Goal: Transaction & Acquisition: Purchase product/service

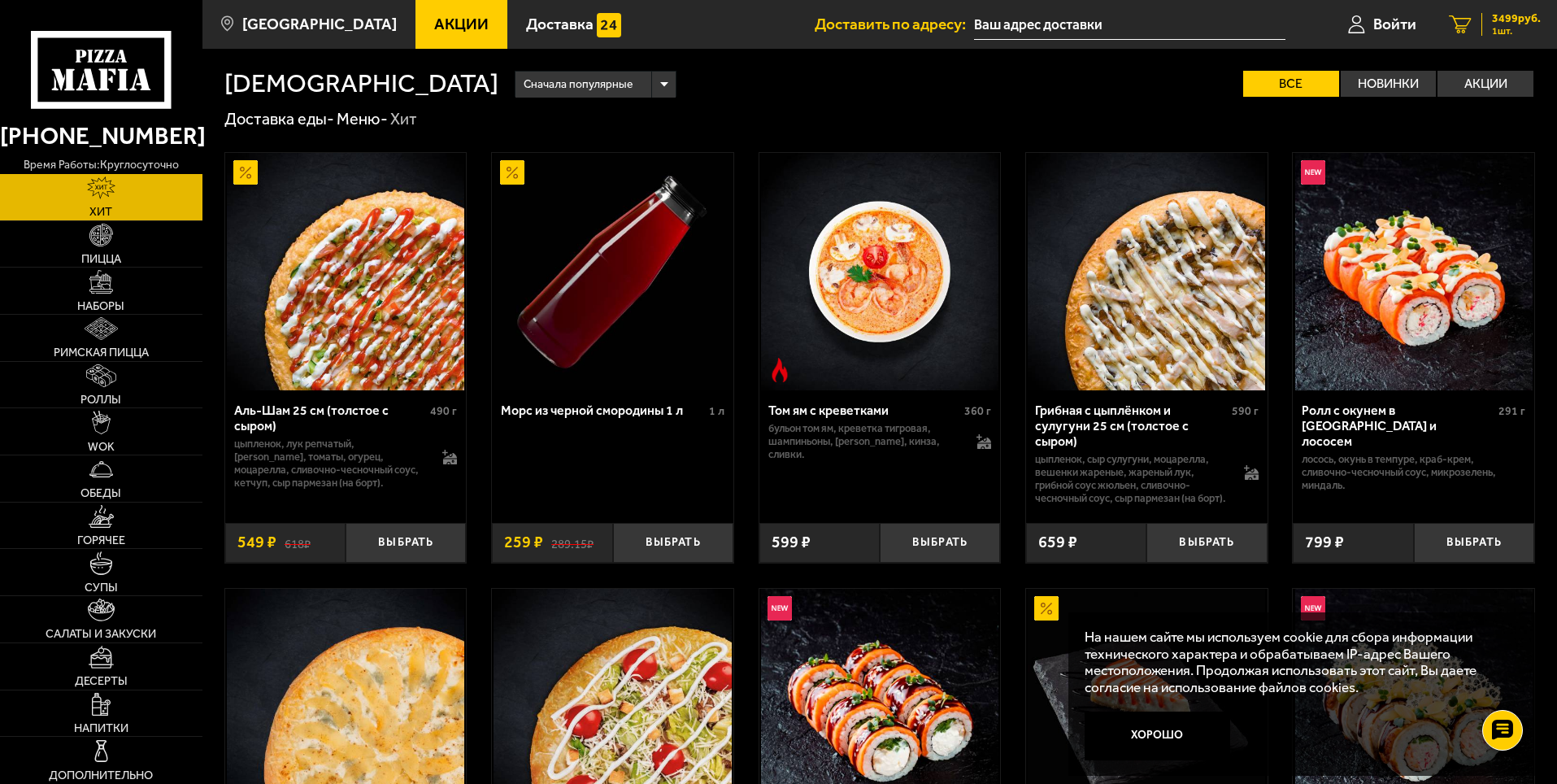
click at [1521, 22] on span "3499 руб." at bounding box center [1515, 18] width 49 height 11
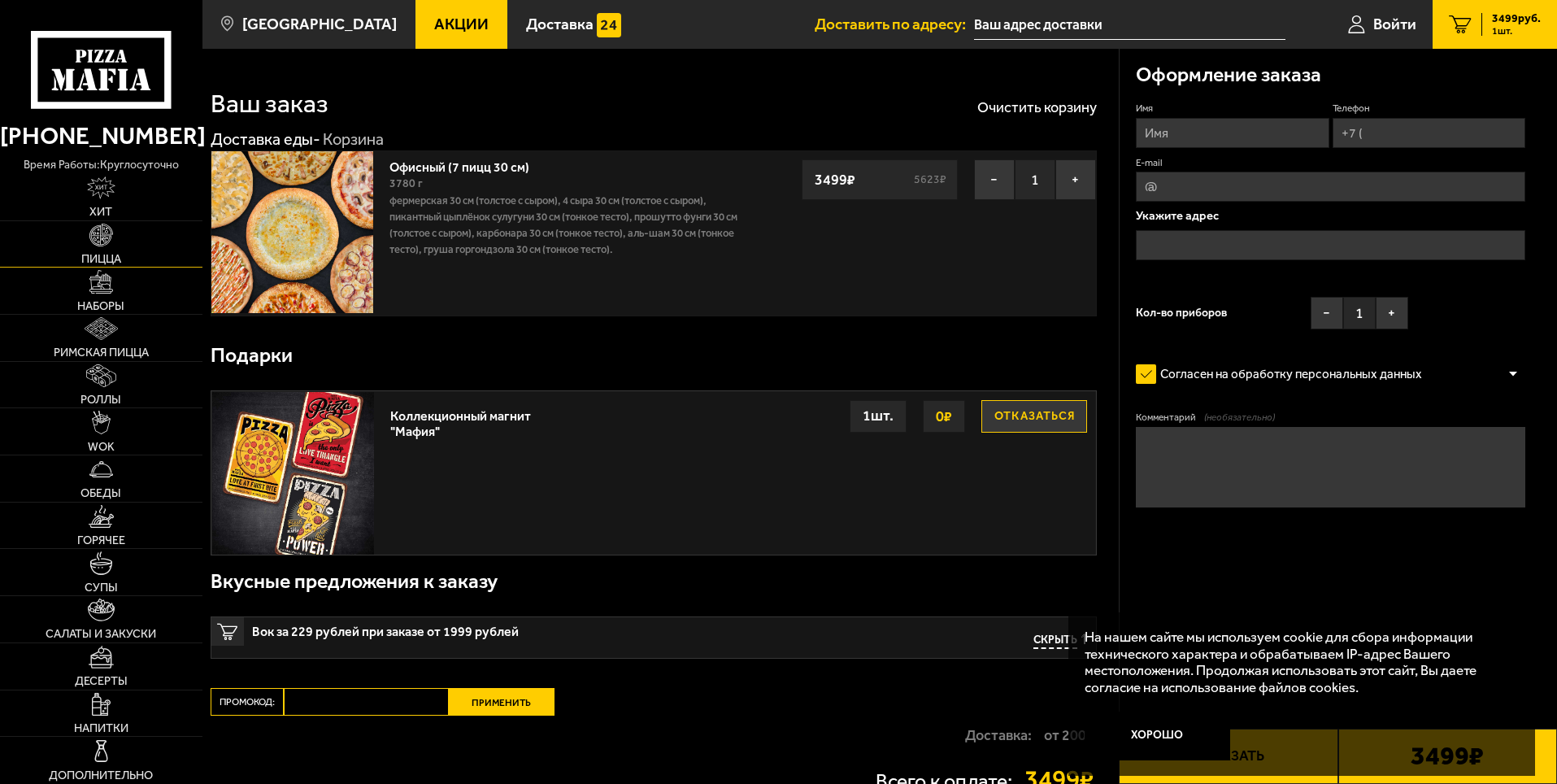
click at [112, 258] on span "Пицца" at bounding box center [101, 258] width 40 height 11
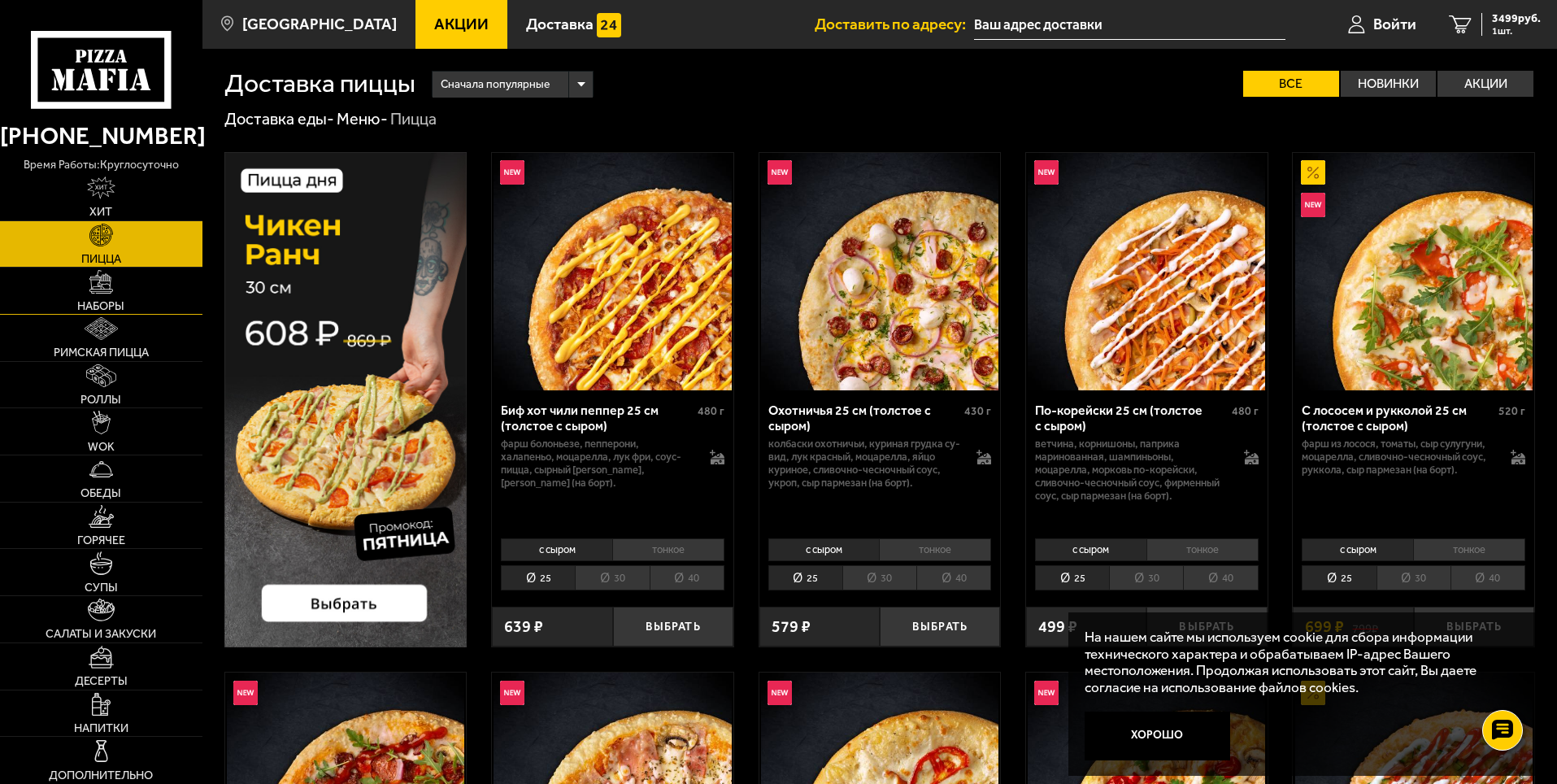
click at [107, 289] on img at bounding box center [101, 281] width 23 height 23
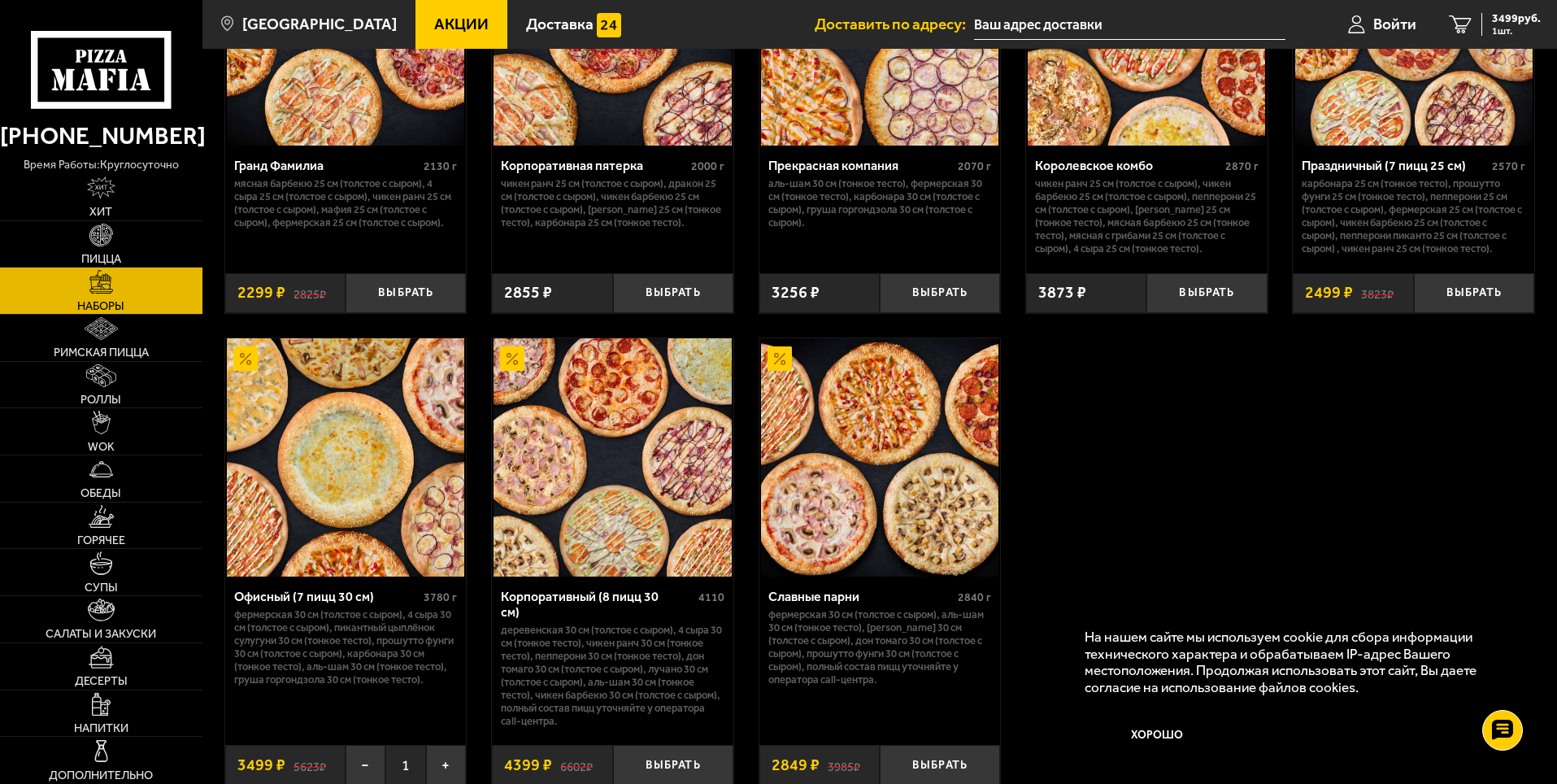
scroll to position [2147, 0]
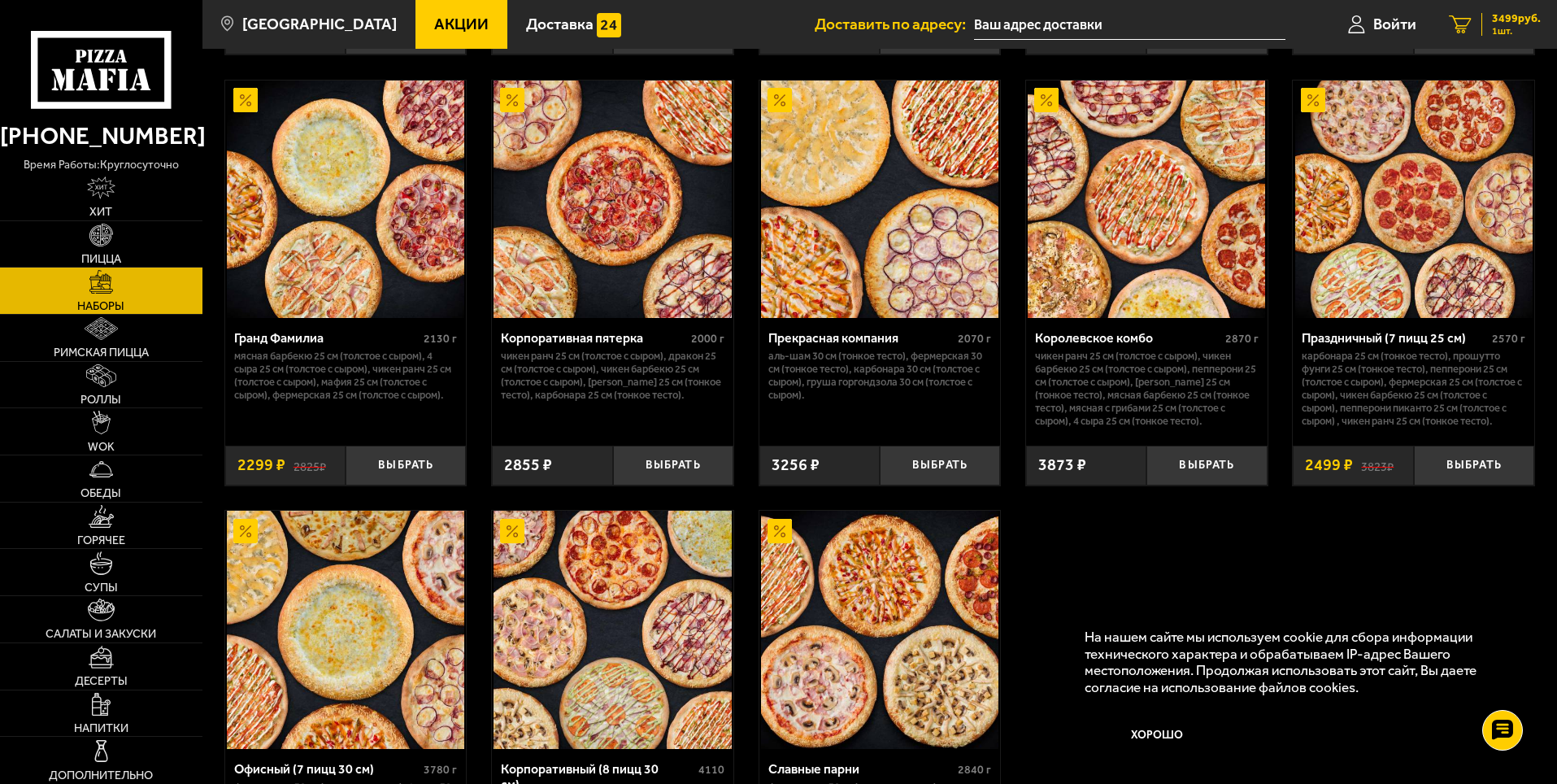
click at [1508, 18] on span "3499 руб." at bounding box center [1515, 18] width 49 height 11
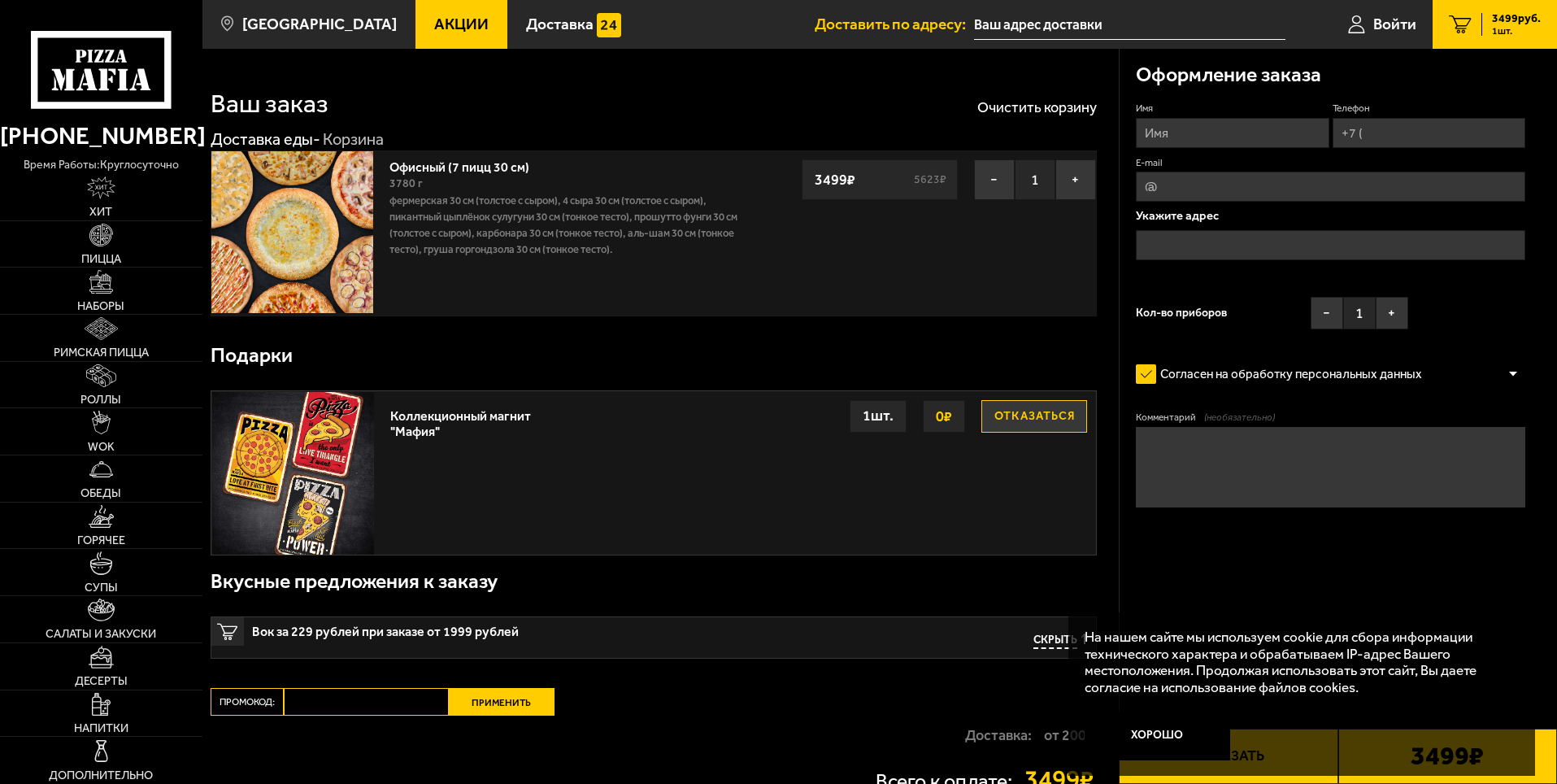
click at [1173, 132] on input "Имя" at bounding box center [1232, 132] width 193 height 30
type input "[PERSON_NAME]"
click at [1425, 130] on input "Телефон" at bounding box center [1428, 132] width 193 height 30
type input "[PHONE_NUMBER]"
click at [1221, 188] on input "E-mail" at bounding box center [1330, 186] width 389 height 30
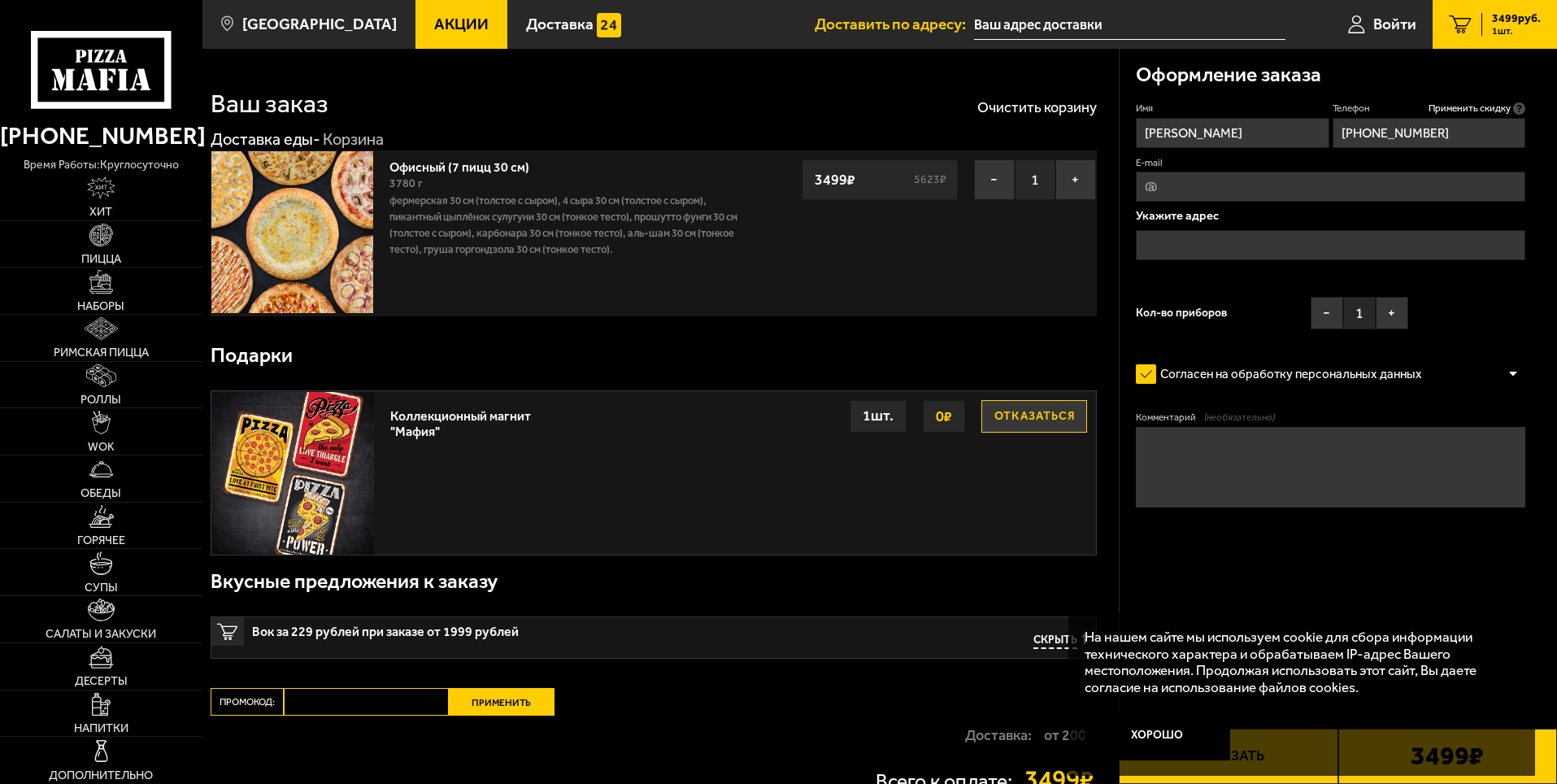
type input "[EMAIL_ADDRESS][DOMAIN_NAME]"
click at [1222, 238] on input "text" at bounding box center [1330, 245] width 389 height 30
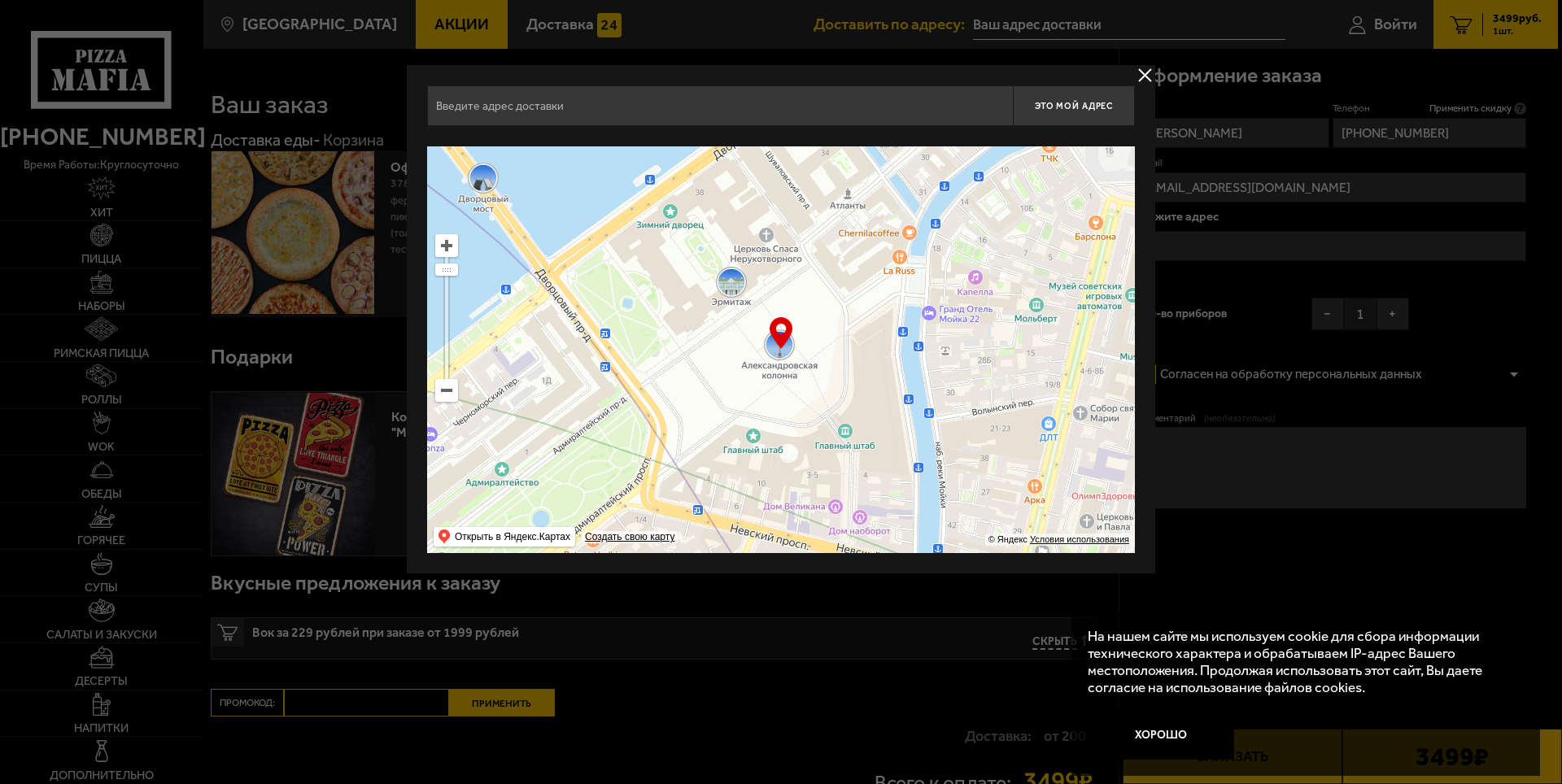
click at [1140, 69] on button "delivery type" at bounding box center [1145, 75] width 20 height 20
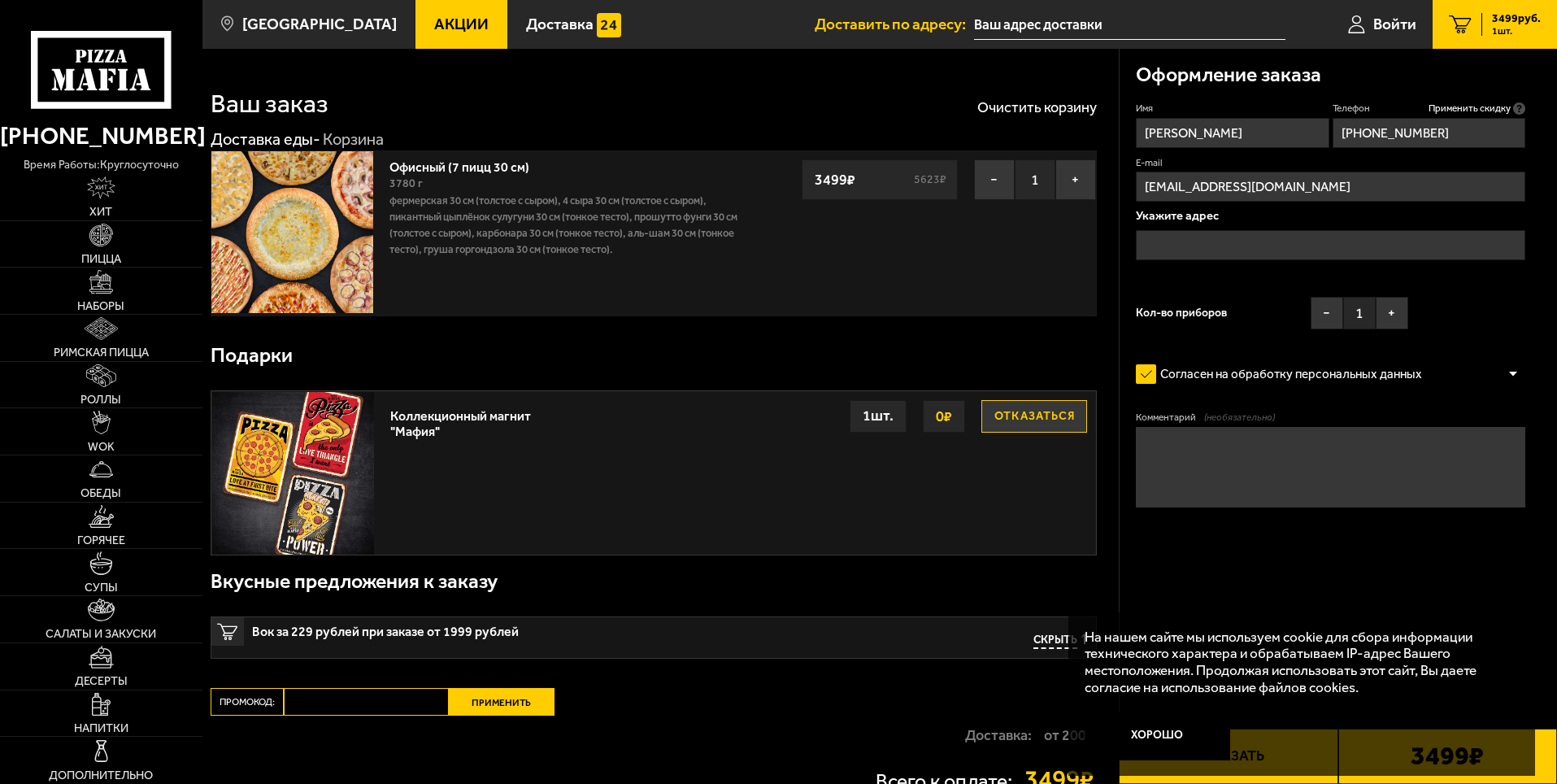
click at [1197, 242] on input "text" at bounding box center [1330, 245] width 389 height 30
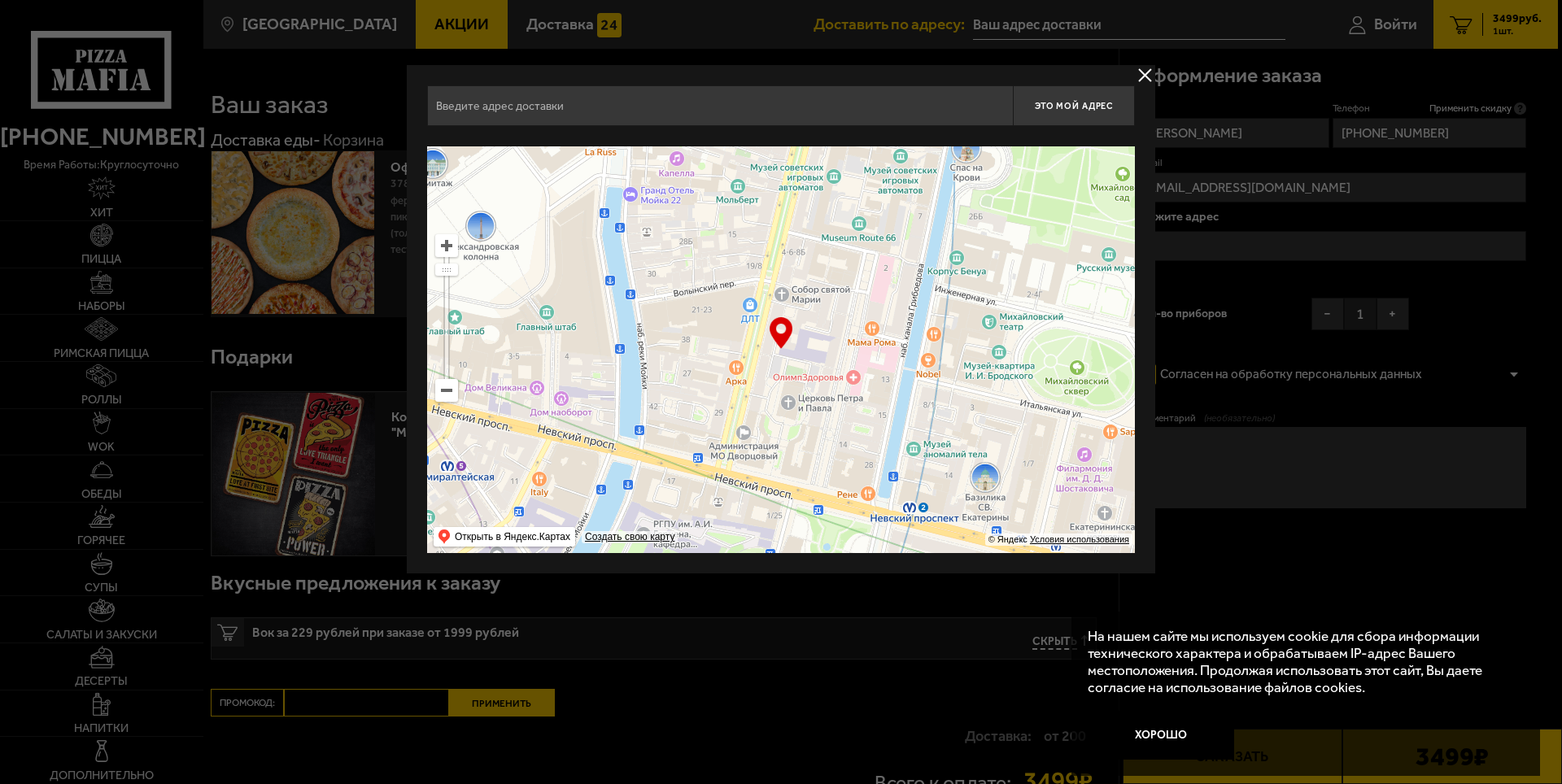
drag, startPoint x: 952, startPoint y: 309, endPoint x: 654, endPoint y: 191, distance: 320.5
click at [654, 191] on ymaps at bounding box center [781, 349] width 708 height 406
type input "[STREET_ADDRESS]"
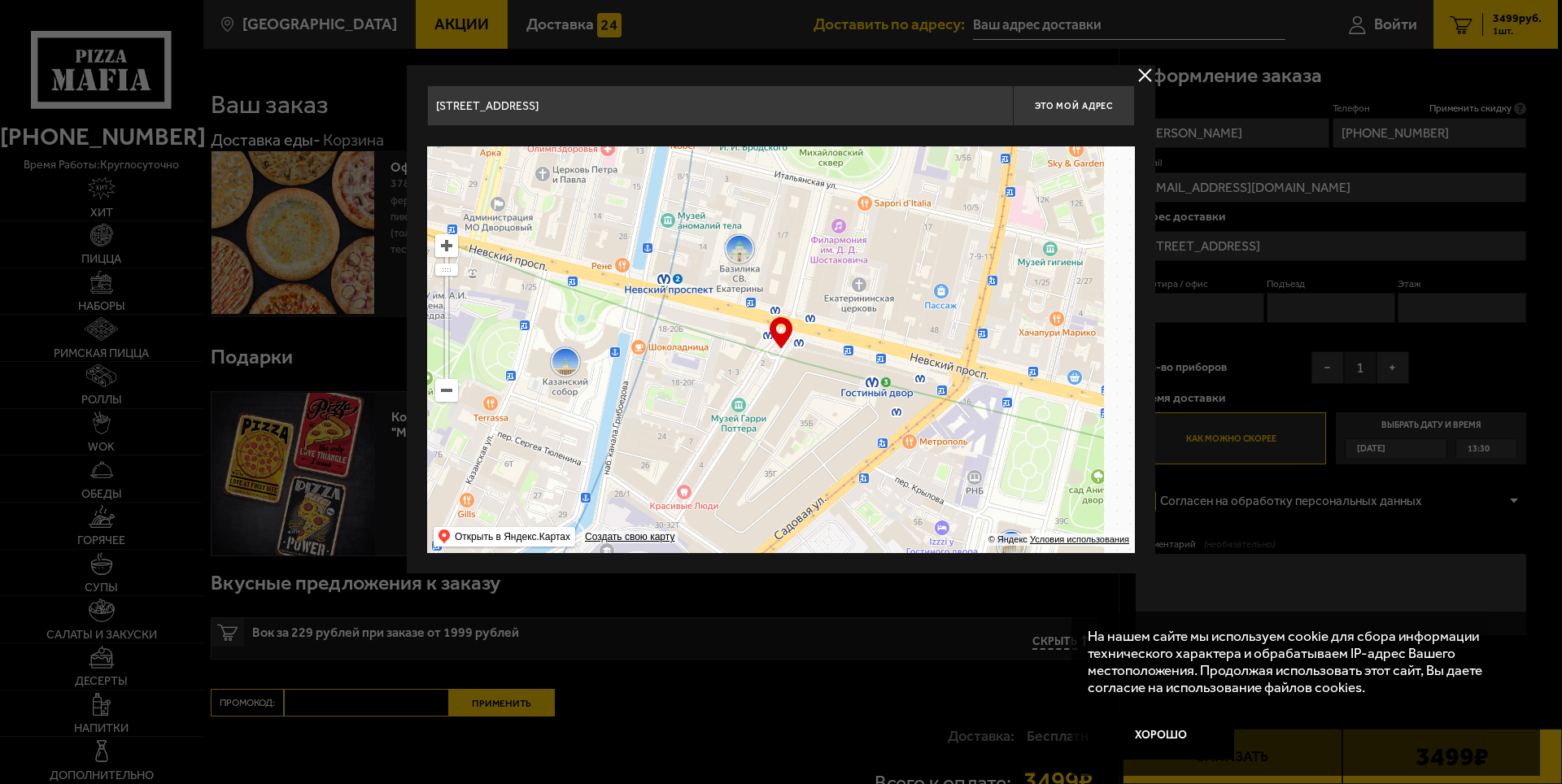
drag, startPoint x: 911, startPoint y: 382, endPoint x: 488, endPoint y: 81, distance: 519.2
click at [520, 87] on div "[STREET_ADDRESS] Это мой адрес Найдите адрес перетащив карту … © Яндекс Условия…" at bounding box center [781, 319] width 708 height 467
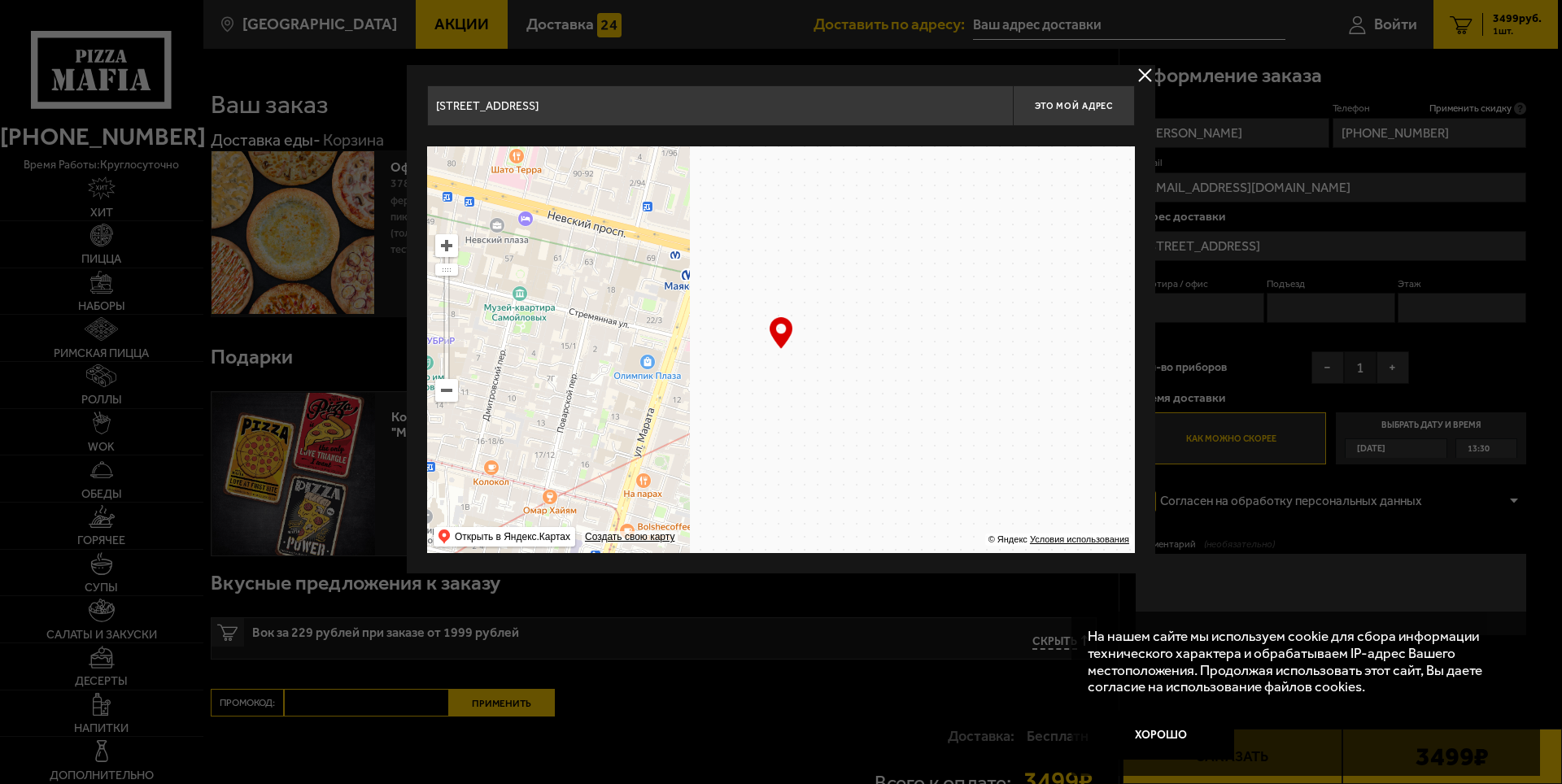
drag, startPoint x: 911, startPoint y: 310, endPoint x: 332, endPoint y: 153, distance: 599.9
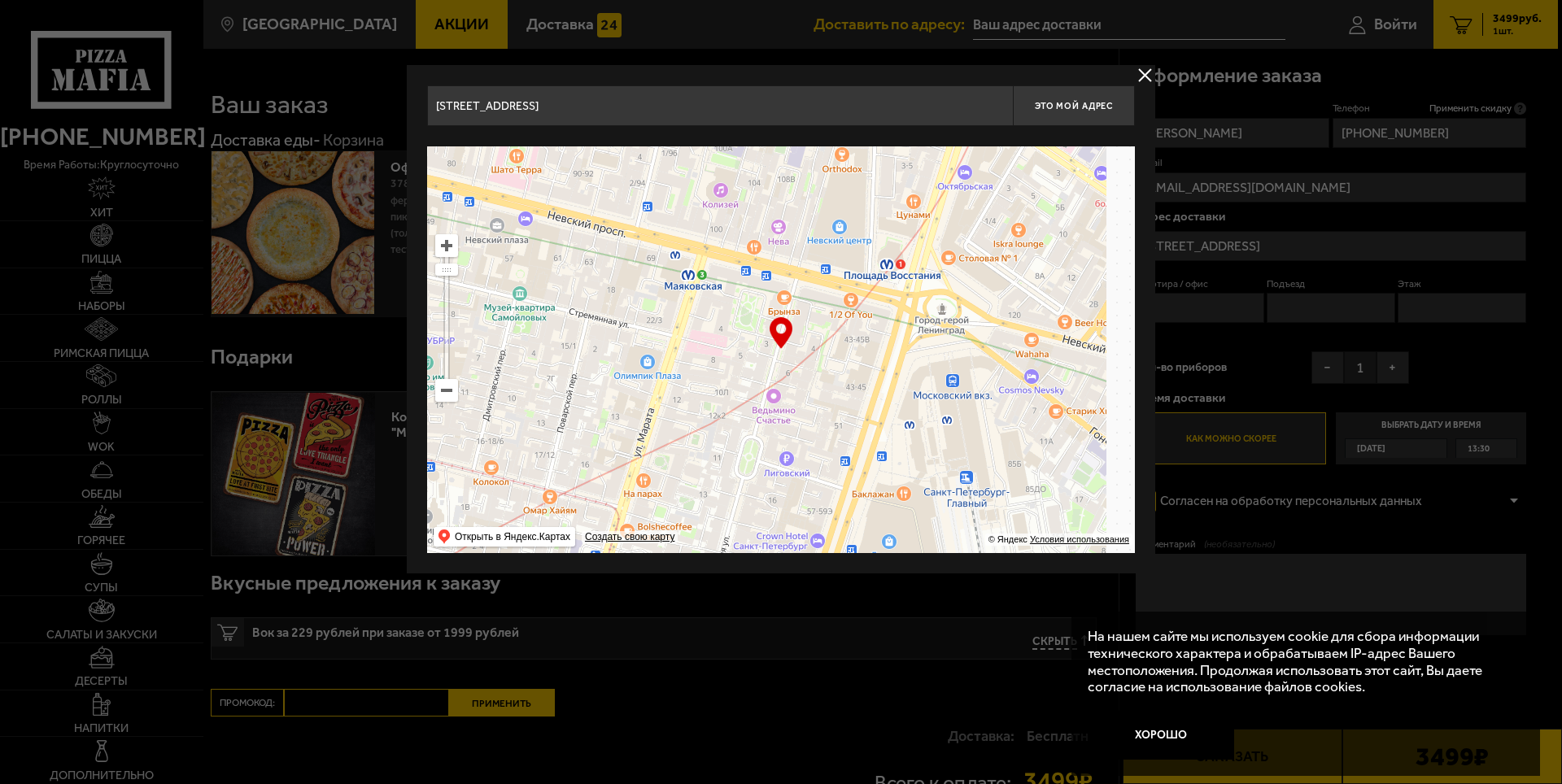
click at [332, 153] on main "[GEOGRAPHIC_DATA] Все Акции Доставка Личный кабинет Акции Доставка Доставить по…" at bounding box center [880, 483] width 1355 height 966
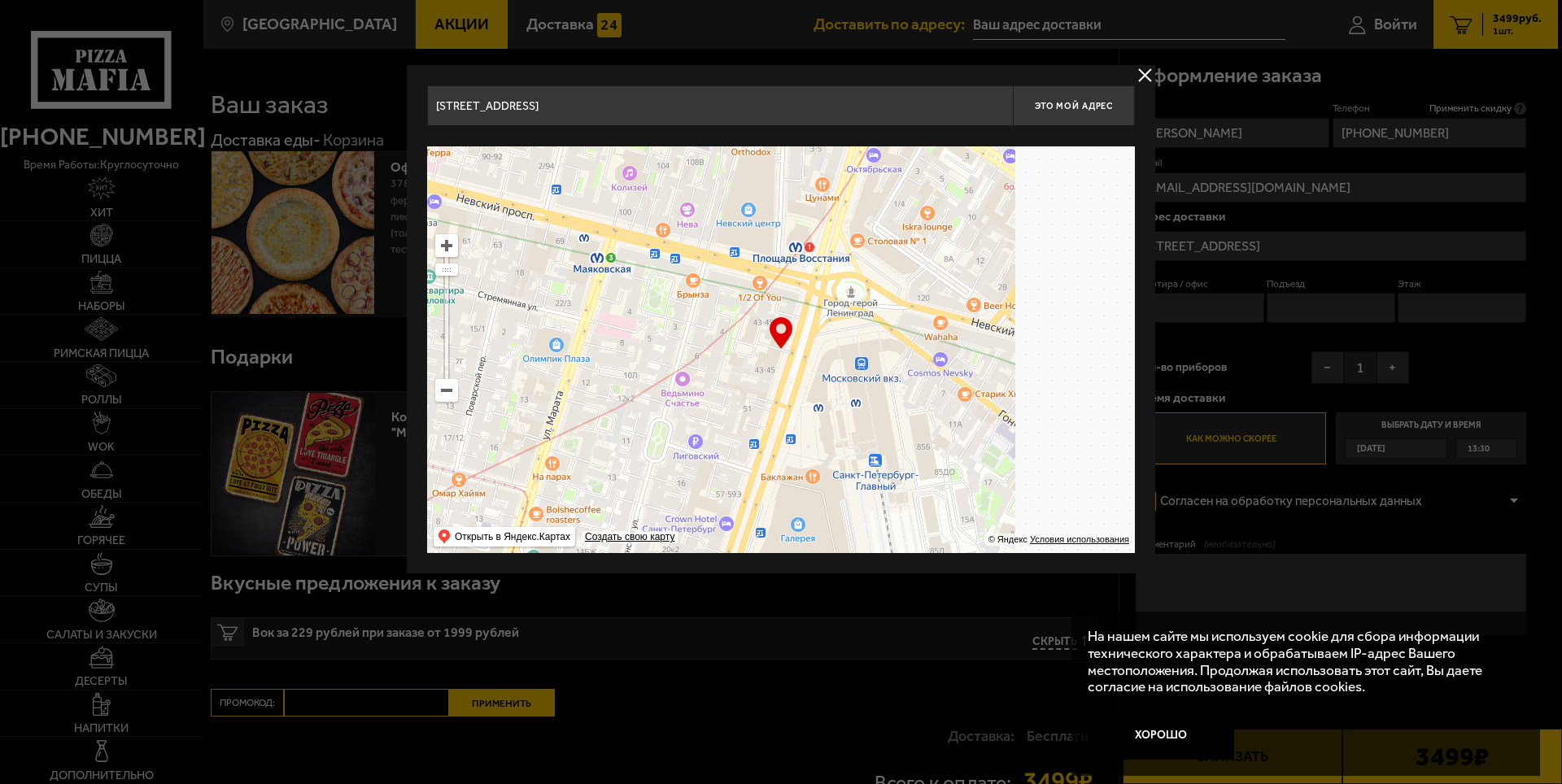
type input "[STREET_ADDRESS]"
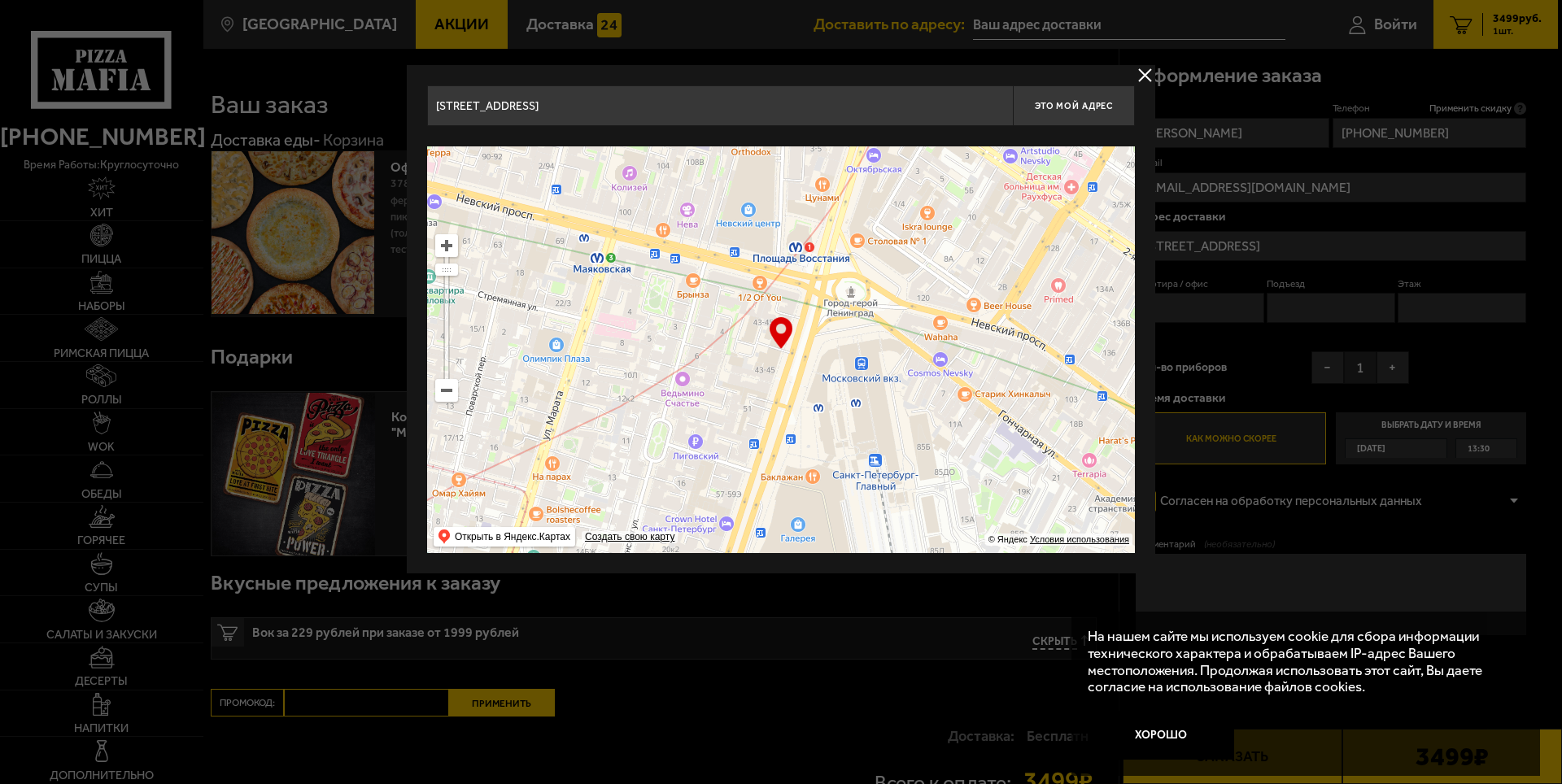
type input "[STREET_ADDRESS]"
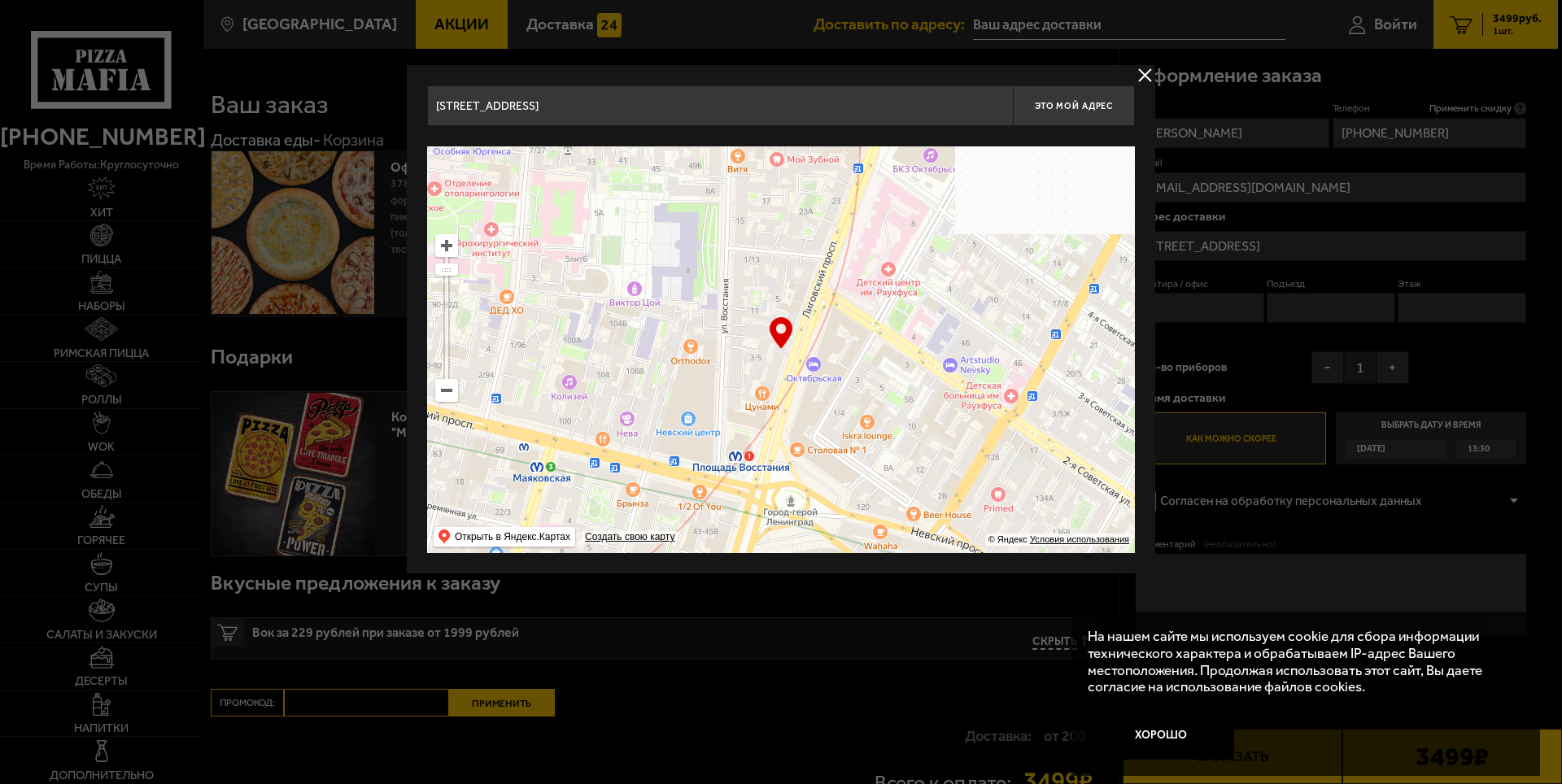
drag, startPoint x: 750, startPoint y: 273, endPoint x: 691, endPoint y: 481, distance: 216.2
click at [691, 481] on ymaps at bounding box center [781, 349] width 708 height 406
type input "[STREET_ADDRESS]"
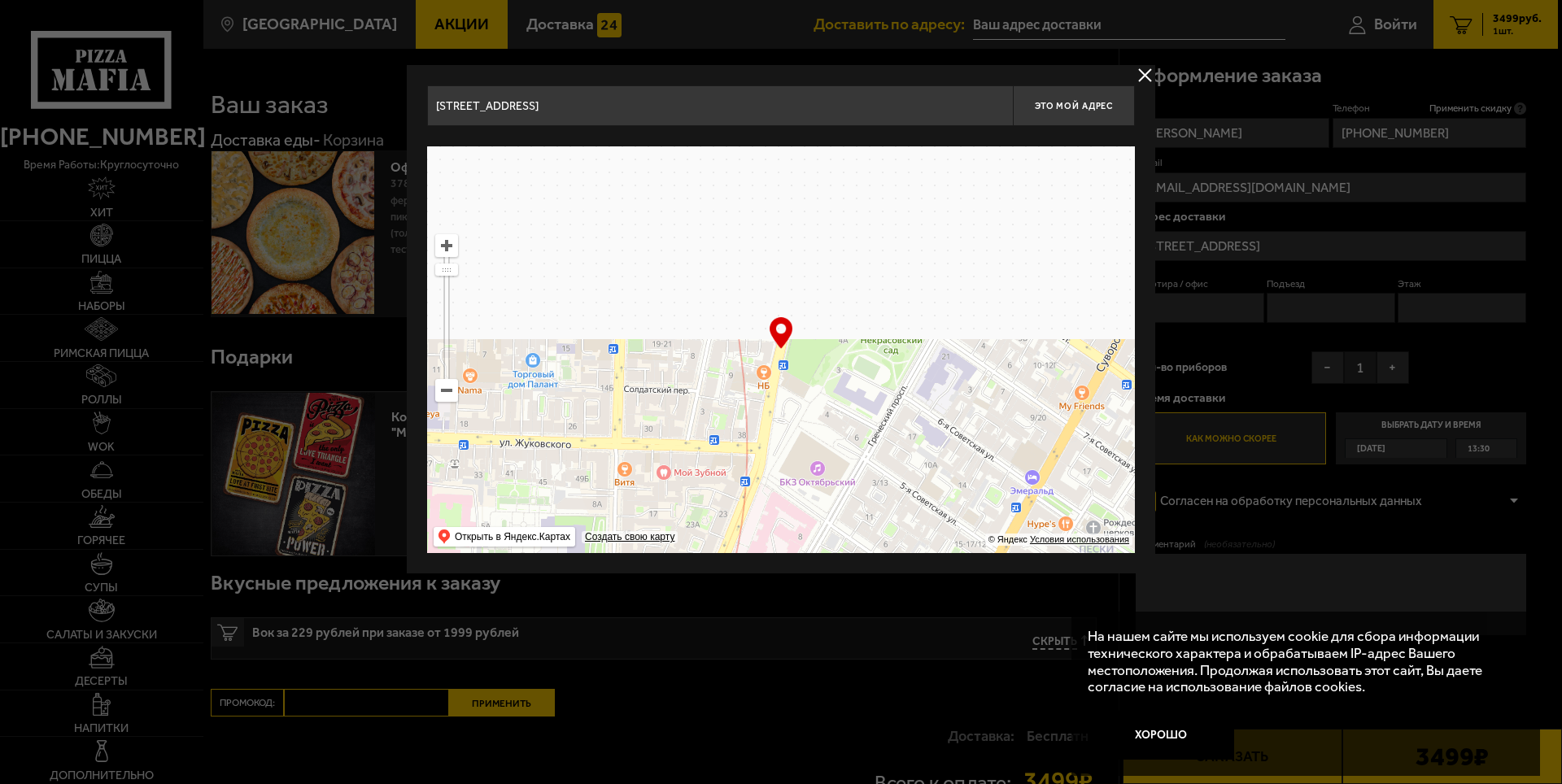
drag, startPoint x: 898, startPoint y: 363, endPoint x: 828, endPoint y: 622, distance: 268.3
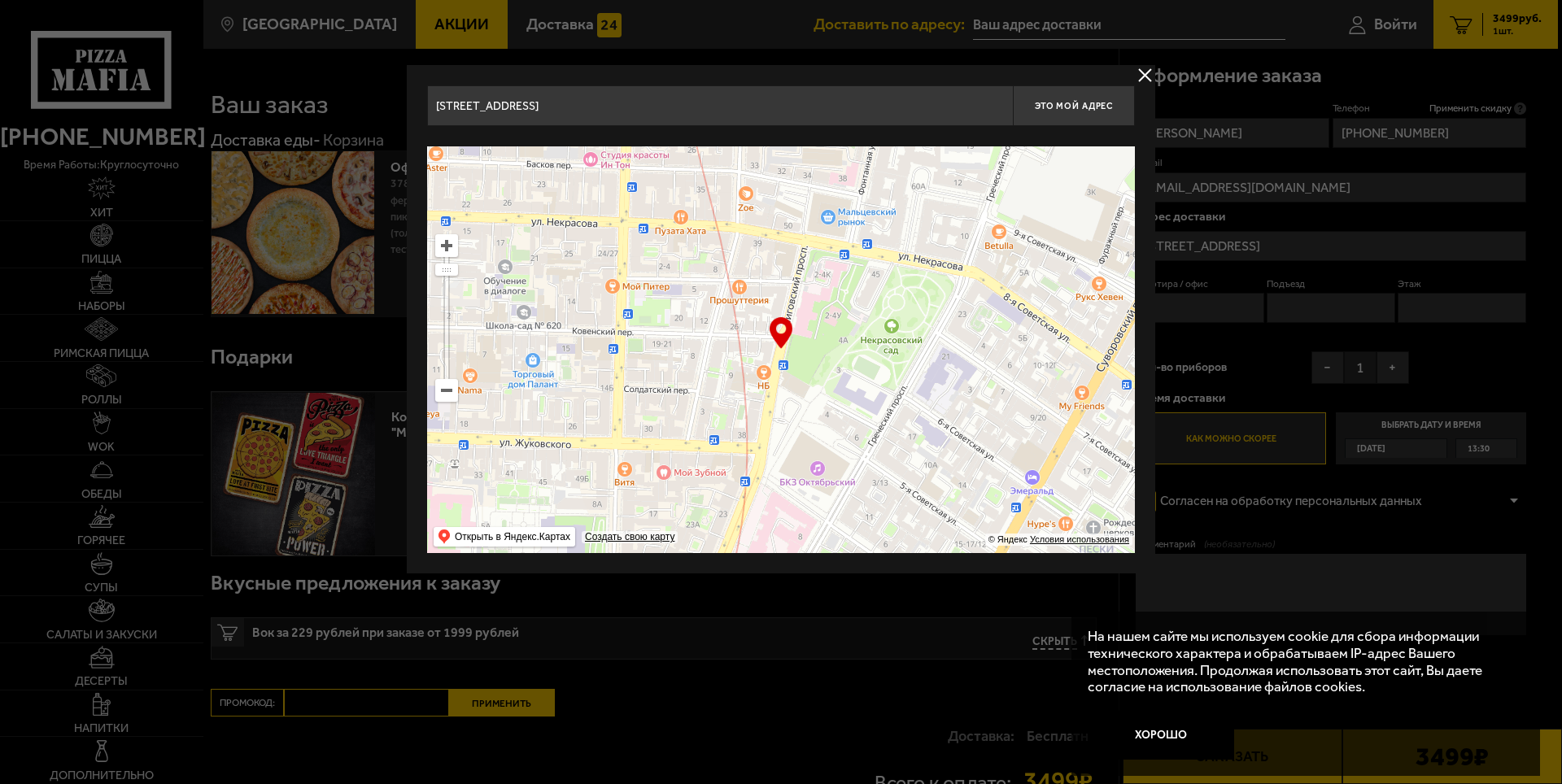
click at [828, 622] on main "[GEOGRAPHIC_DATA] Все Акции Доставка Личный кабинет Акции Доставка Доставить по…" at bounding box center [880, 483] width 1355 height 966
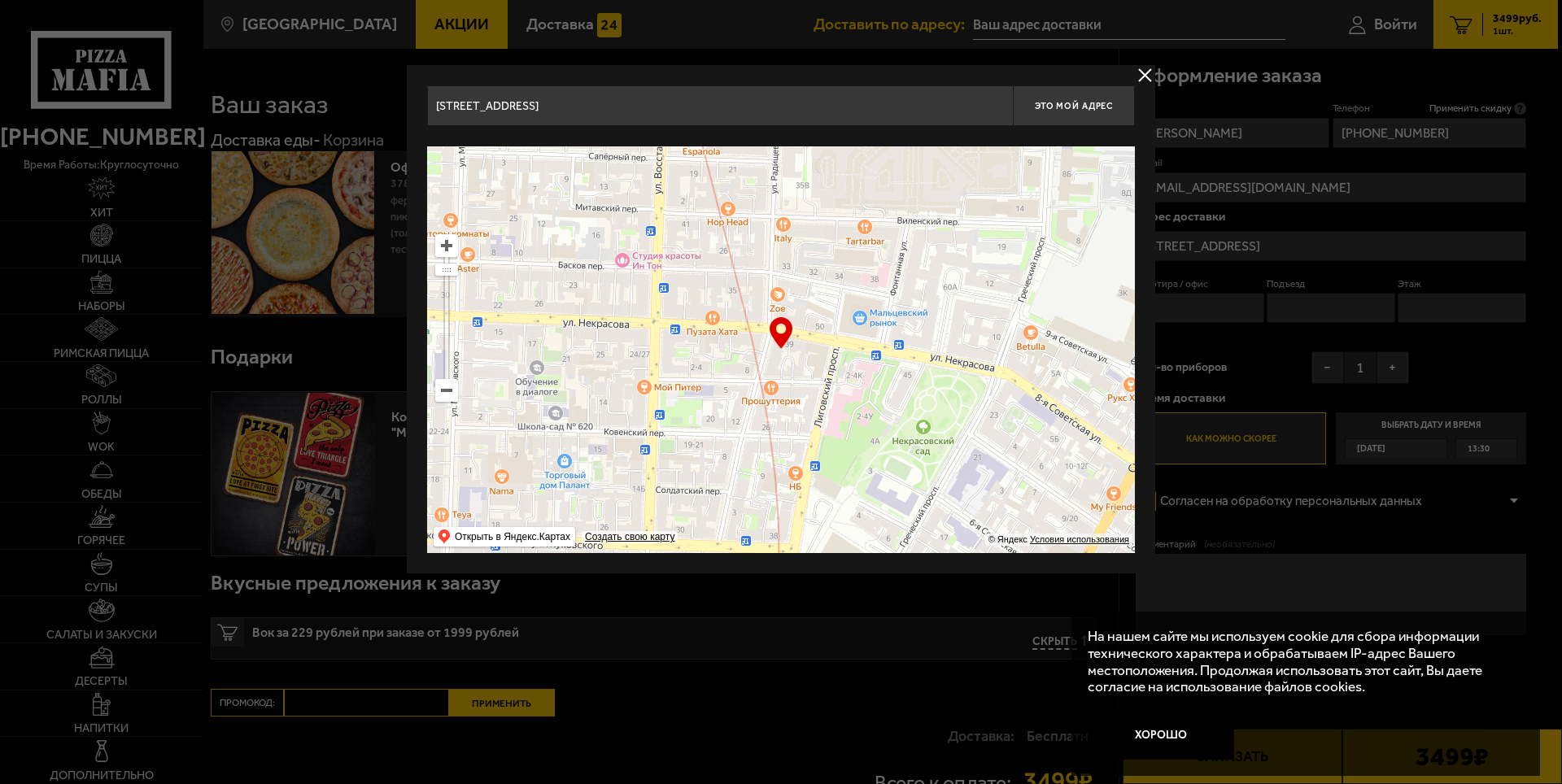
type input "[STREET_ADDRESS]"
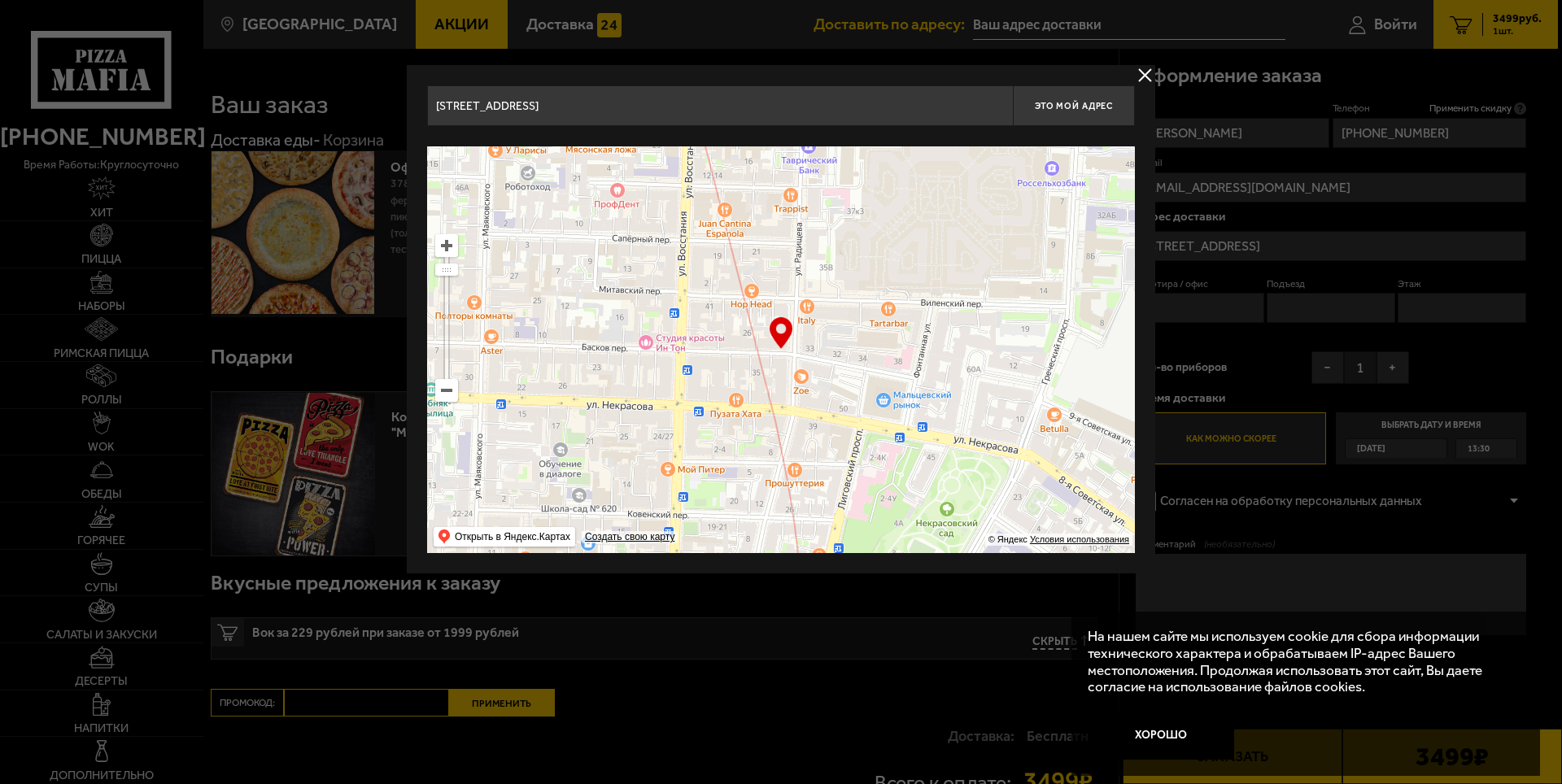
drag, startPoint x: 846, startPoint y: 298, endPoint x: 901, endPoint y: 481, distance: 191.1
click at [901, 481] on ymaps at bounding box center [781, 349] width 708 height 406
type input "[STREET_ADDRESS]"
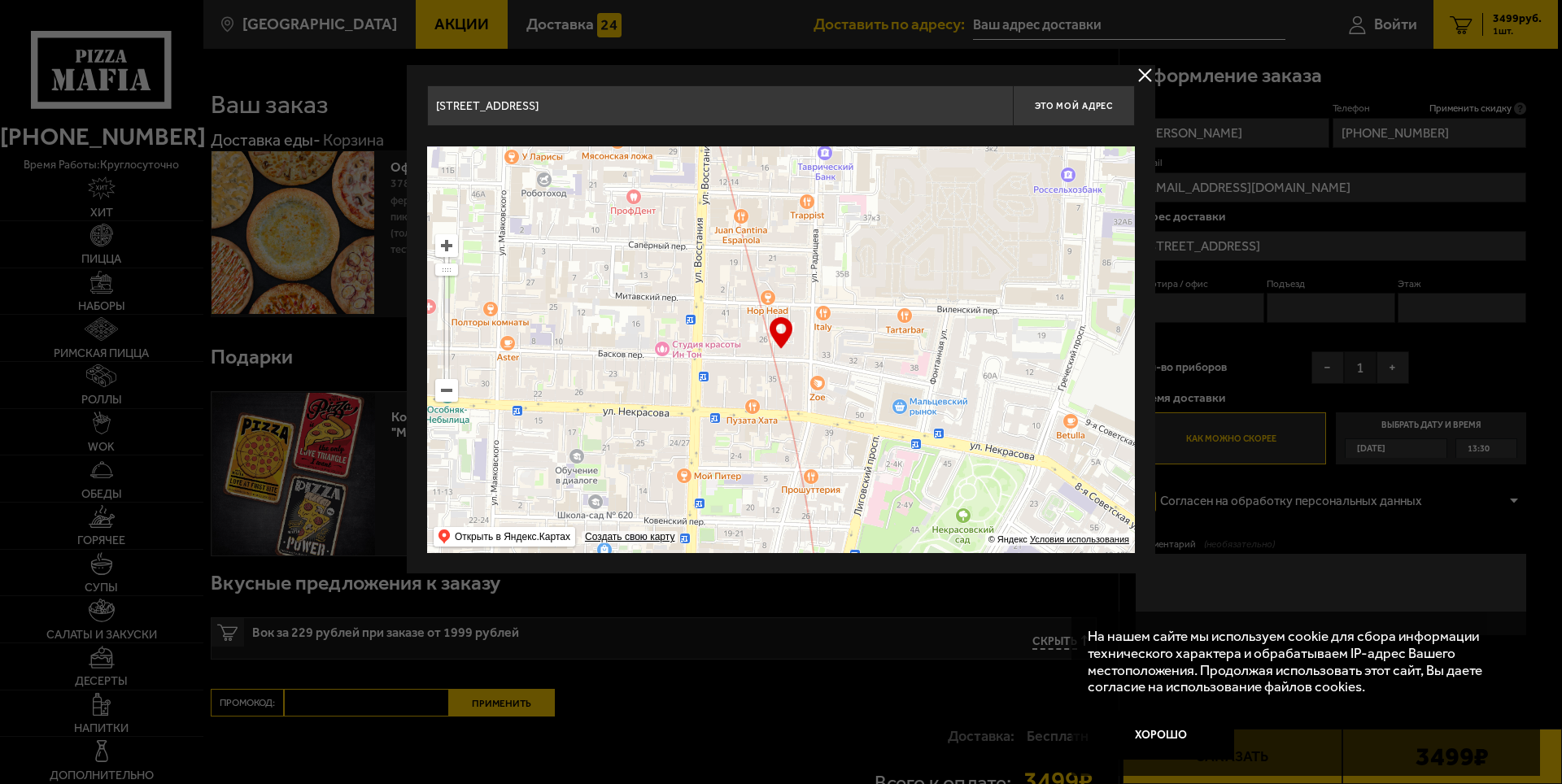
drag, startPoint x: 871, startPoint y: 426, endPoint x: 887, endPoint y: 432, distance: 17.1
click at [887, 432] on ymaps at bounding box center [781, 349] width 708 height 406
type input "[PERSON_NAME][STREET_ADDRESS]"
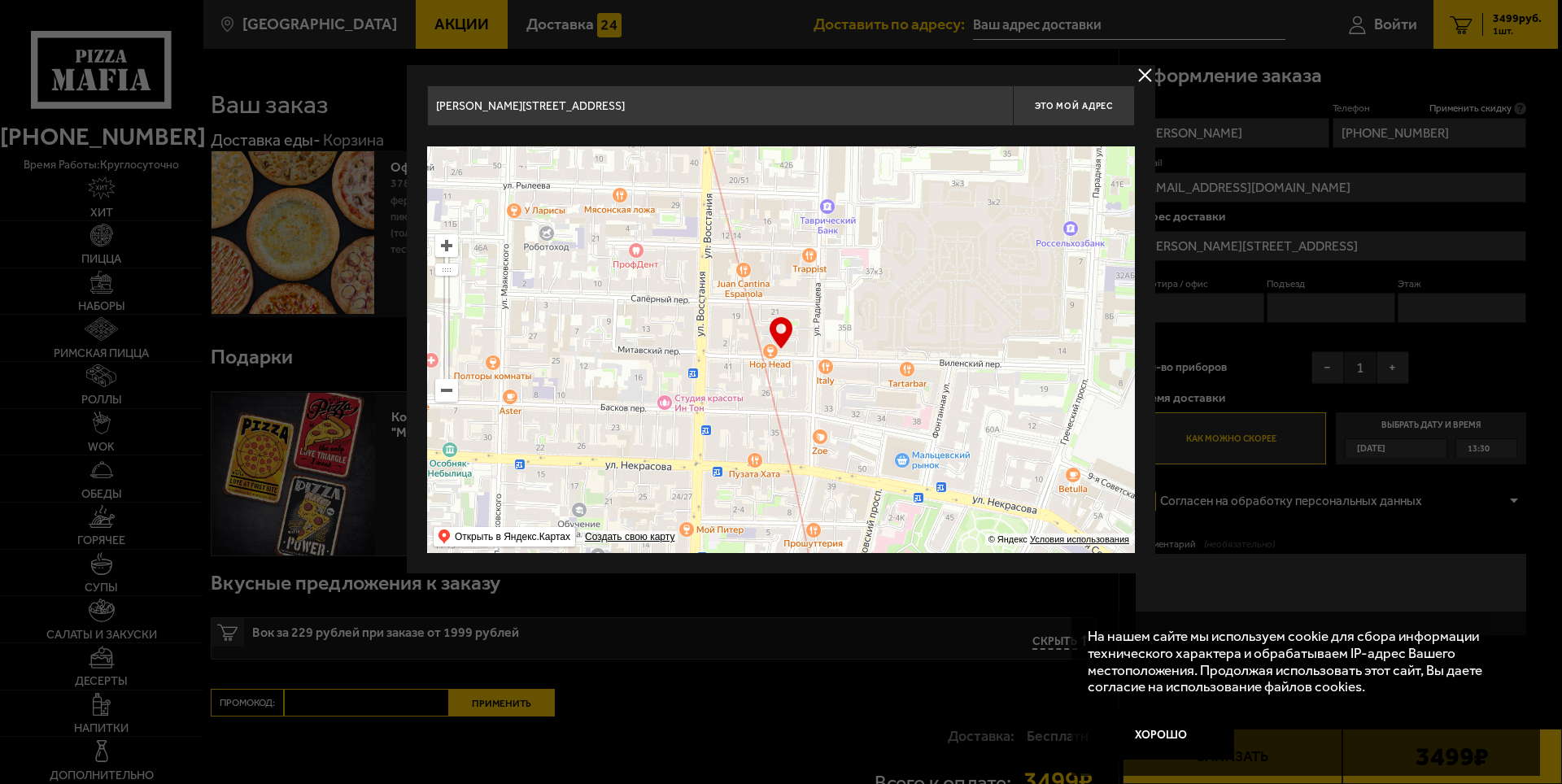
type input "[PERSON_NAME][STREET_ADDRESS]"
drag, startPoint x: 843, startPoint y: 310, endPoint x: 846, endPoint y: 364, distance: 54.1
click at [846, 364] on ymaps at bounding box center [781, 349] width 708 height 406
click at [842, 364] on ymaps at bounding box center [781, 349] width 708 height 406
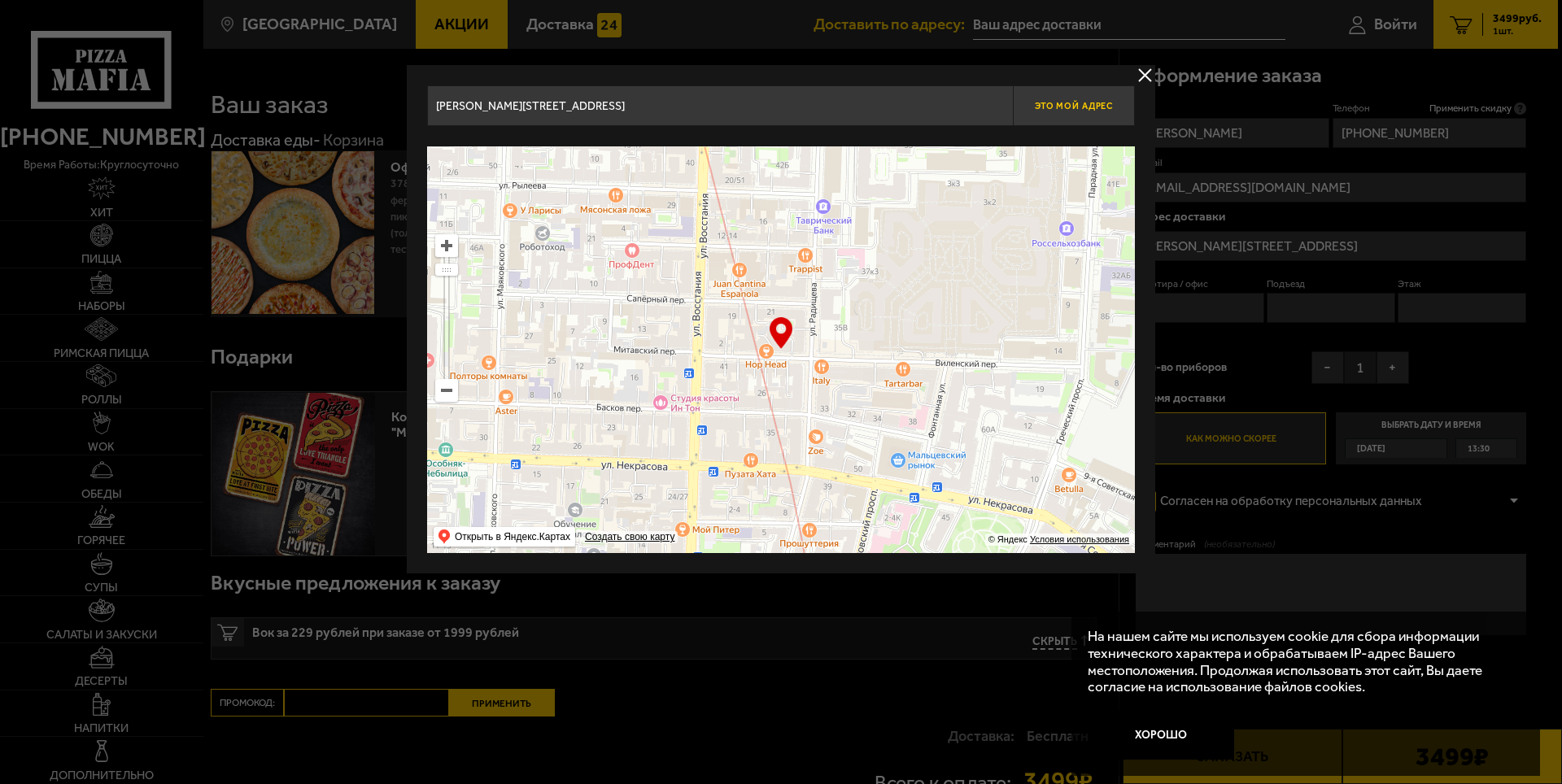
click at [1058, 103] on span "Это мой адрес" at bounding box center [1073, 106] width 78 height 10
type input "[PERSON_NAME][STREET_ADDRESS]"
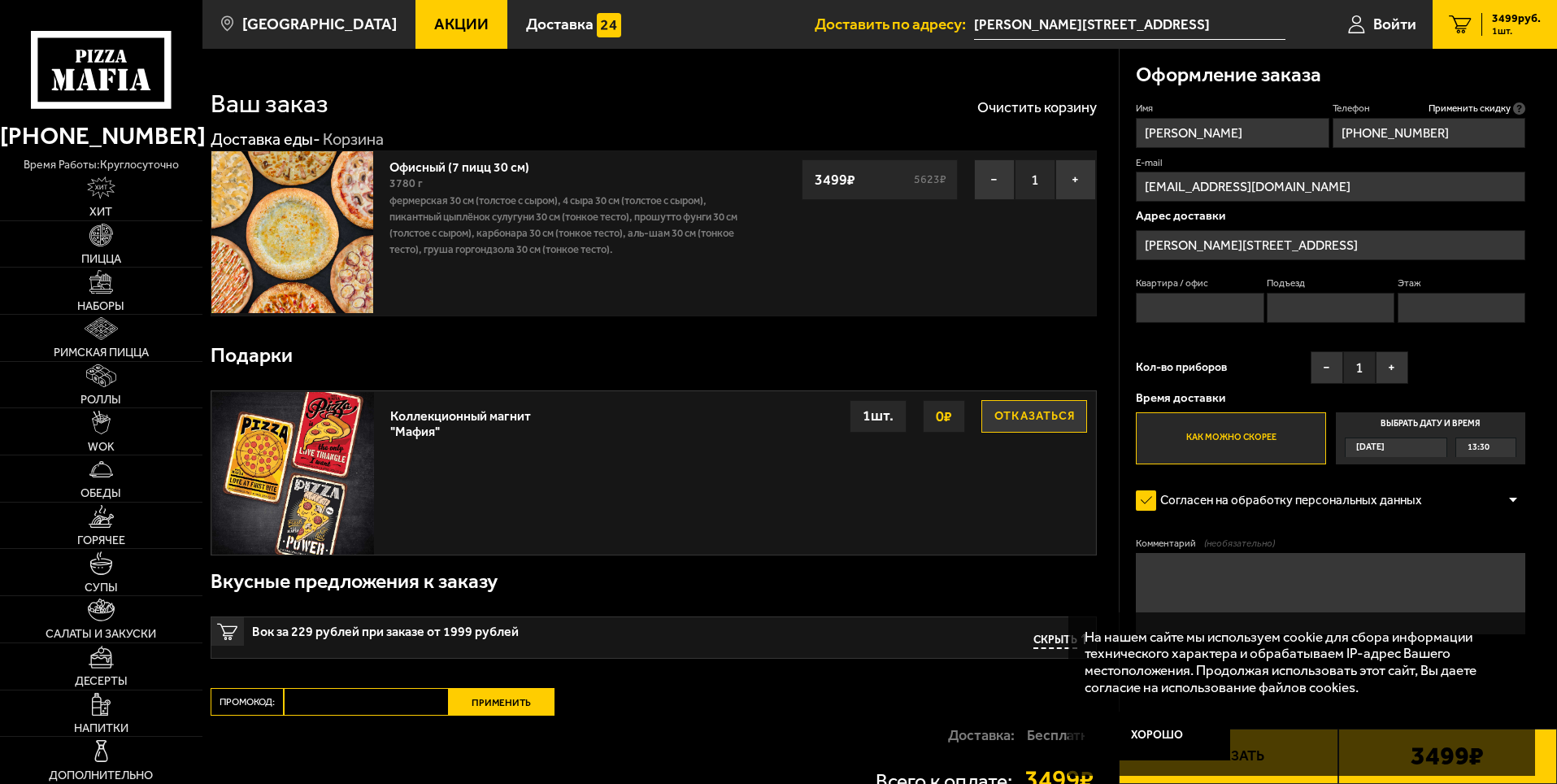
click at [1459, 420] on label "Выбрать дату и время [DATE] 13:30" at bounding box center [1430, 438] width 189 height 52
click at [0, 0] on input "Выбрать дату и время [DATE] 13:30" at bounding box center [0, 0] width 0 height 0
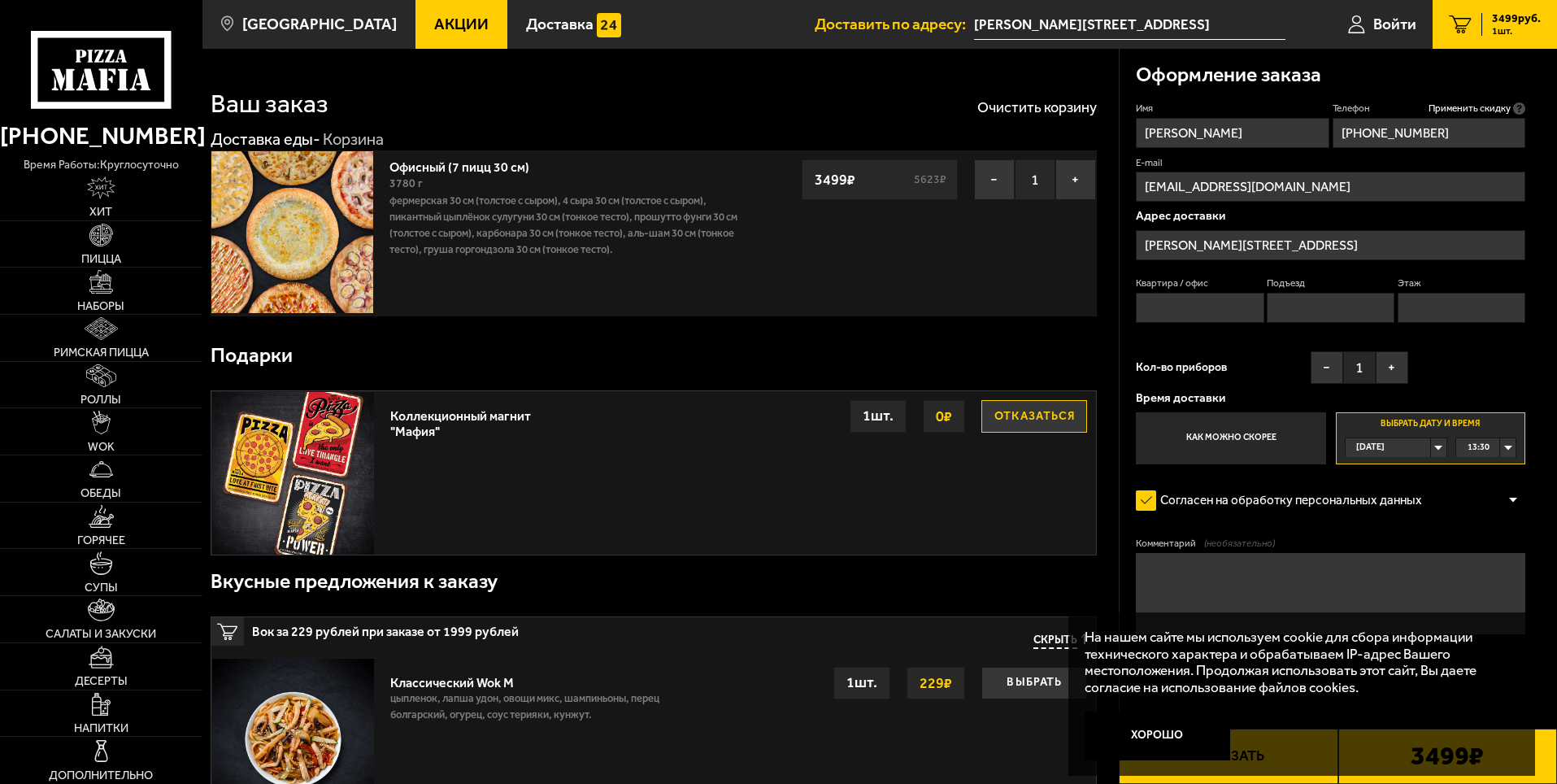
click at [1508, 447] on div "13:30" at bounding box center [1485, 447] width 60 height 19
click at [1491, 482] on li "19:45" at bounding box center [1485, 486] width 58 height 20
click at [1167, 564] on textarea "Комментарий (необязательно)" at bounding box center [1330, 593] width 389 height 81
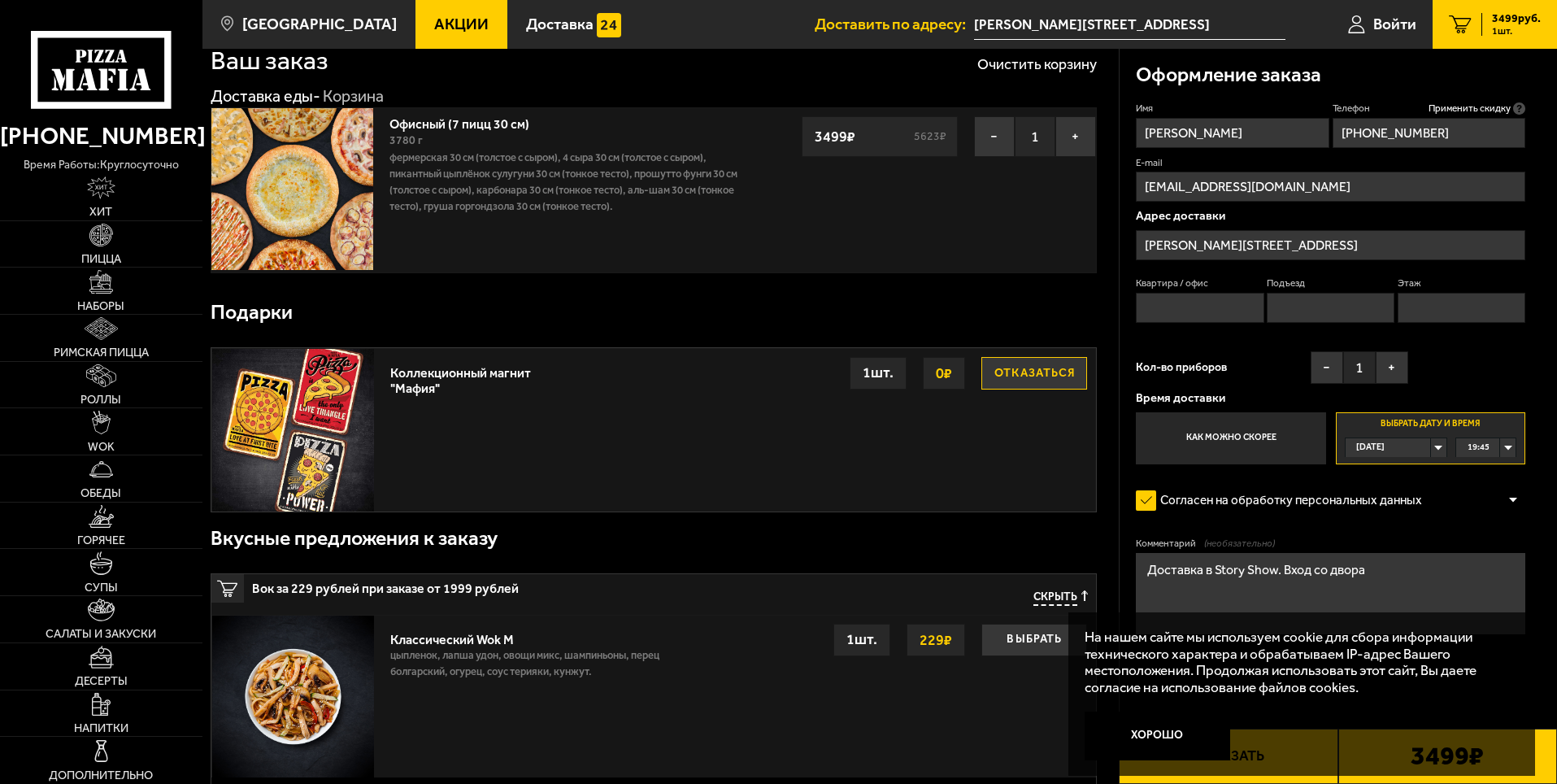
scroll to position [81, 0]
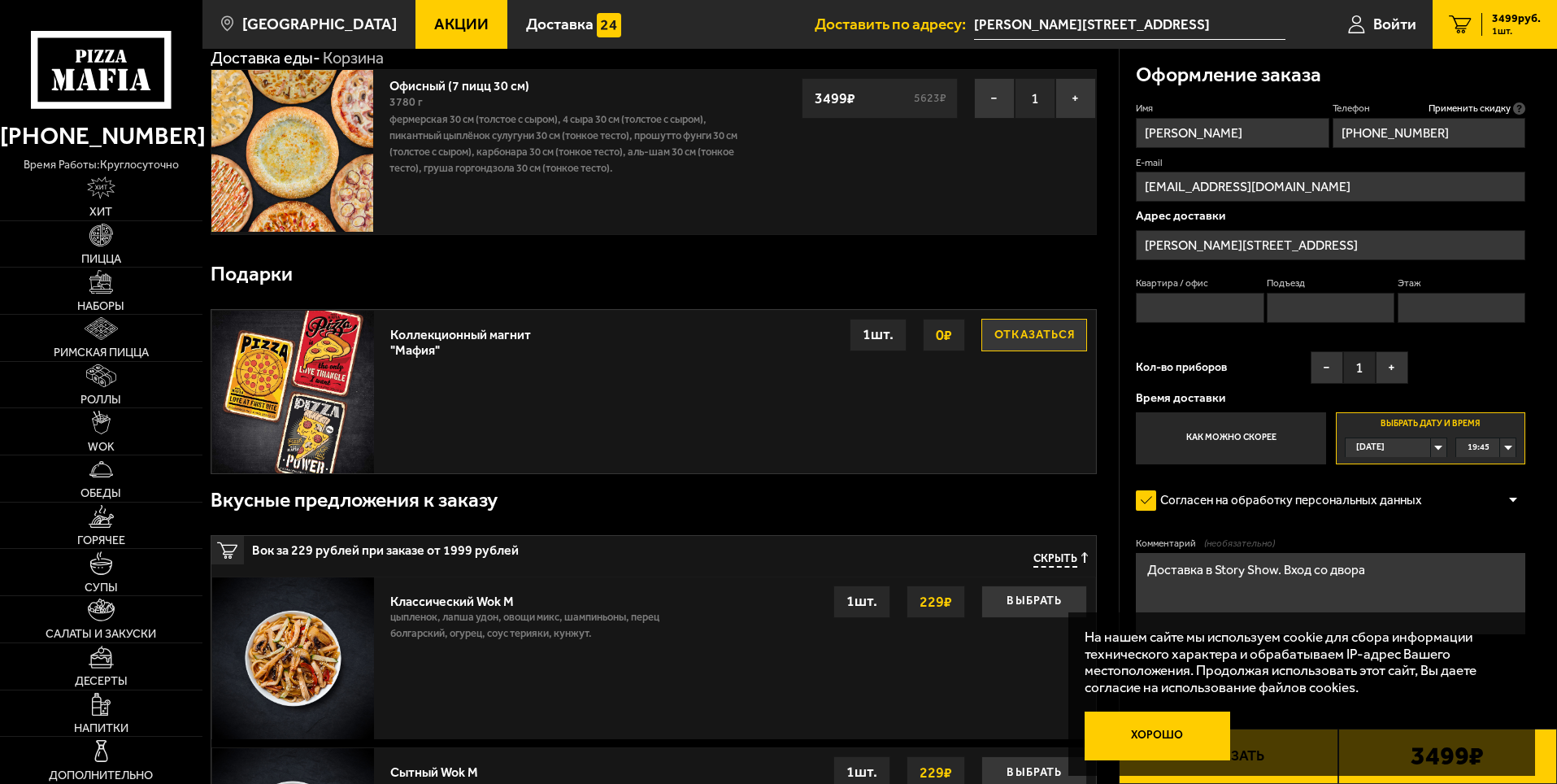
click at [1196, 733] on button "Хорошо" at bounding box center [1158, 735] width 147 height 49
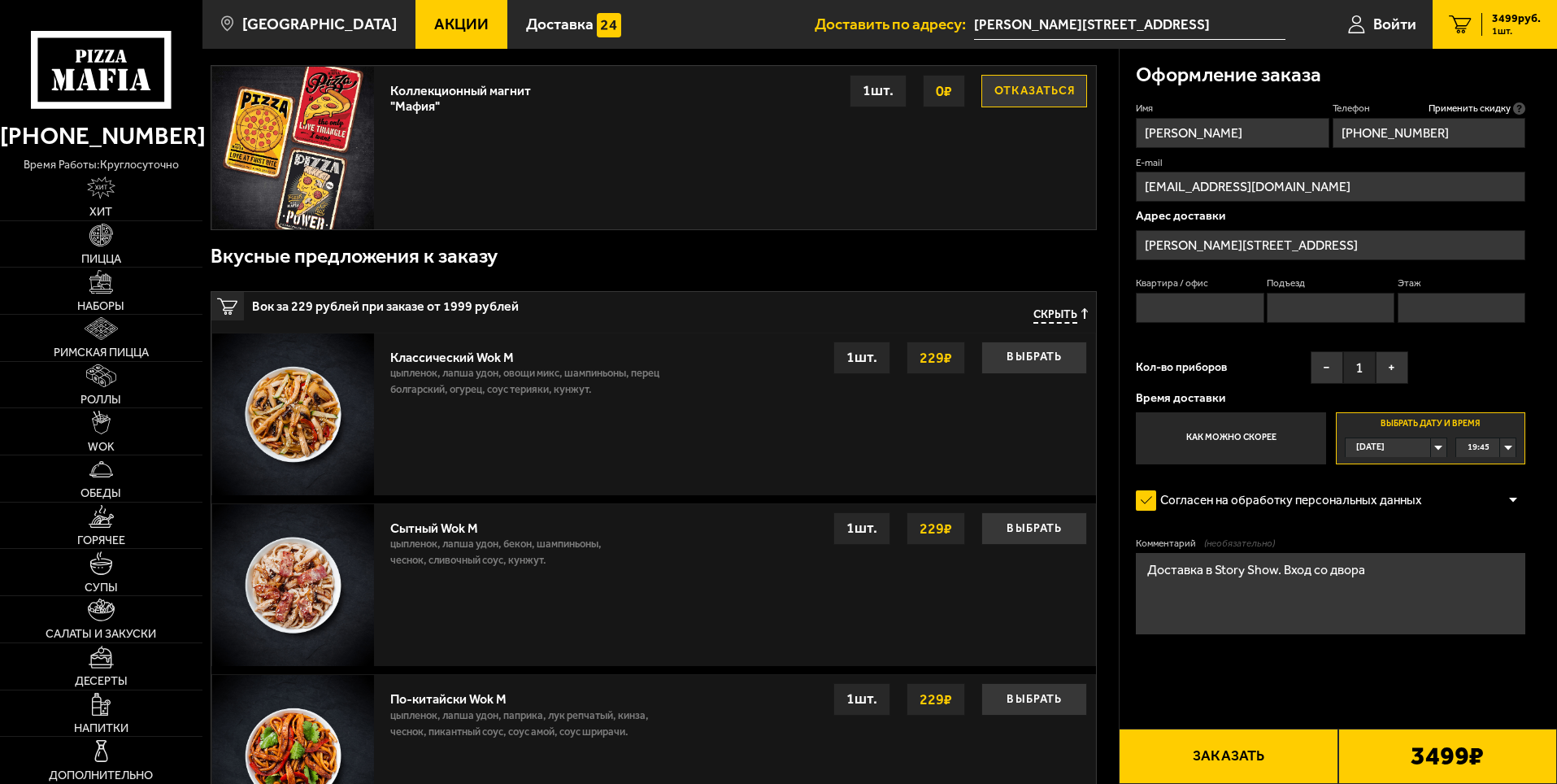
scroll to position [163, 0]
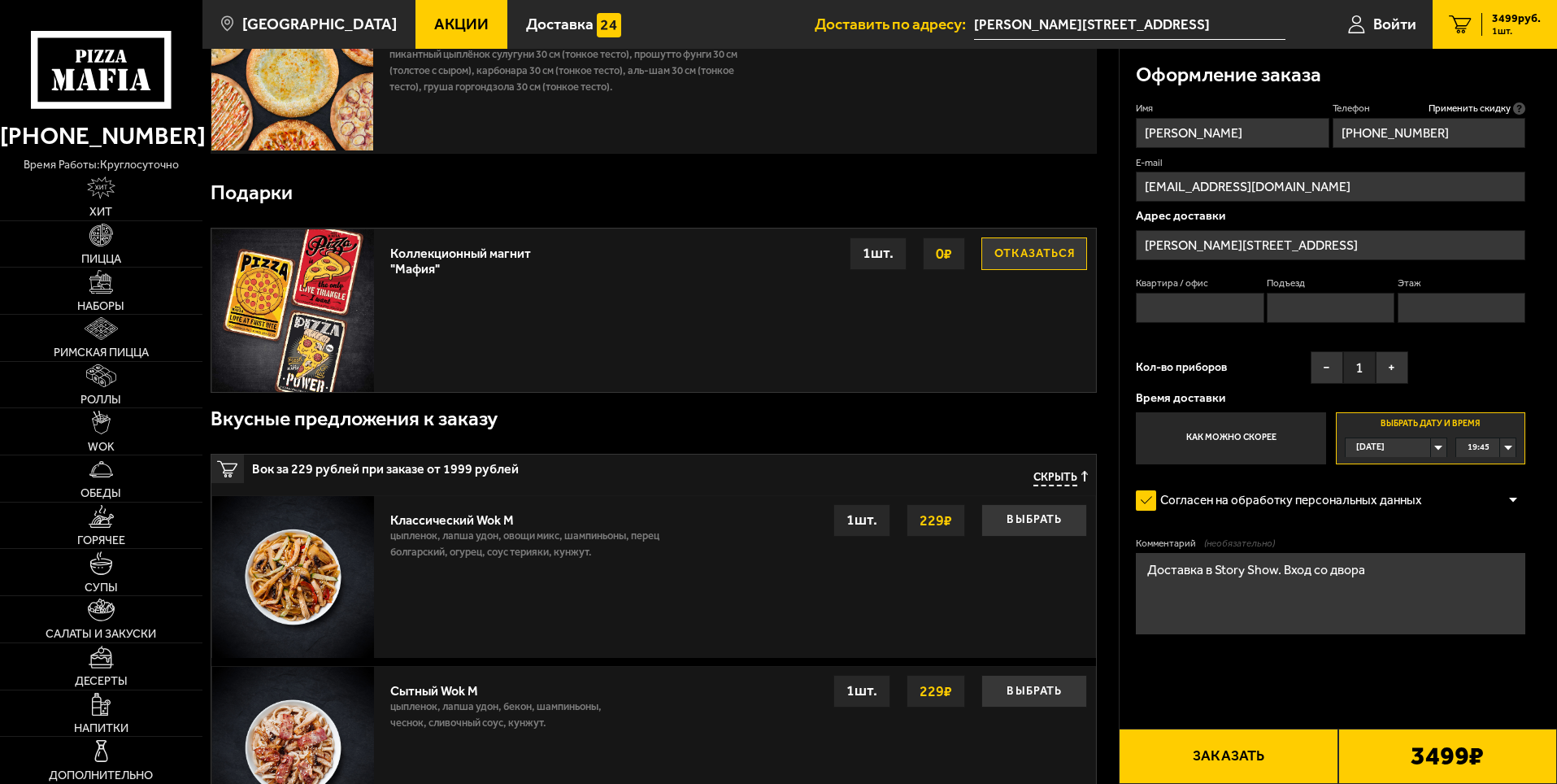
click at [1375, 586] on textarea "Доставка в Story Show. Вход со двора" at bounding box center [1330, 593] width 389 height 81
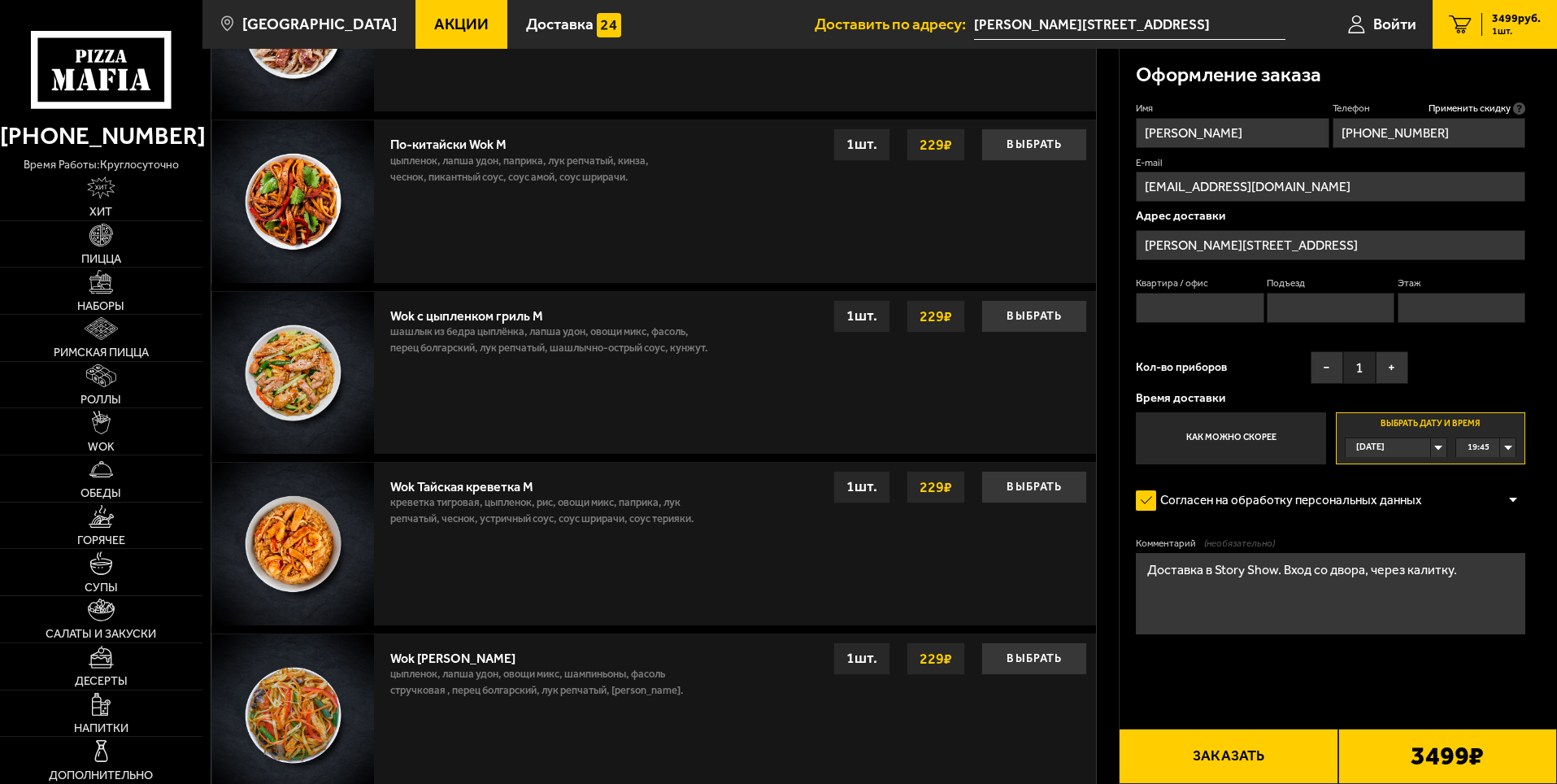
scroll to position [392, 0]
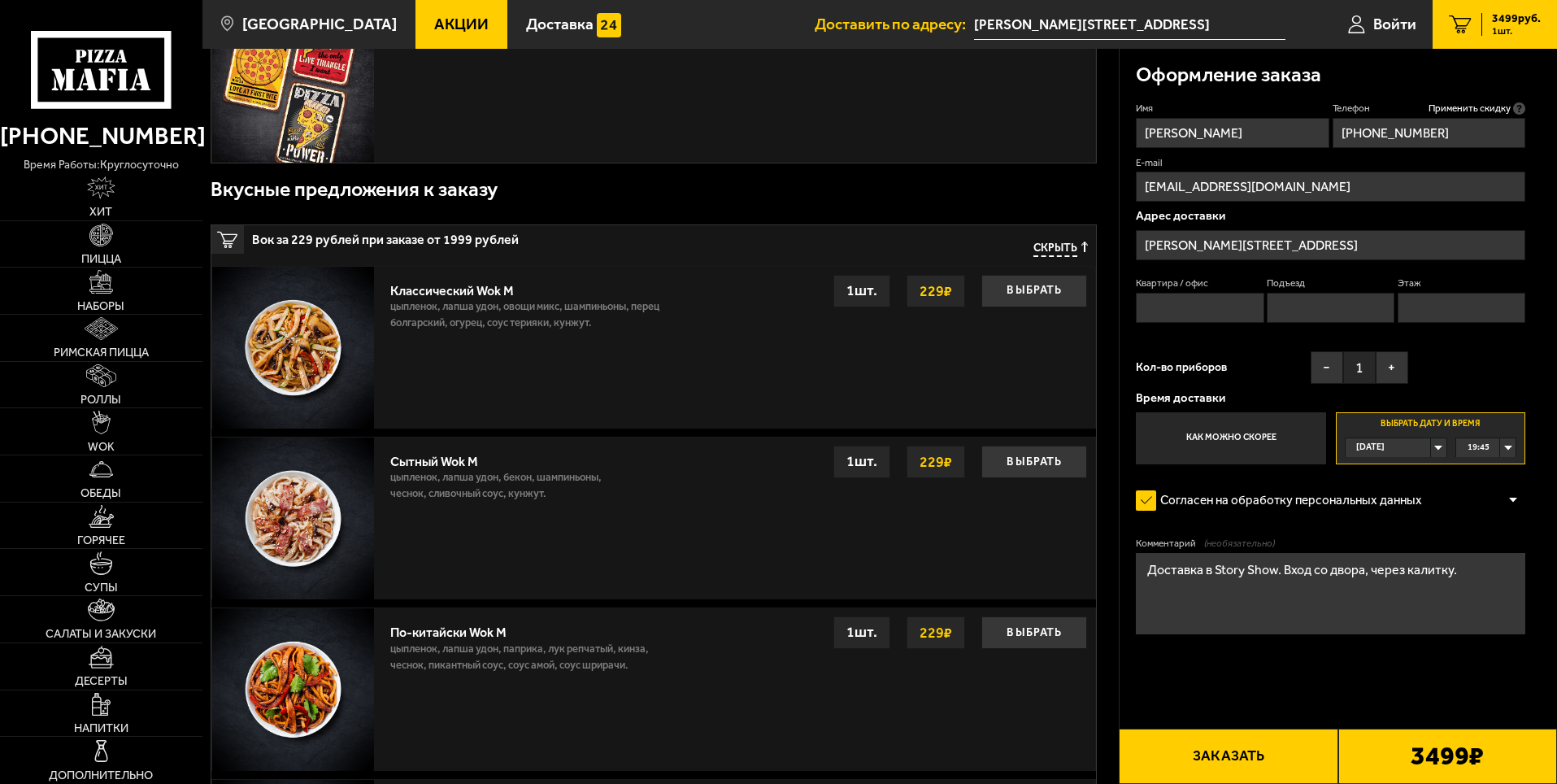
type textarea "Доставка в Story Show. Вход со двора, через калитку."
click at [1225, 735] on button "Заказать" at bounding box center [1228, 756] width 219 height 55
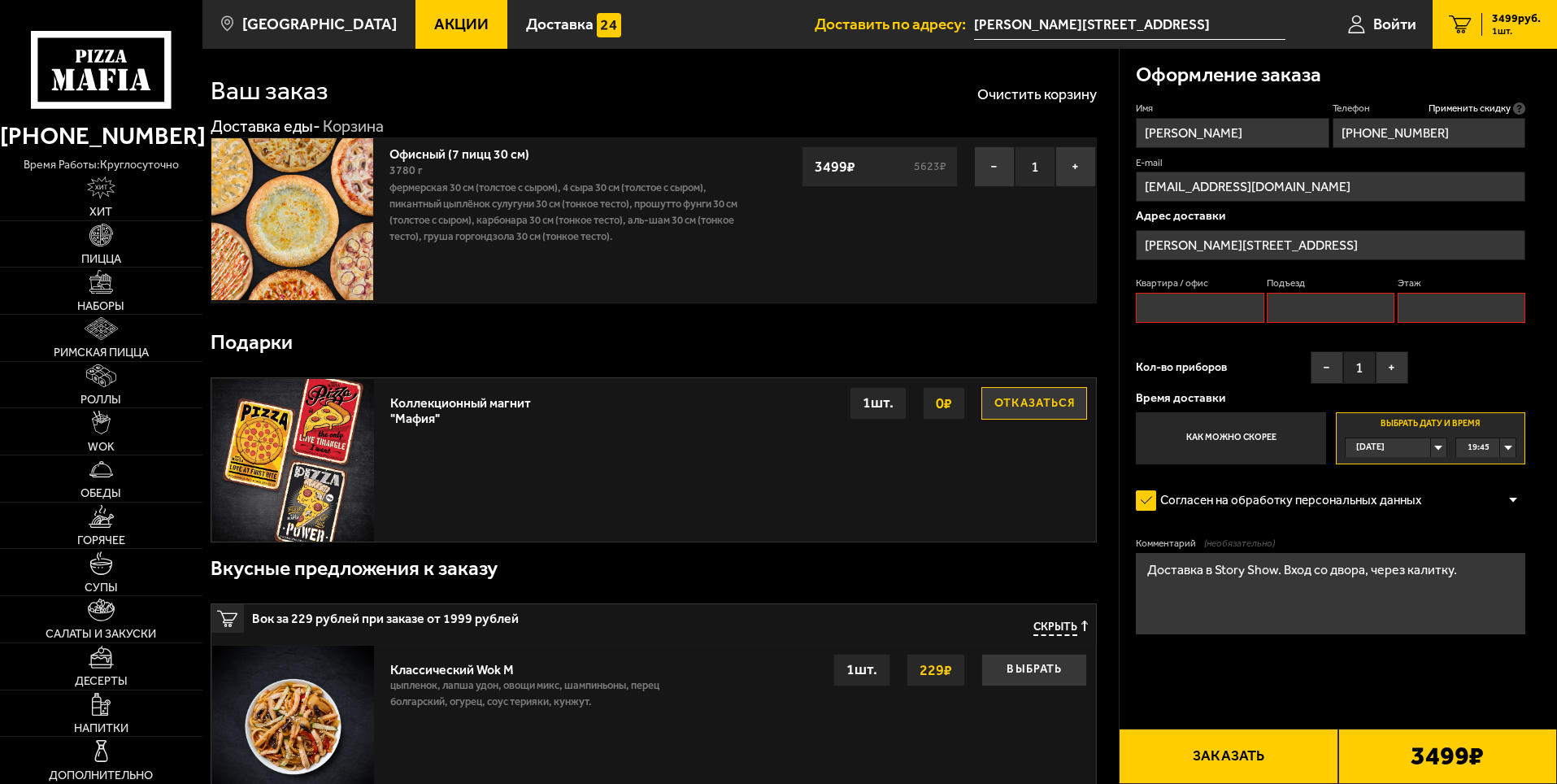
scroll to position [0, 0]
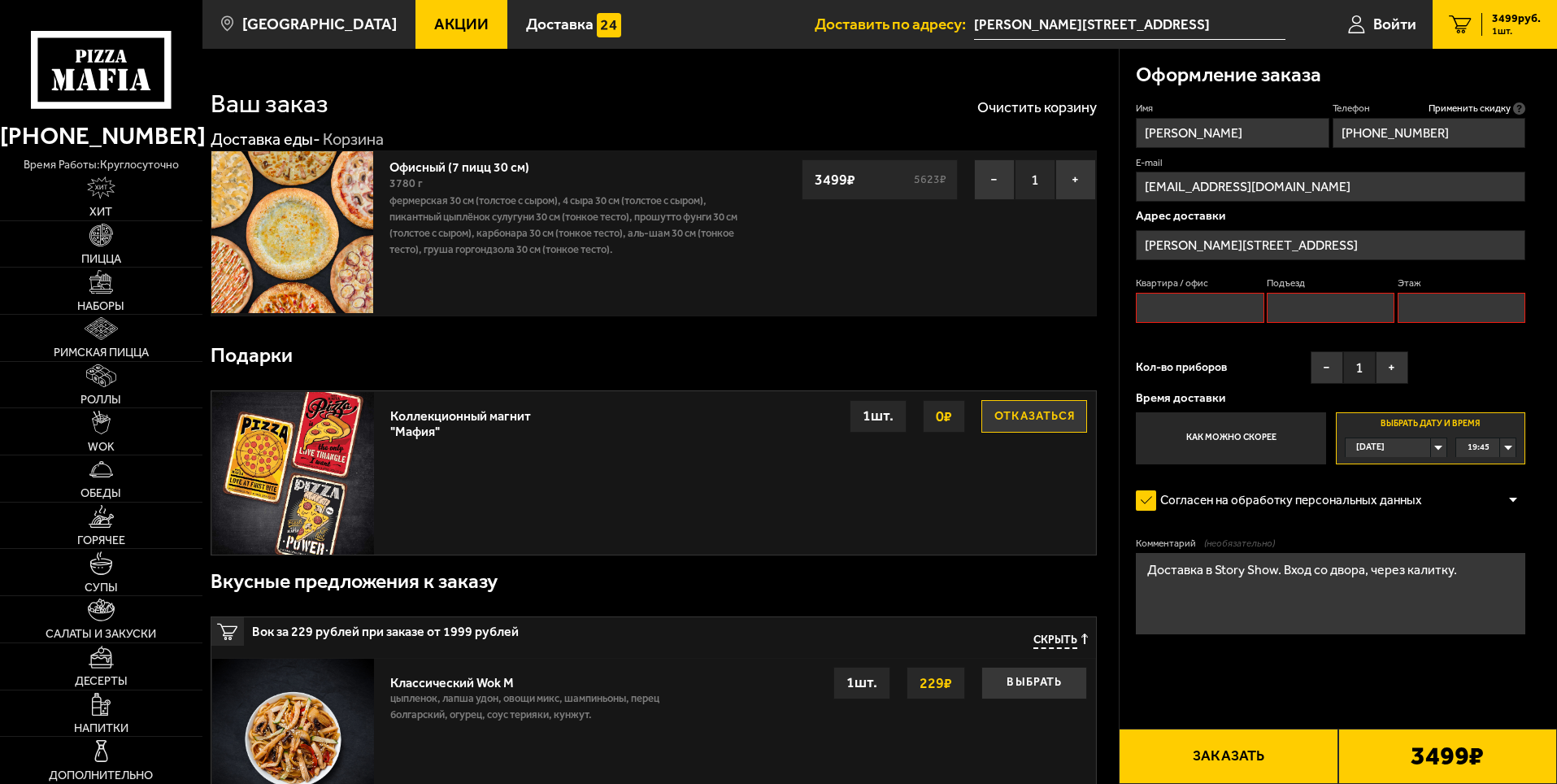
click at [1211, 291] on fieldset "Квартира / офис" at bounding box center [1200, 299] width 128 height 46
click at [1209, 313] on input "Квартира / офис" at bounding box center [1200, 307] width 128 height 30
type input "-"
click at [1317, 320] on input "Подъезд" at bounding box center [1330, 307] width 128 height 30
type input "-"
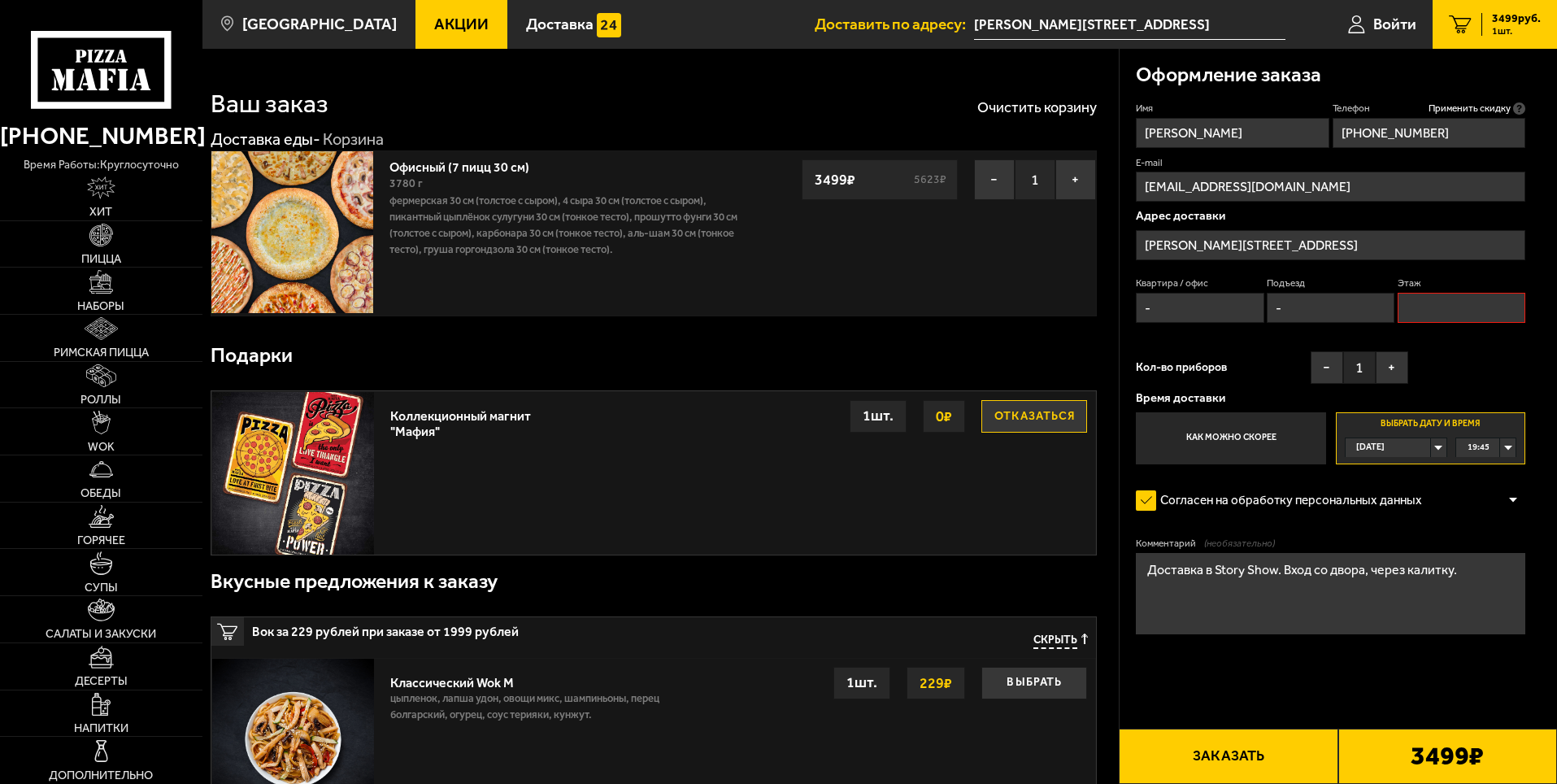
click at [1471, 308] on input "Этаж" at bounding box center [1462, 307] width 128 height 30
type input "-"
click at [1249, 762] on button "Заказать" at bounding box center [1228, 756] width 219 height 55
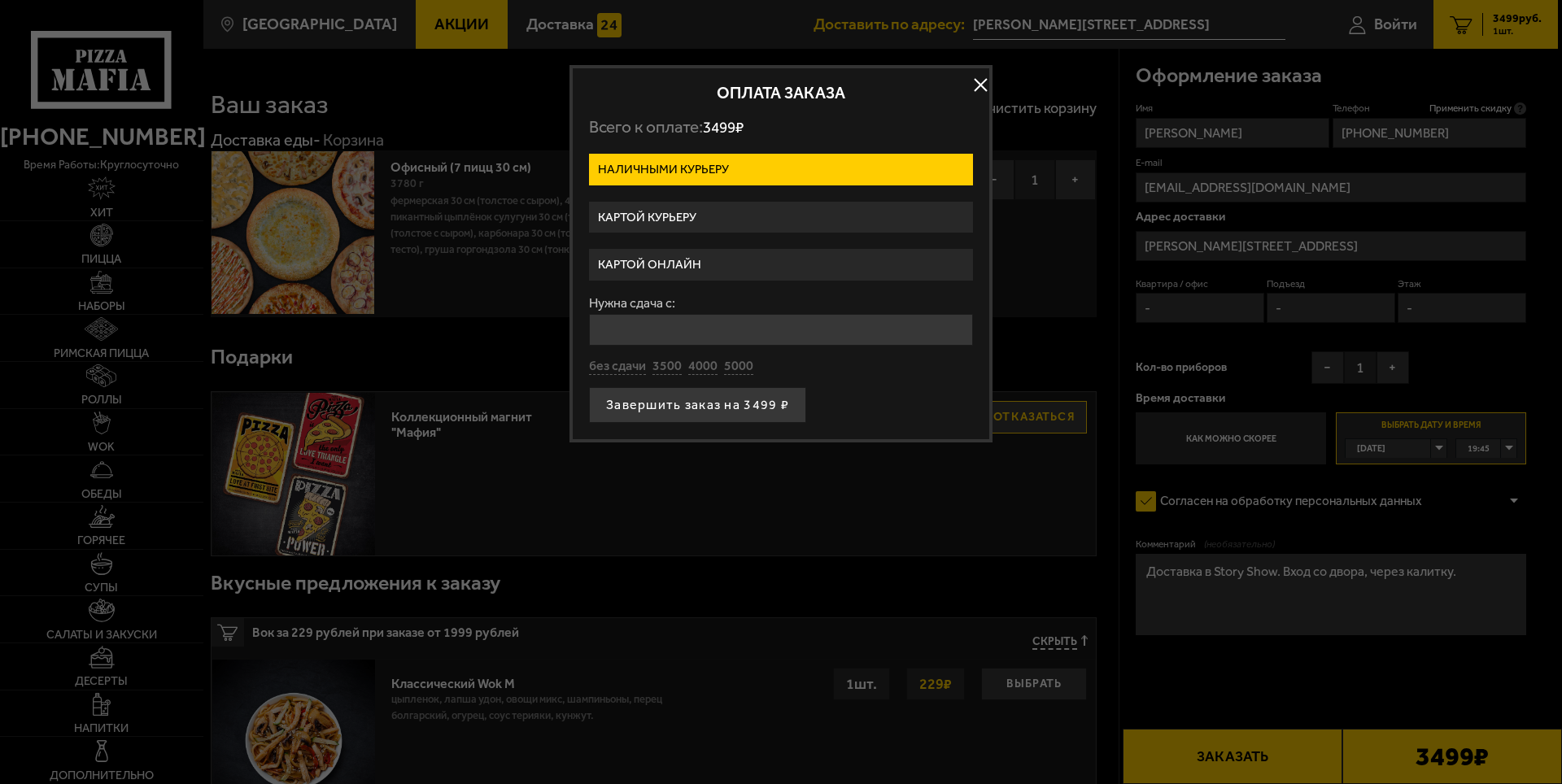
click at [662, 215] on label "Картой курьеру" at bounding box center [781, 217] width 384 height 32
click at [0, 0] on input "Картой курьеру" at bounding box center [0, 0] width 0 height 0
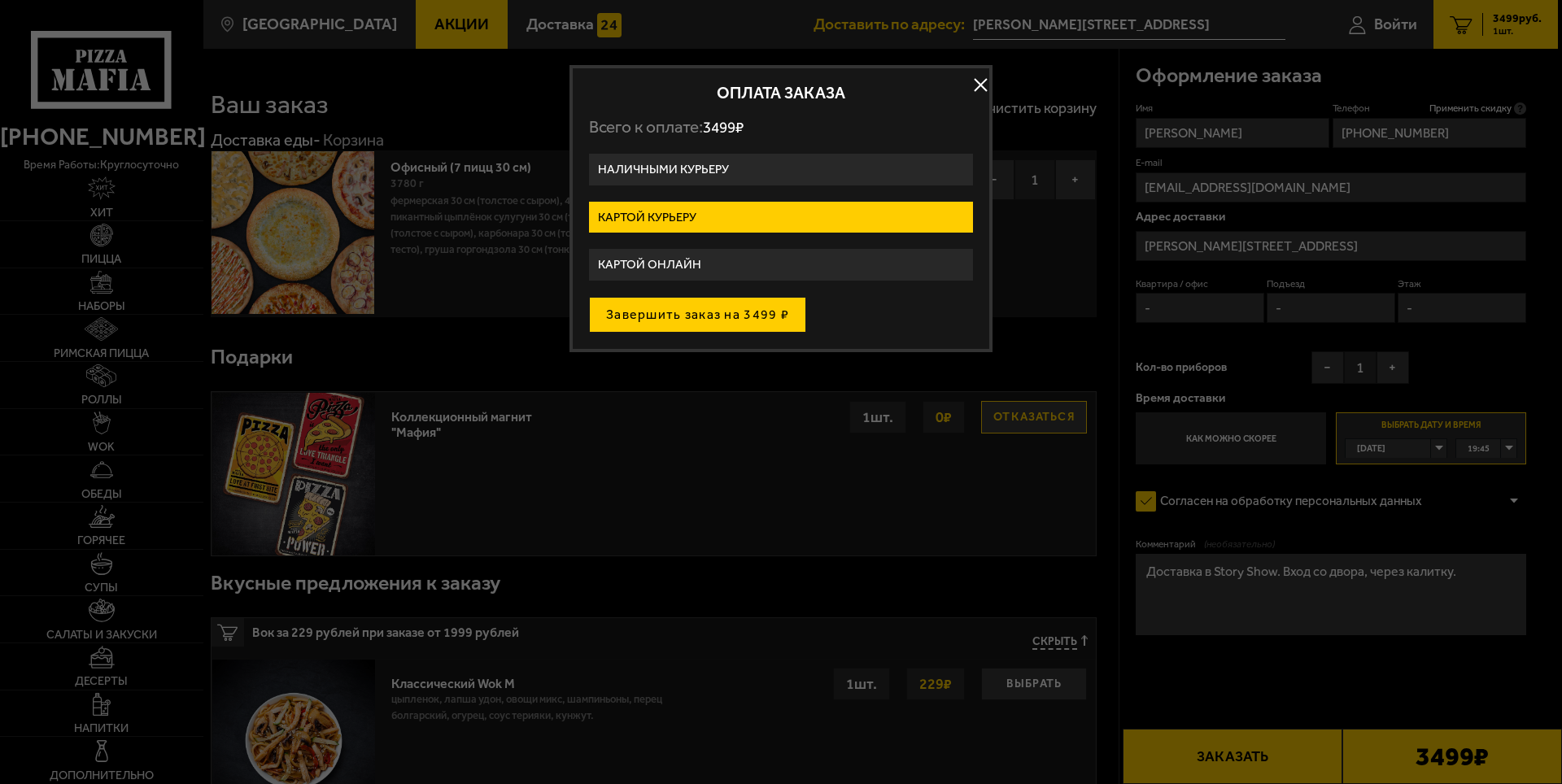
click at [668, 315] on button "Завершить заказ на 3499 ₽" at bounding box center [697, 314] width 217 height 36
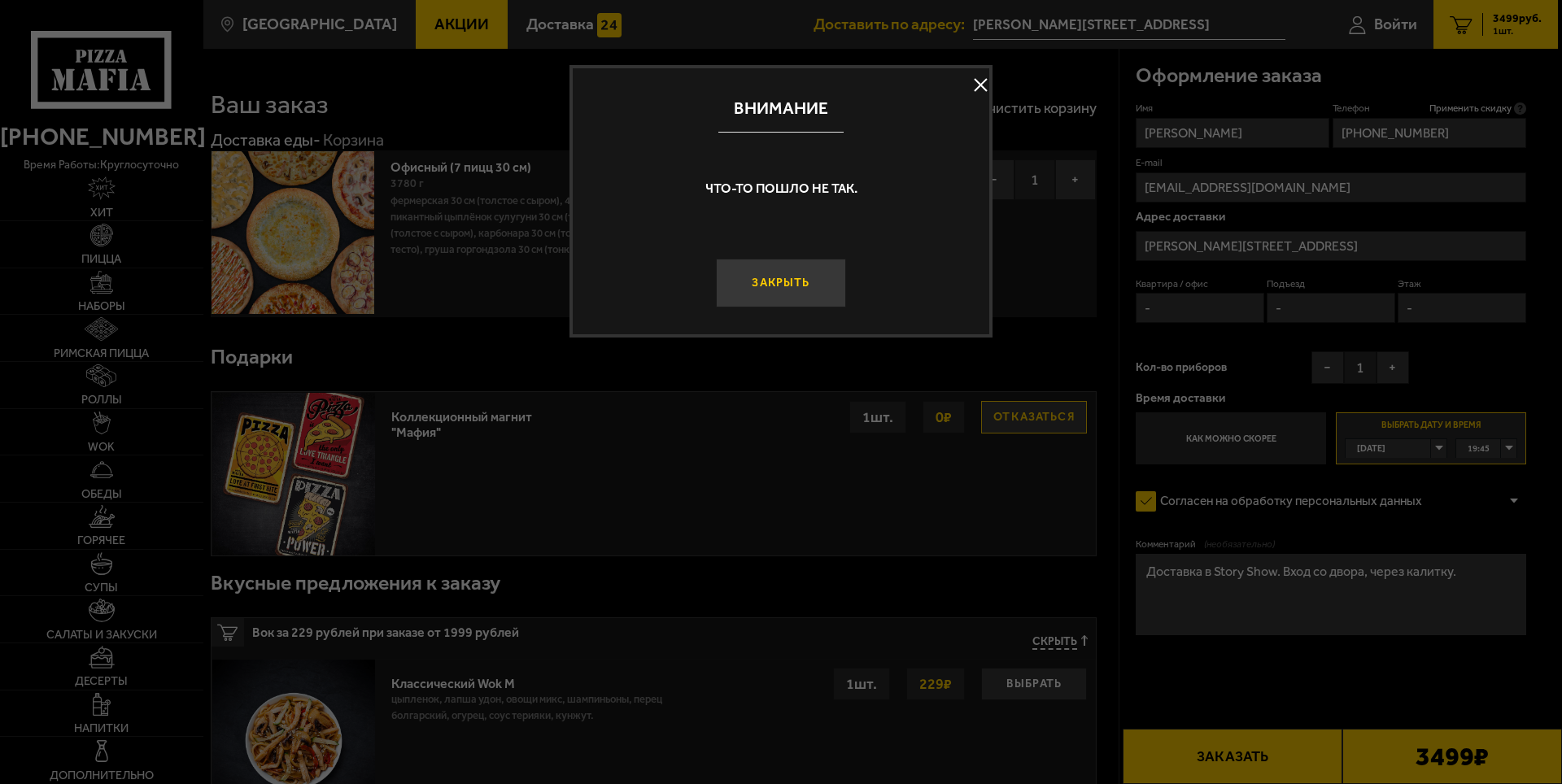
click at [756, 281] on button "Закрыть" at bounding box center [780, 282] width 130 height 49
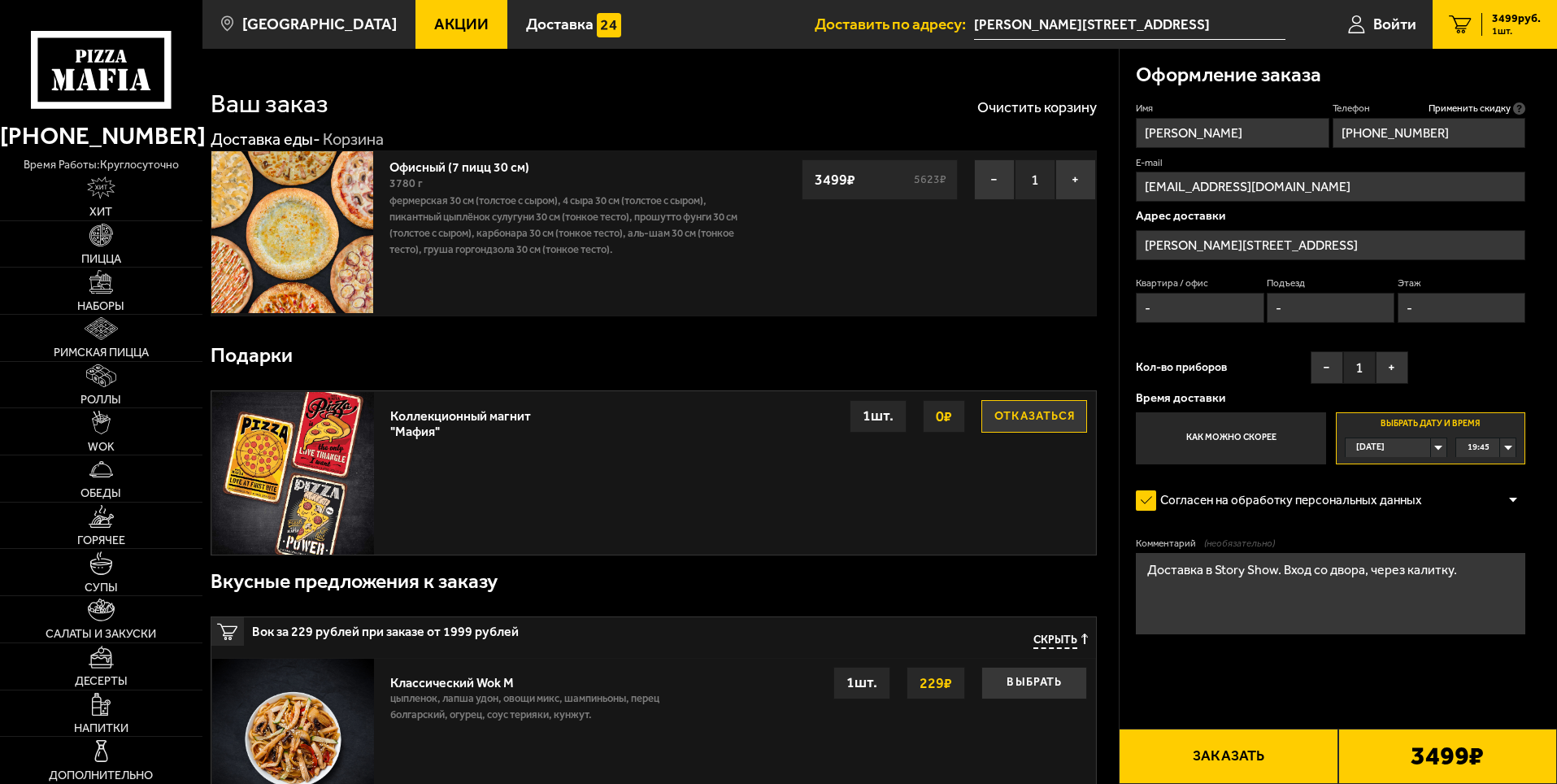
click at [1272, 748] on button "Заказать" at bounding box center [1228, 756] width 219 height 55
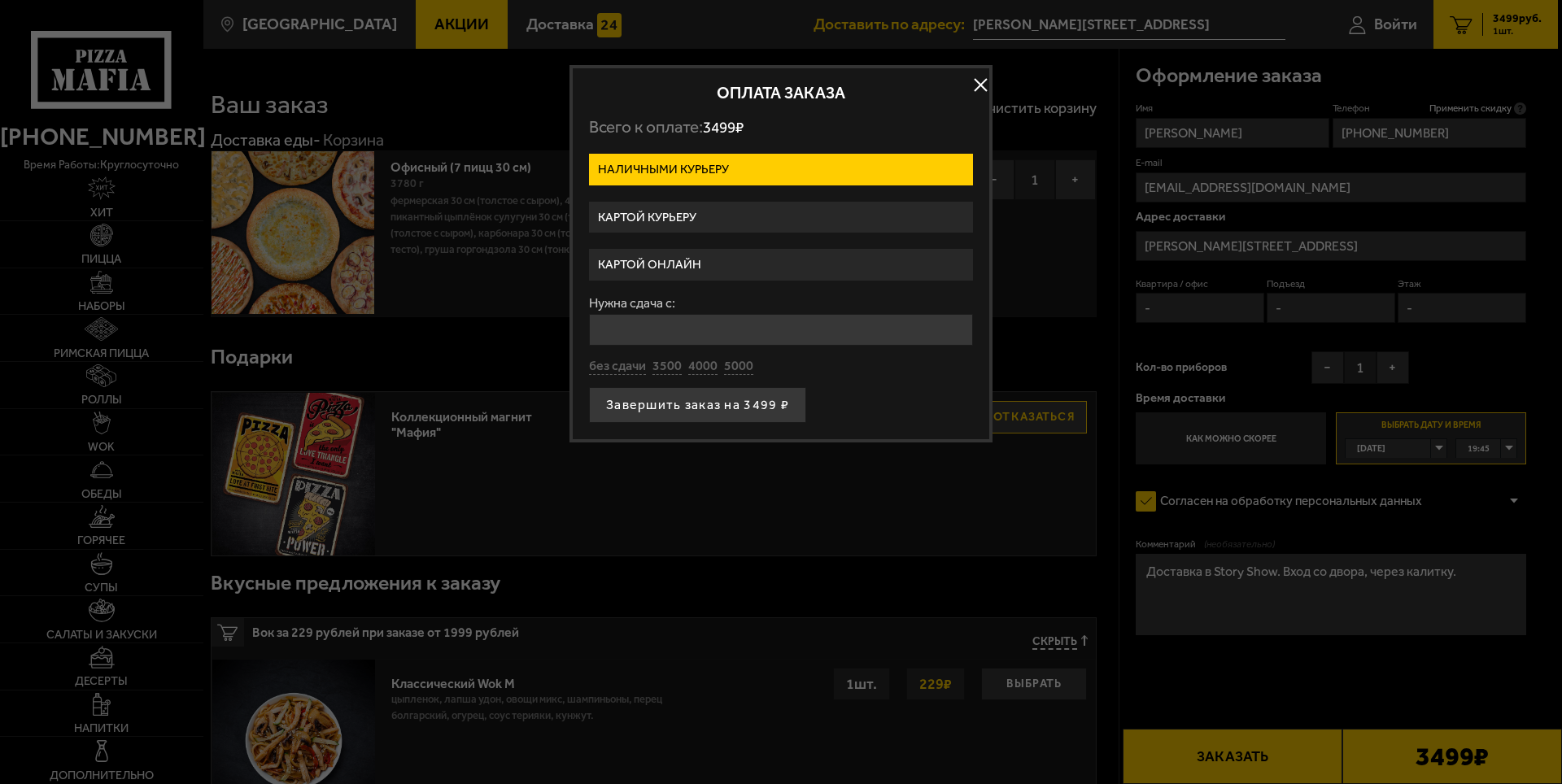
click at [677, 215] on label "Картой курьеру" at bounding box center [781, 217] width 384 height 32
click at [0, 0] on input "Картой курьеру" at bounding box center [0, 0] width 0 height 0
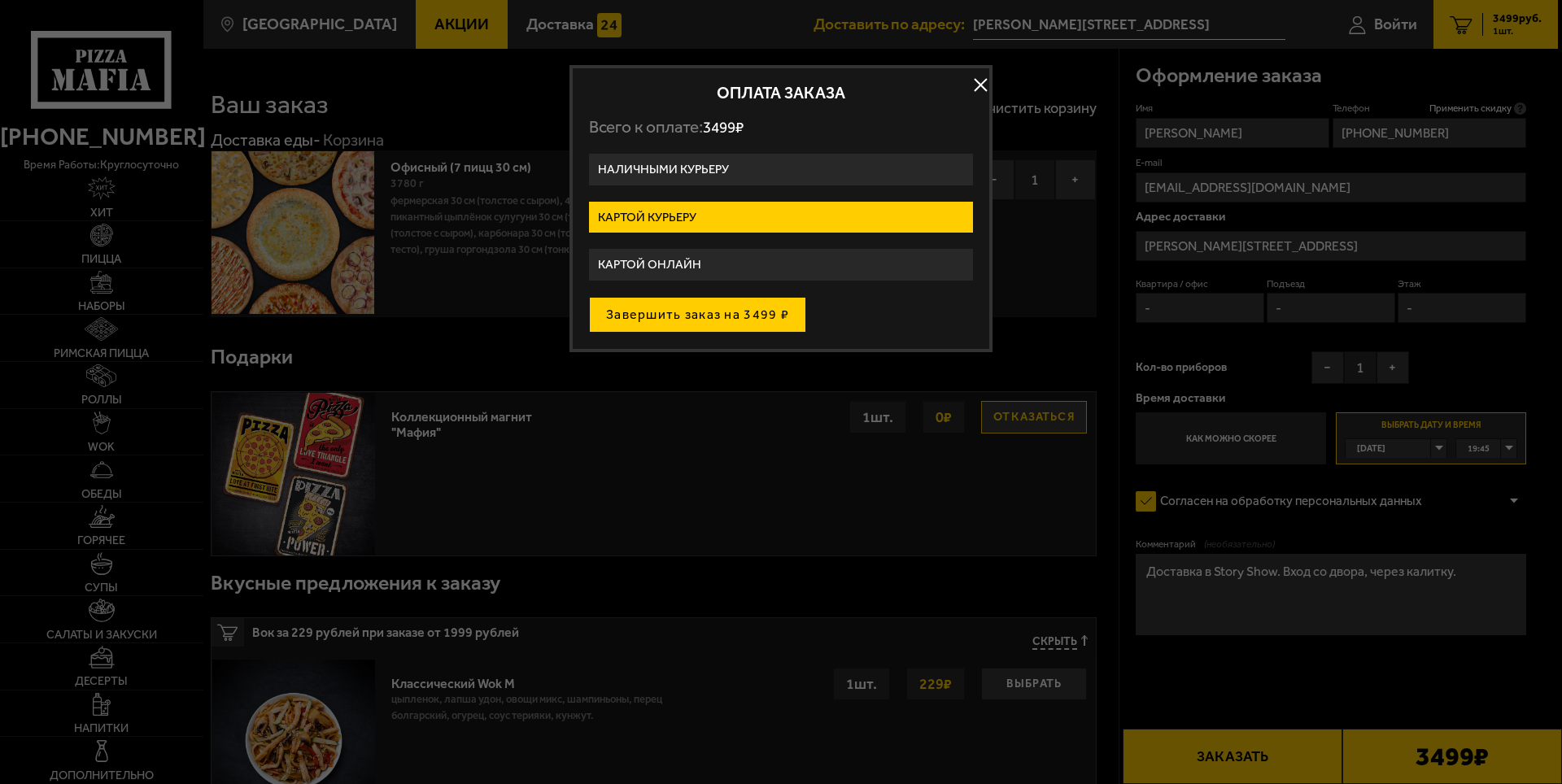
click at [742, 326] on button "Завершить заказ на 3499 ₽" at bounding box center [697, 314] width 217 height 36
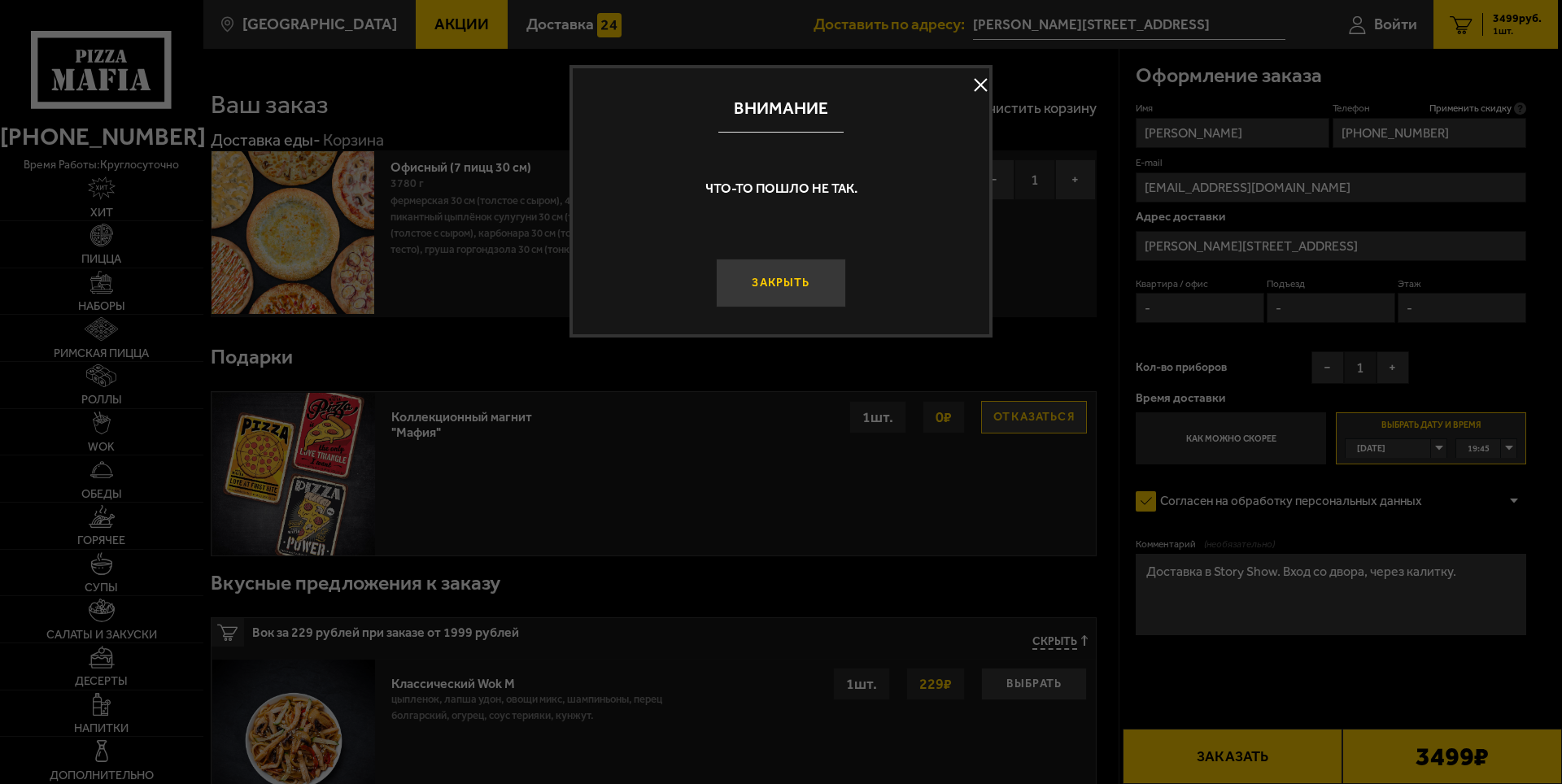
click at [749, 284] on button "Закрыть" at bounding box center [780, 282] width 130 height 49
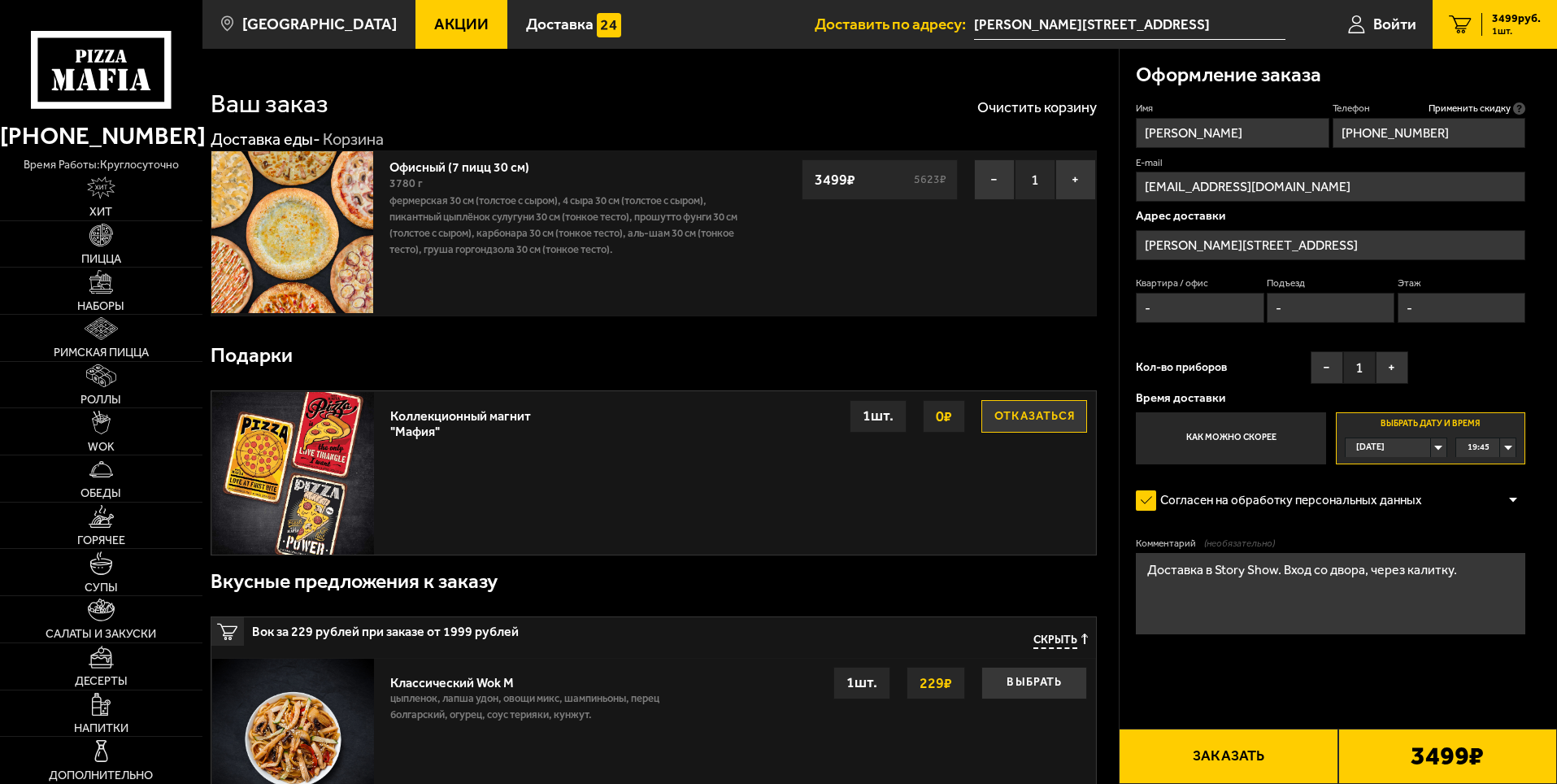
click at [1292, 746] on button "Заказать" at bounding box center [1228, 756] width 219 height 55
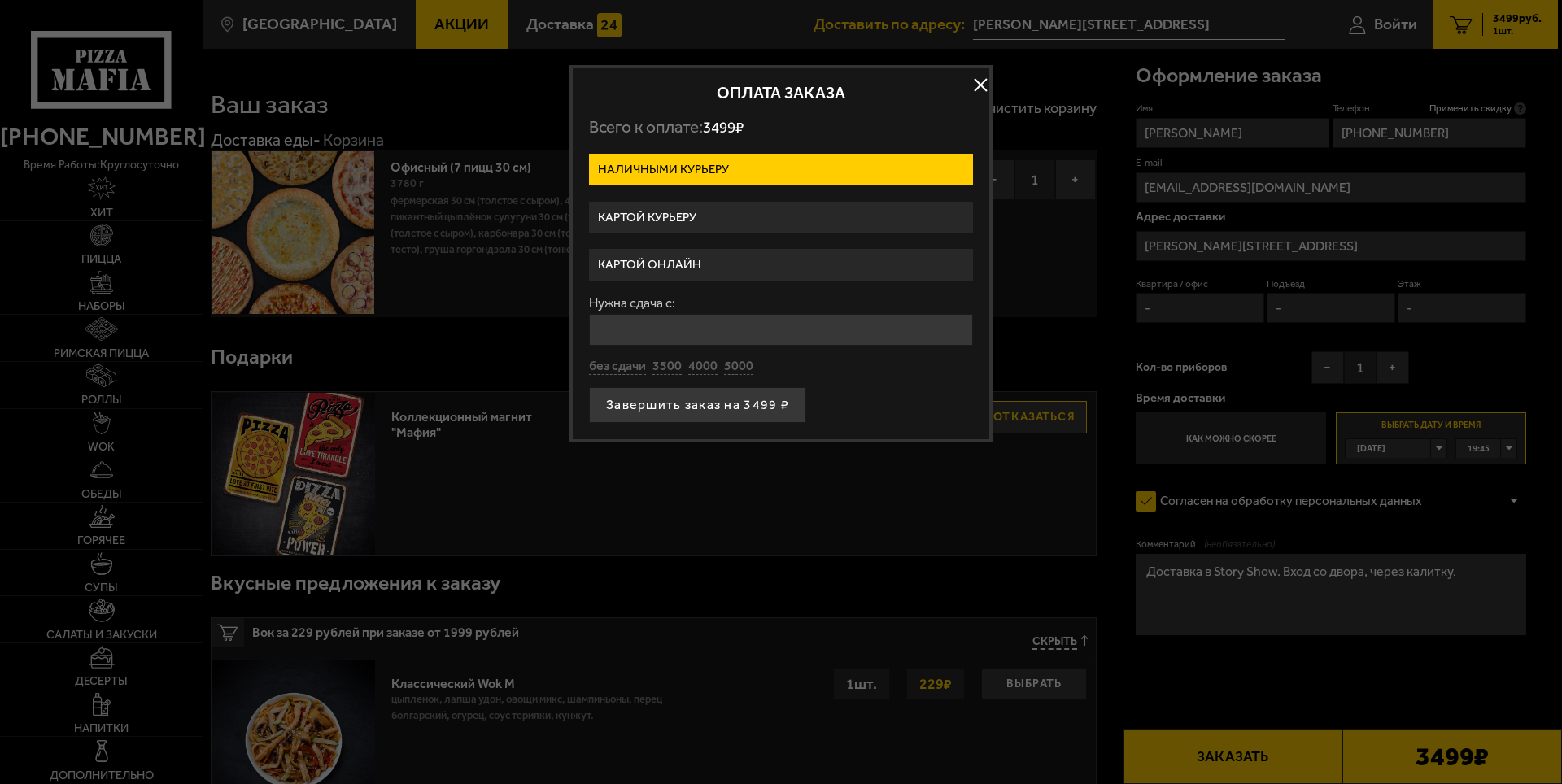
click at [698, 269] on label "Картой онлайн" at bounding box center [781, 264] width 384 height 32
click at [0, 0] on input "Картой онлайн" at bounding box center [0, 0] width 0 height 0
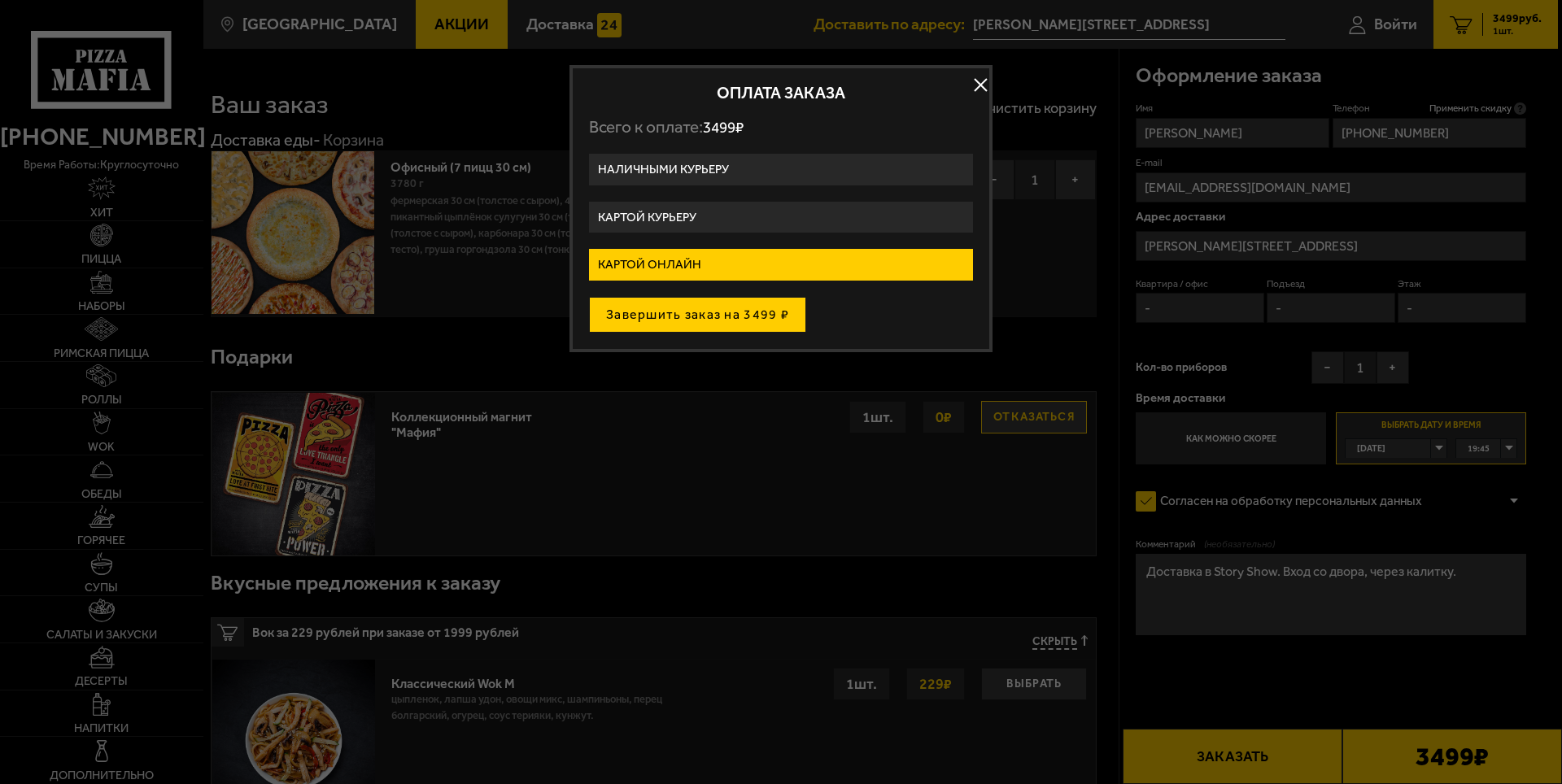
click at [705, 319] on button "Завершить заказ на 3499 ₽" at bounding box center [697, 314] width 217 height 36
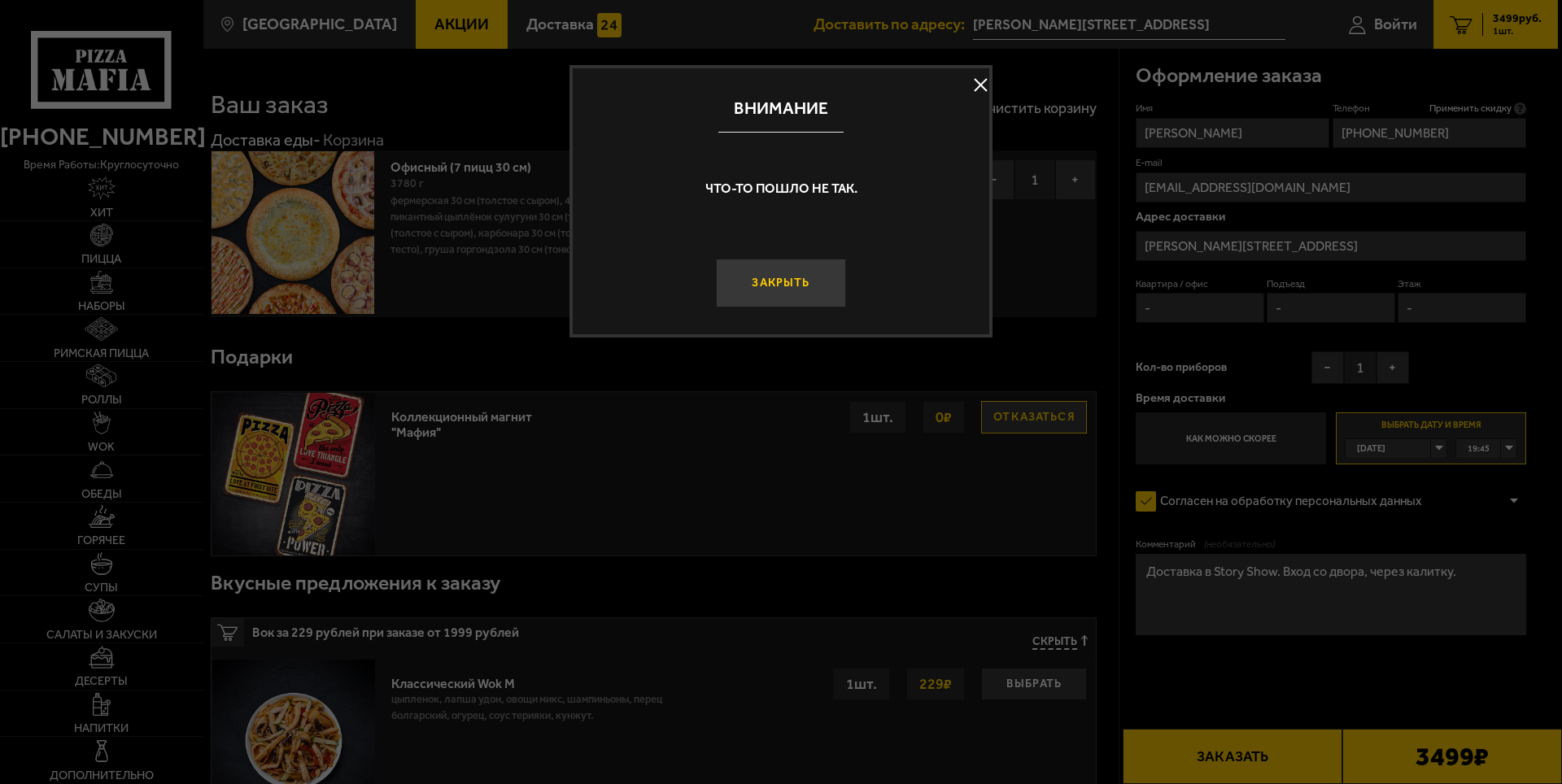
click at [747, 297] on button "Закрыть" at bounding box center [780, 282] width 130 height 49
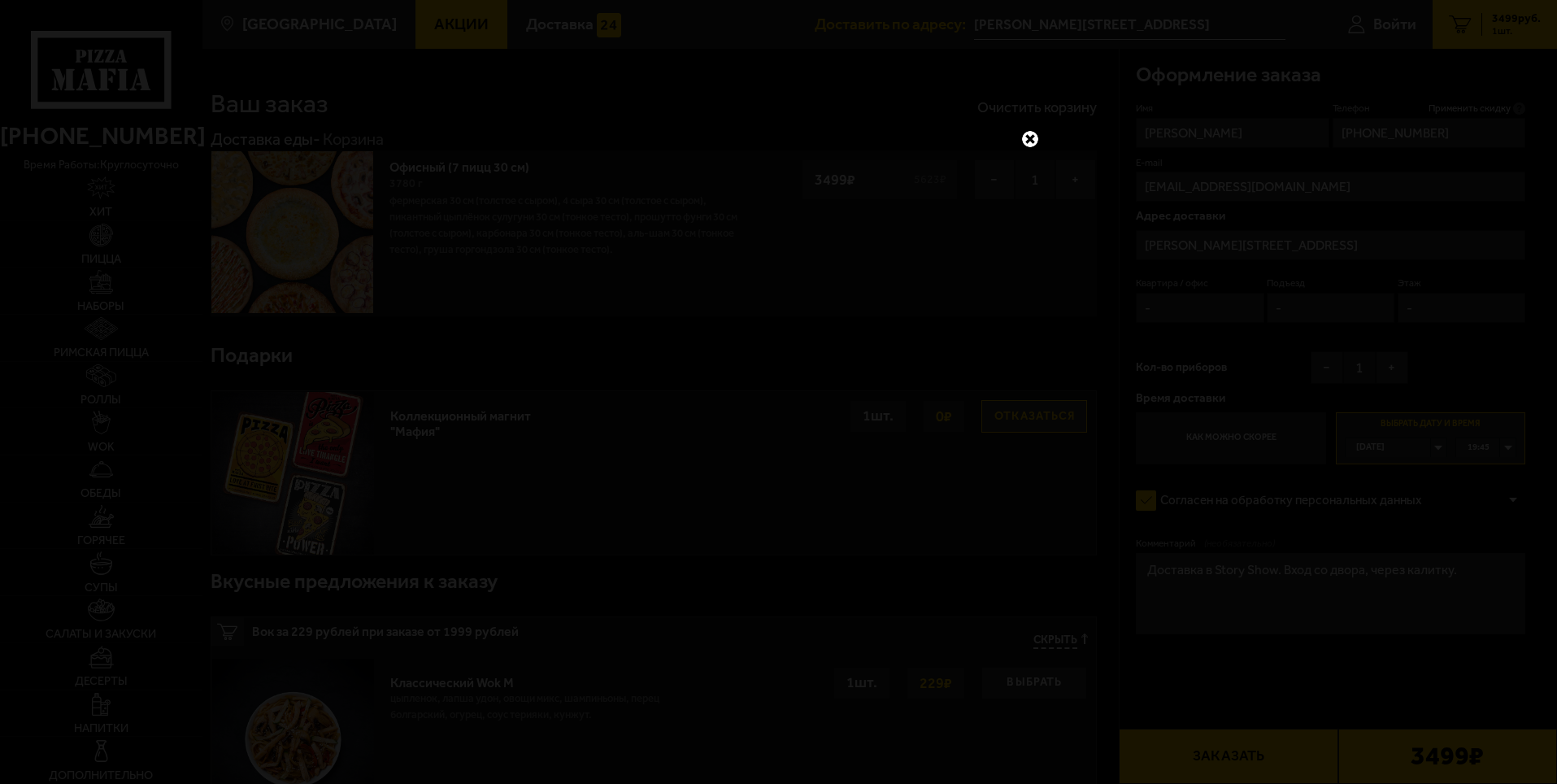
click at [1024, 136] on link at bounding box center [1029, 139] width 21 height 21
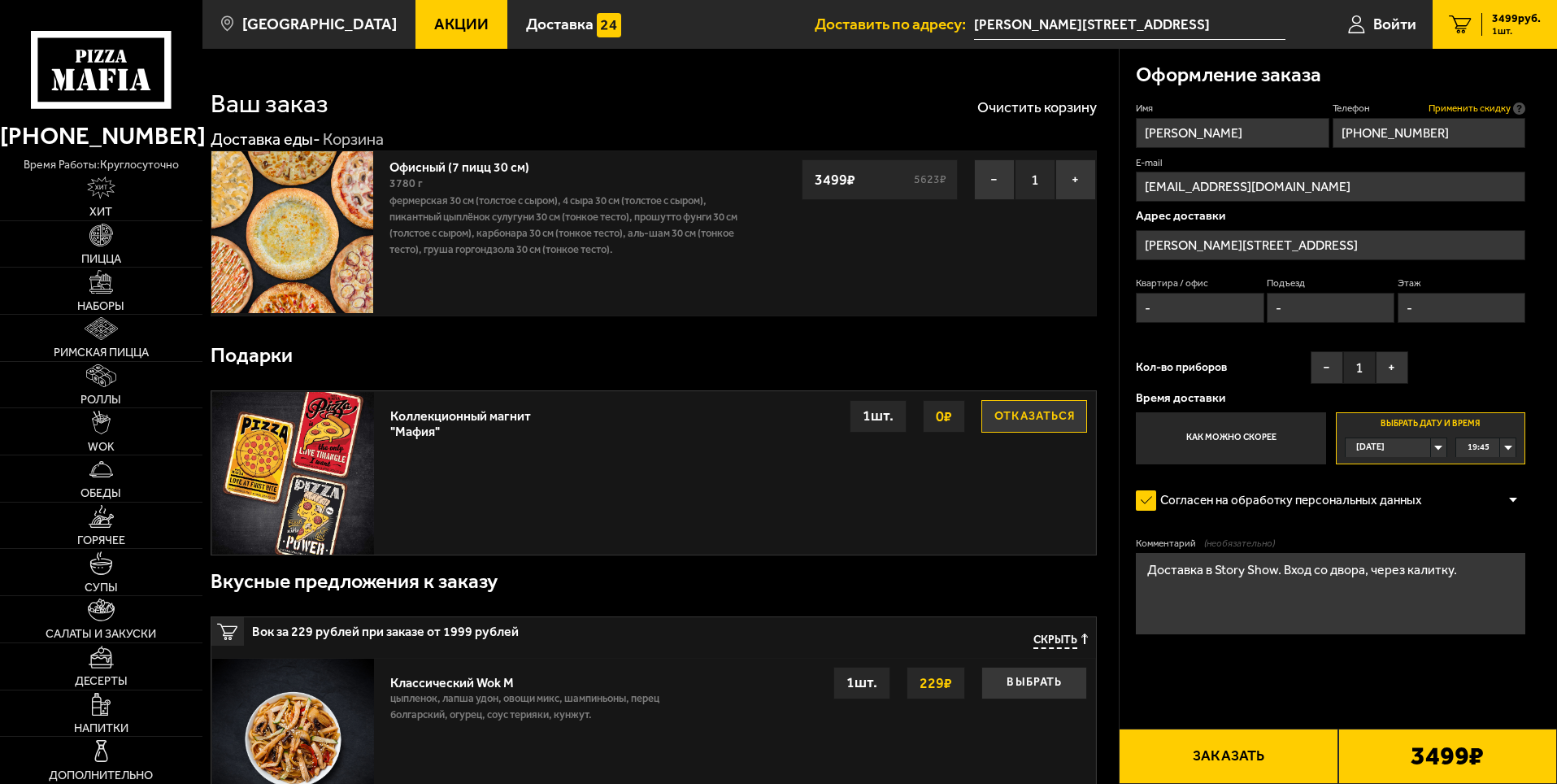
click at [1502, 107] on span "Применить скидку" at bounding box center [1469, 108] width 82 height 14
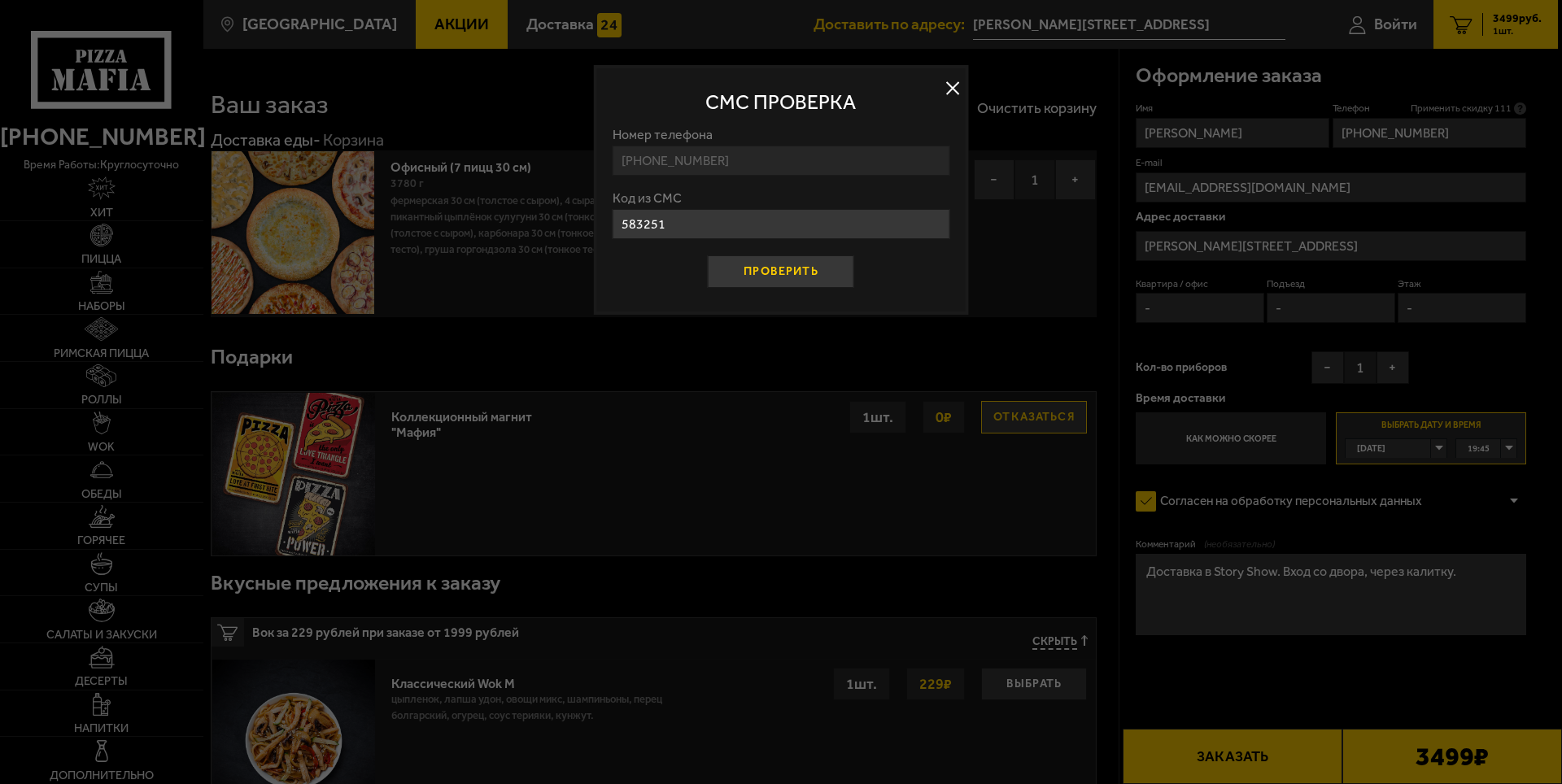
type input "583251"
click at [778, 274] on button "Проверить" at bounding box center [781, 272] width 147 height 32
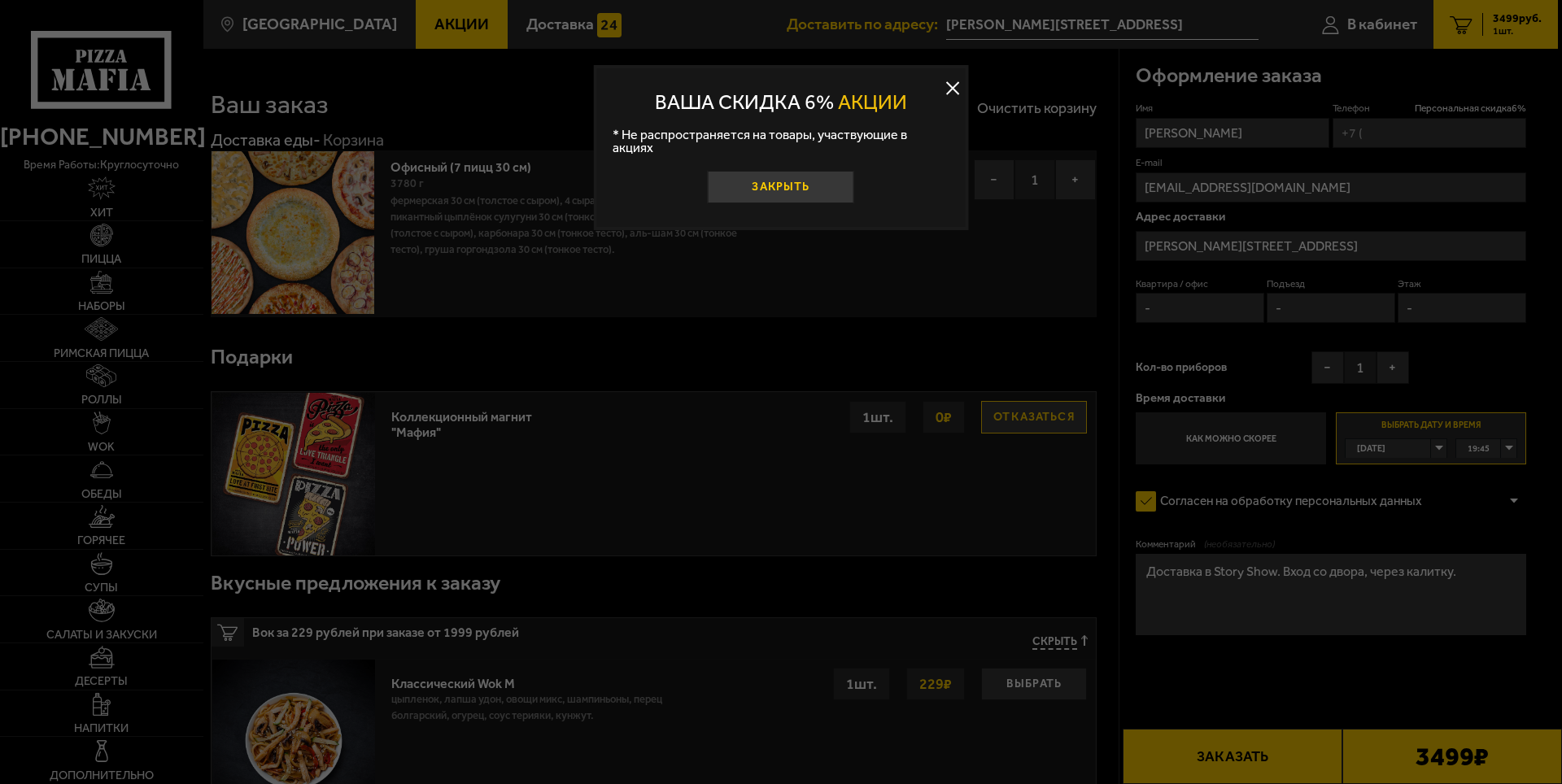
click at [806, 176] on button "Закрыть" at bounding box center [781, 187] width 147 height 32
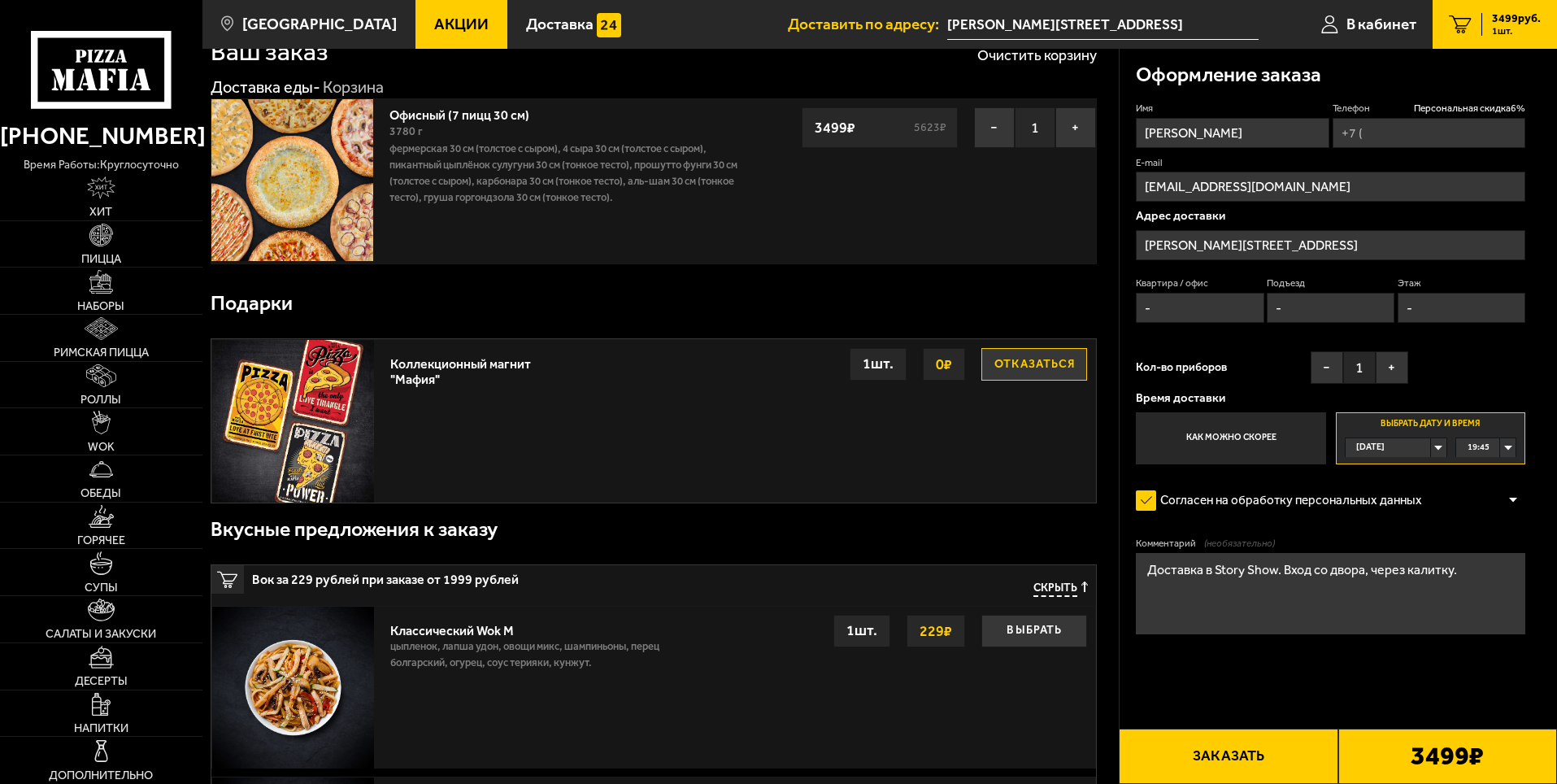
scroll to position [81, 0]
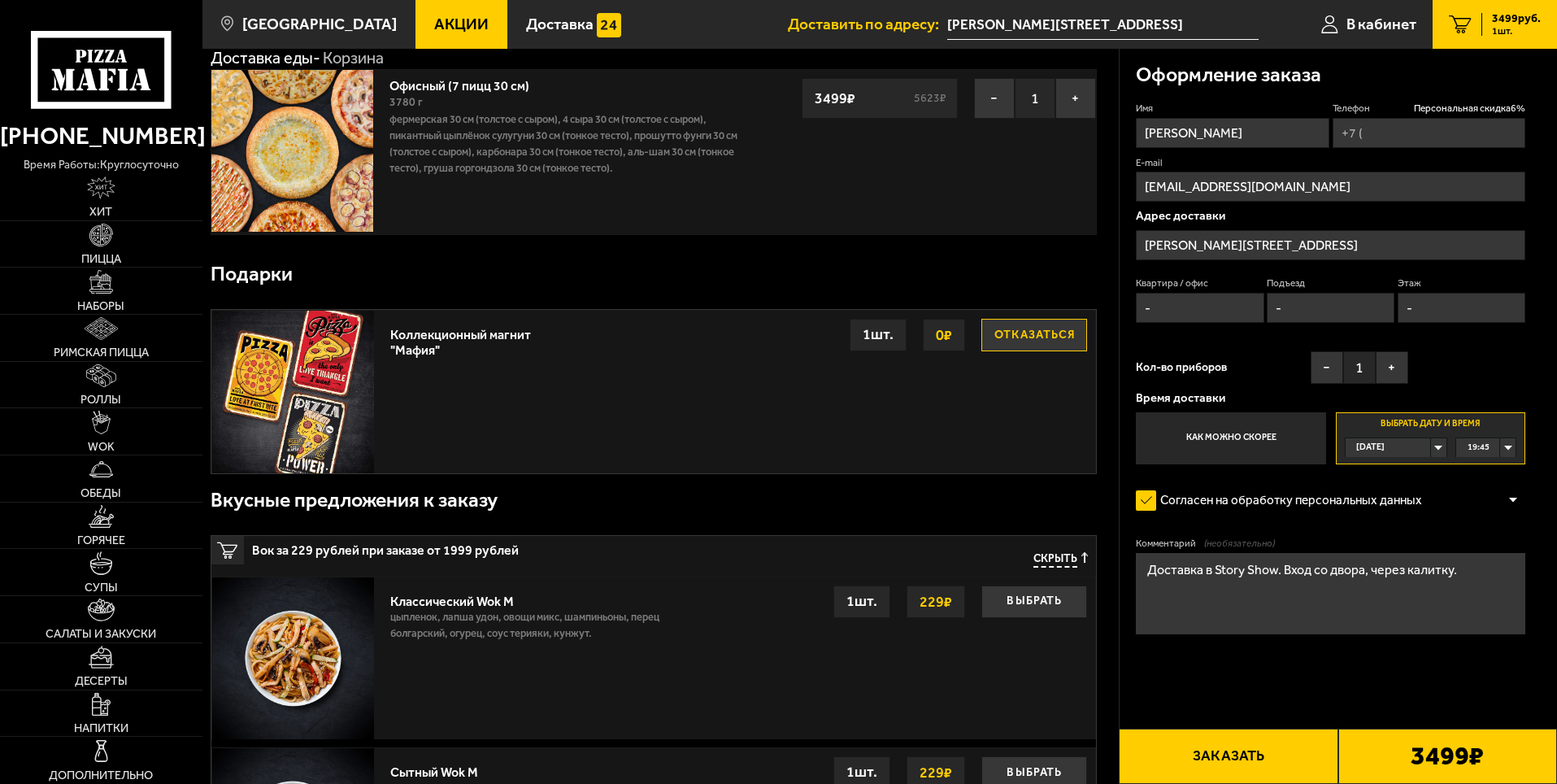
click at [1243, 766] on button "Заказать" at bounding box center [1228, 756] width 219 height 55
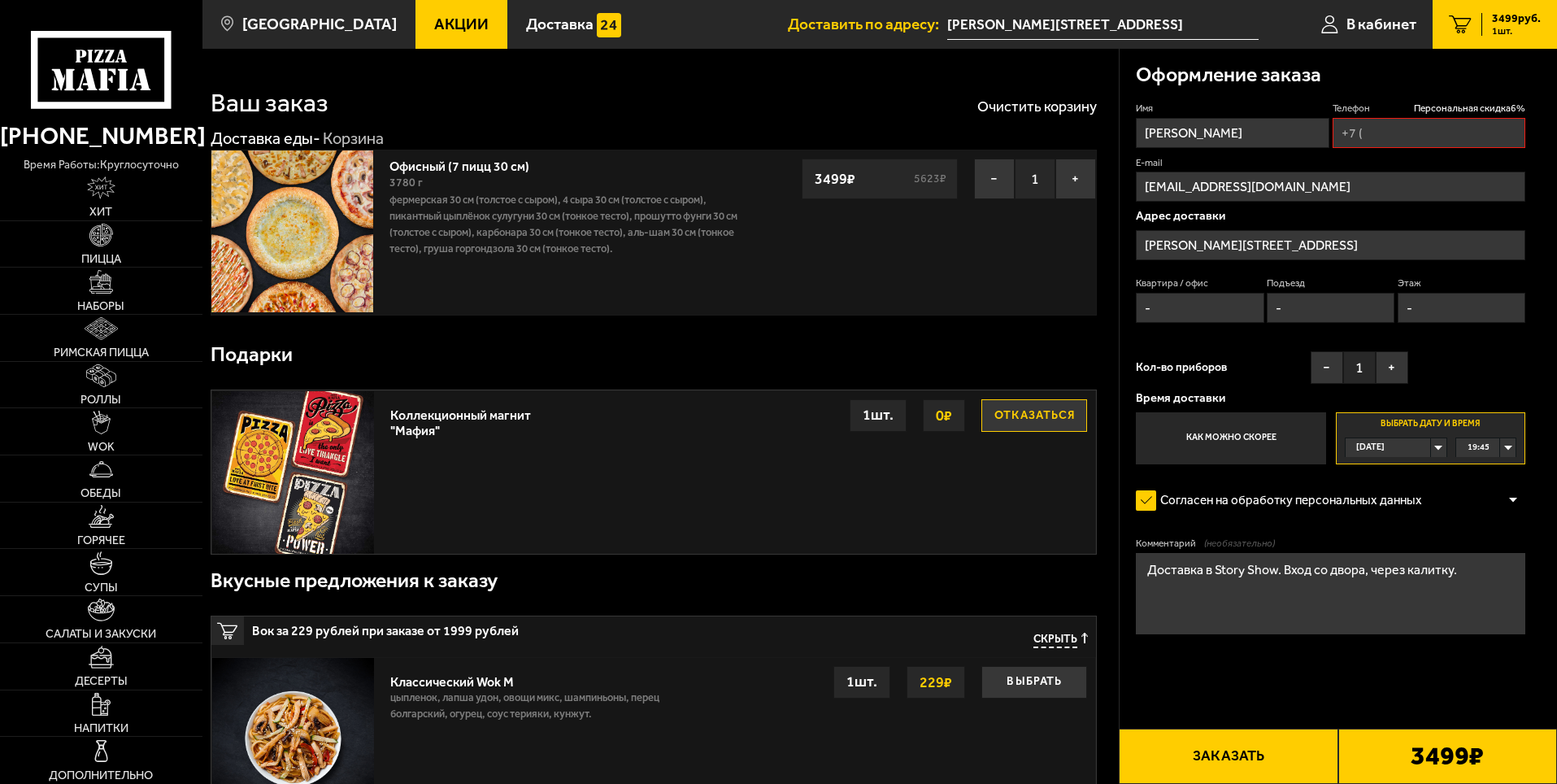
scroll to position [0, 0]
click at [1485, 124] on input "Телефон Персональная скидка 6 %" at bounding box center [1428, 132] width 193 height 30
type input "[PHONE_NUMBER]"
click at [1280, 732] on button "Заказать" at bounding box center [1228, 756] width 219 height 55
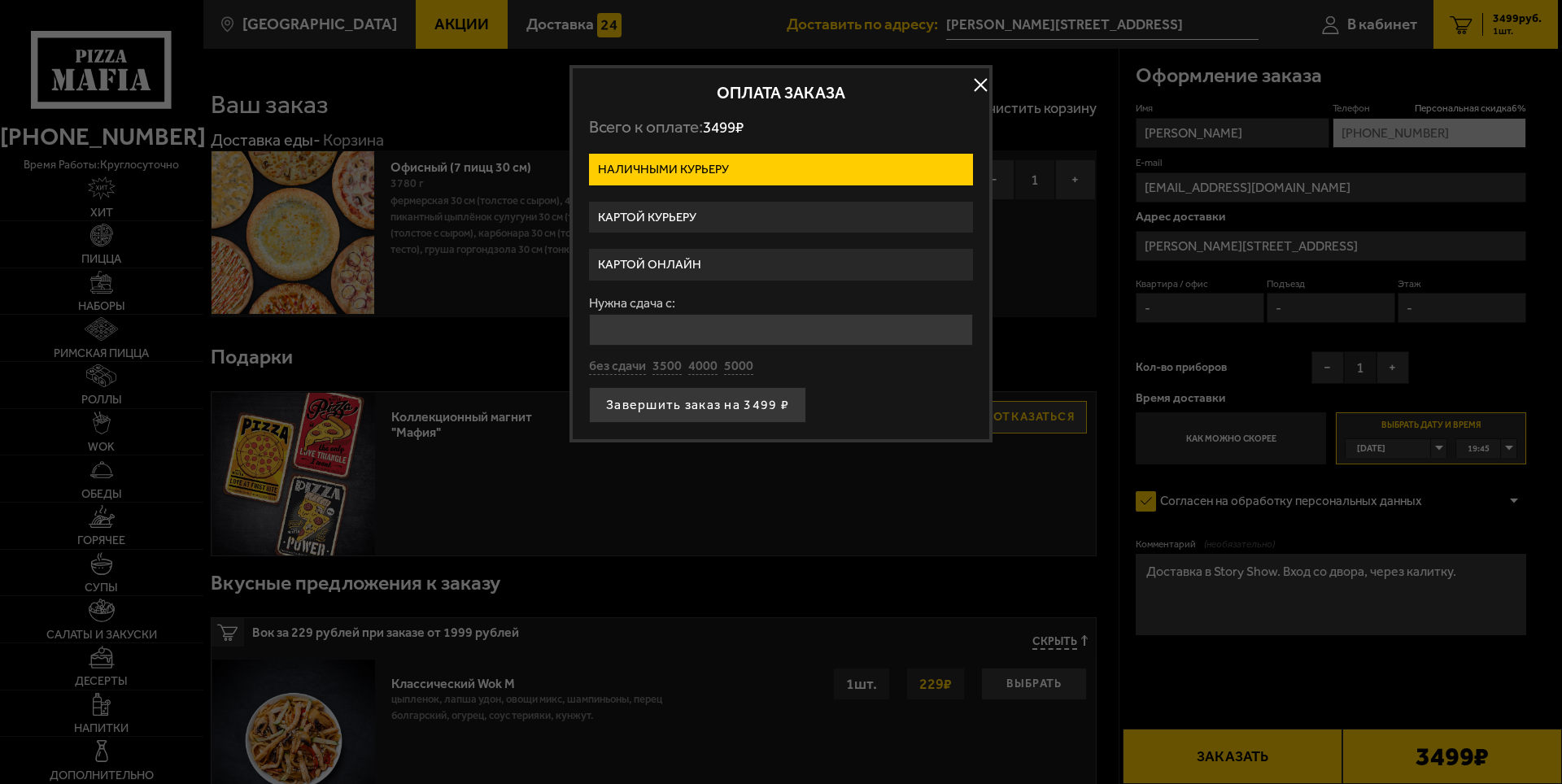
click at [663, 221] on label "Картой курьеру" at bounding box center [781, 217] width 384 height 32
click at [0, 0] on input "Картой курьеру" at bounding box center [0, 0] width 0 height 0
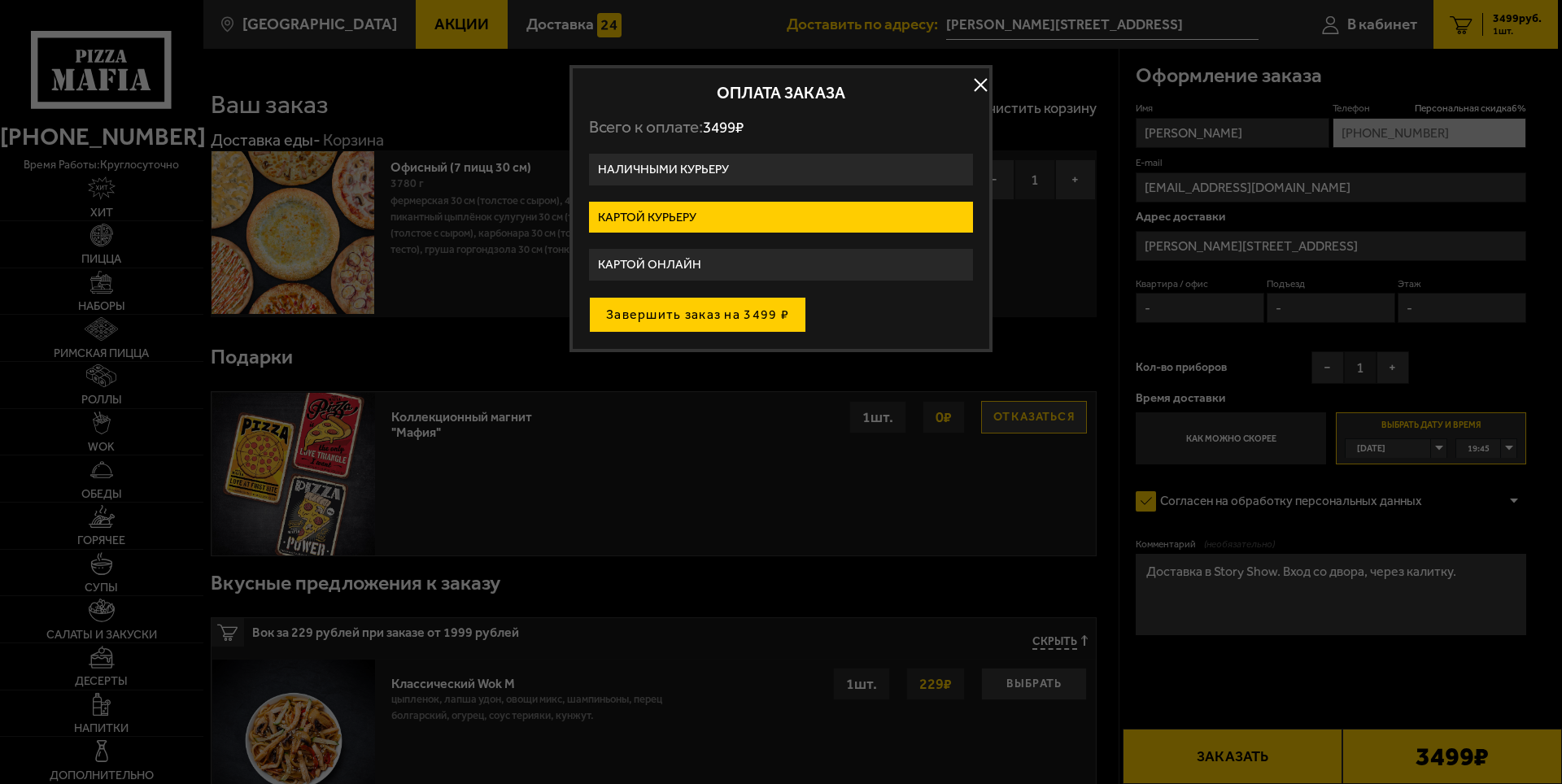
click at [720, 317] on button "Завершить заказ на 3499 ₽" at bounding box center [697, 314] width 217 height 36
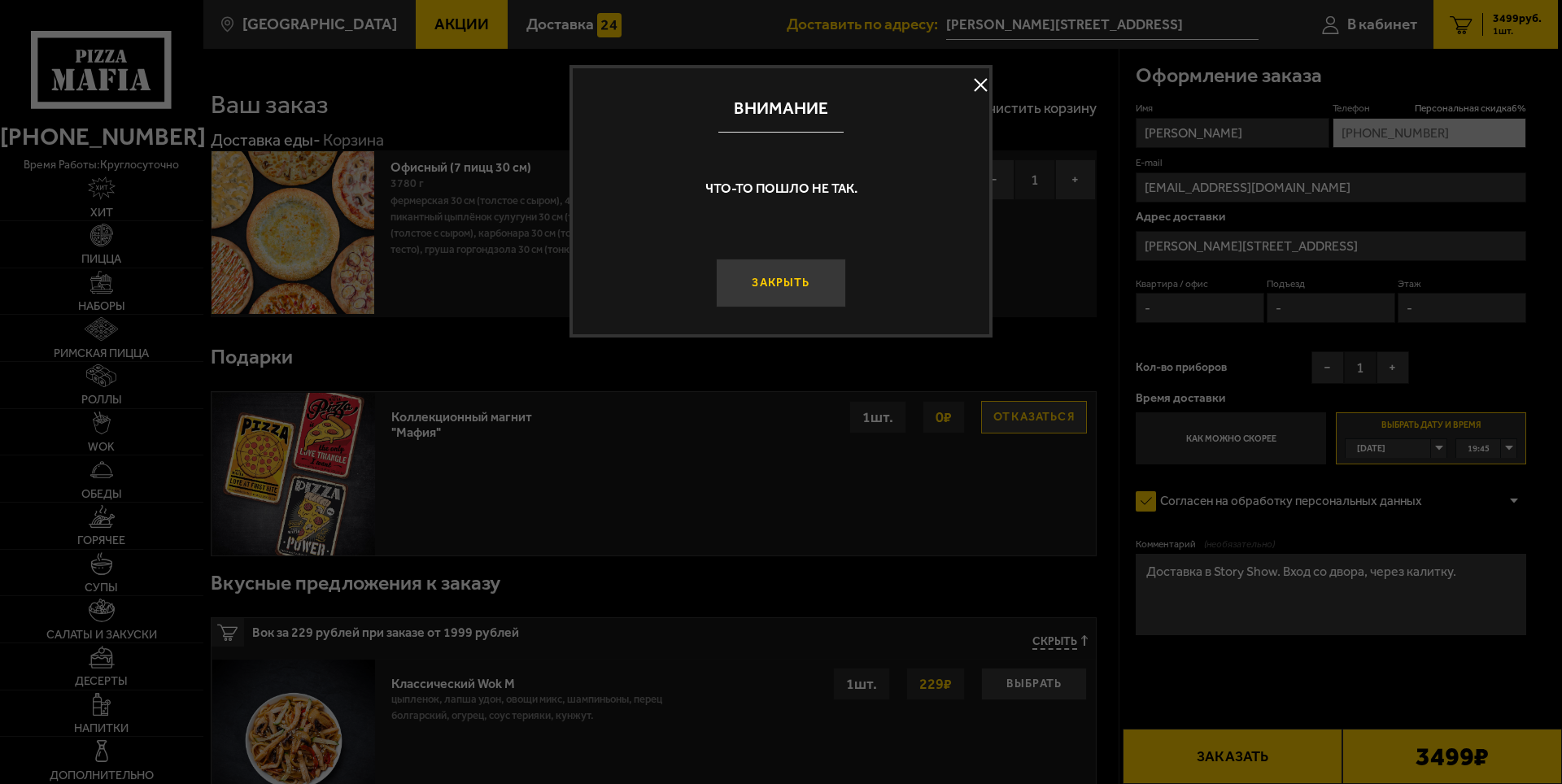
click at [774, 283] on button "Закрыть" at bounding box center [780, 282] width 130 height 49
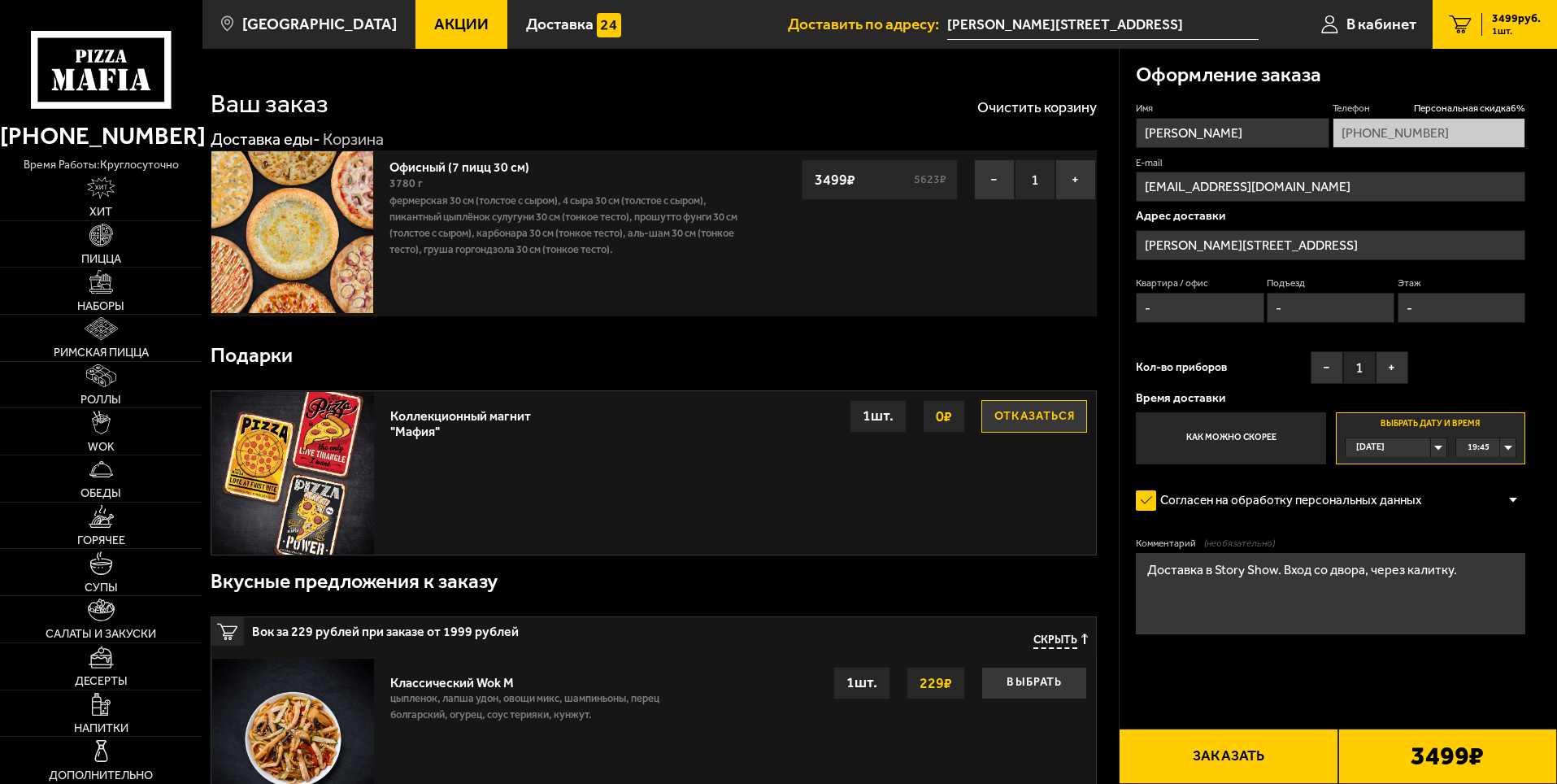
click at [150, 62] on icon at bounding box center [101, 69] width 140 height 78
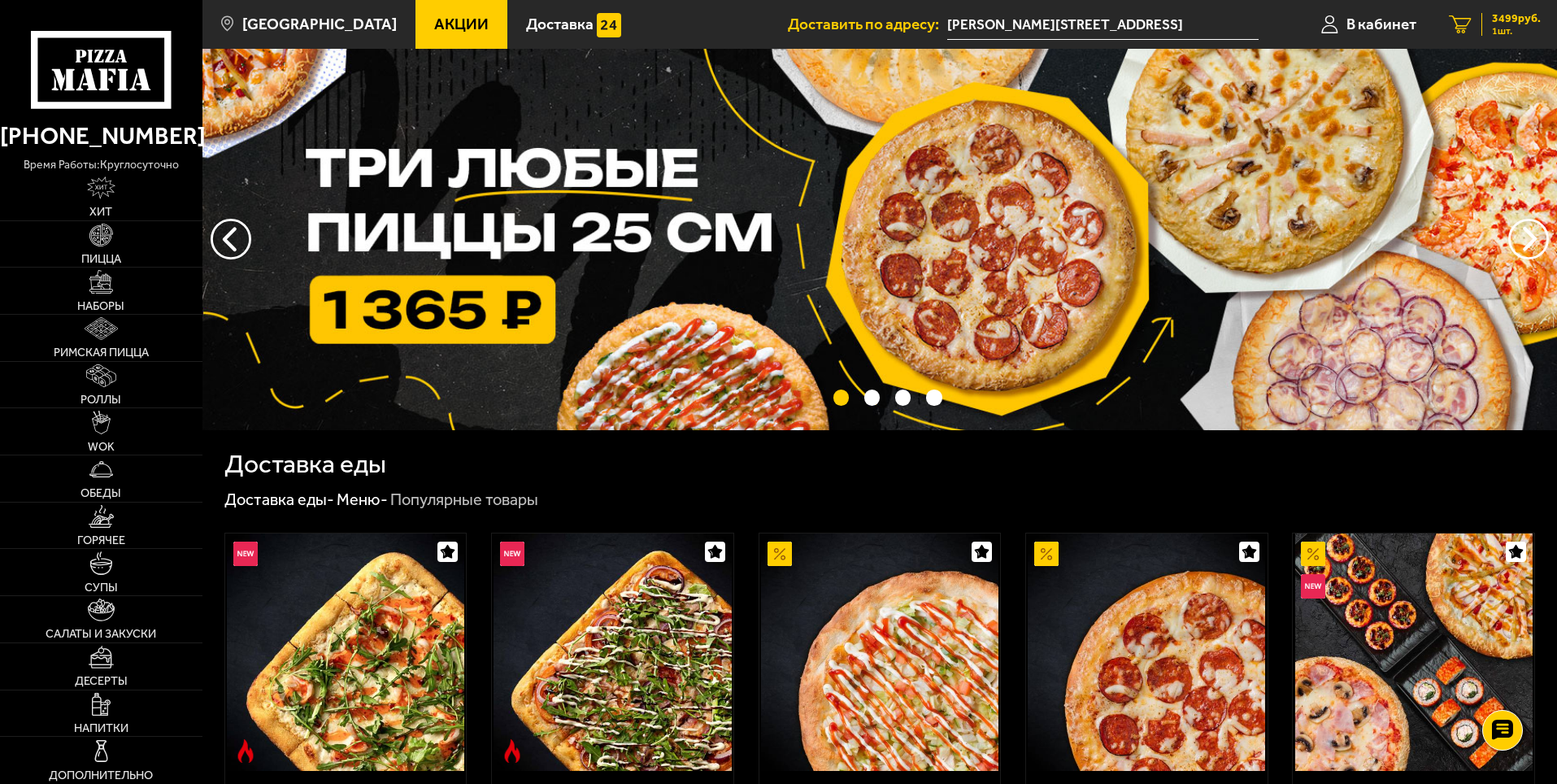
click at [1531, 20] on span "3499 руб." at bounding box center [1515, 18] width 49 height 11
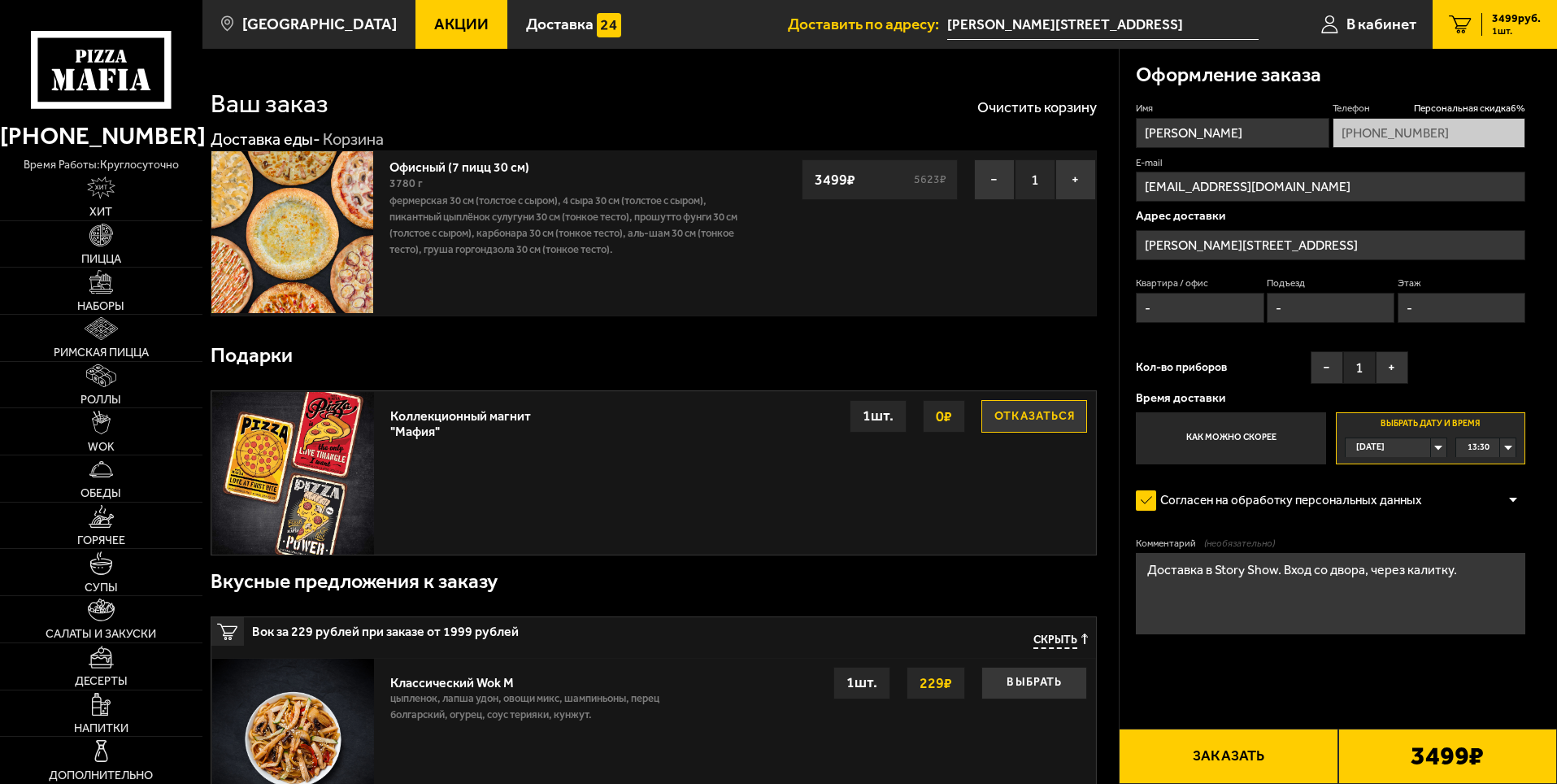
click at [1220, 781] on button "Заказать" at bounding box center [1228, 756] width 219 height 55
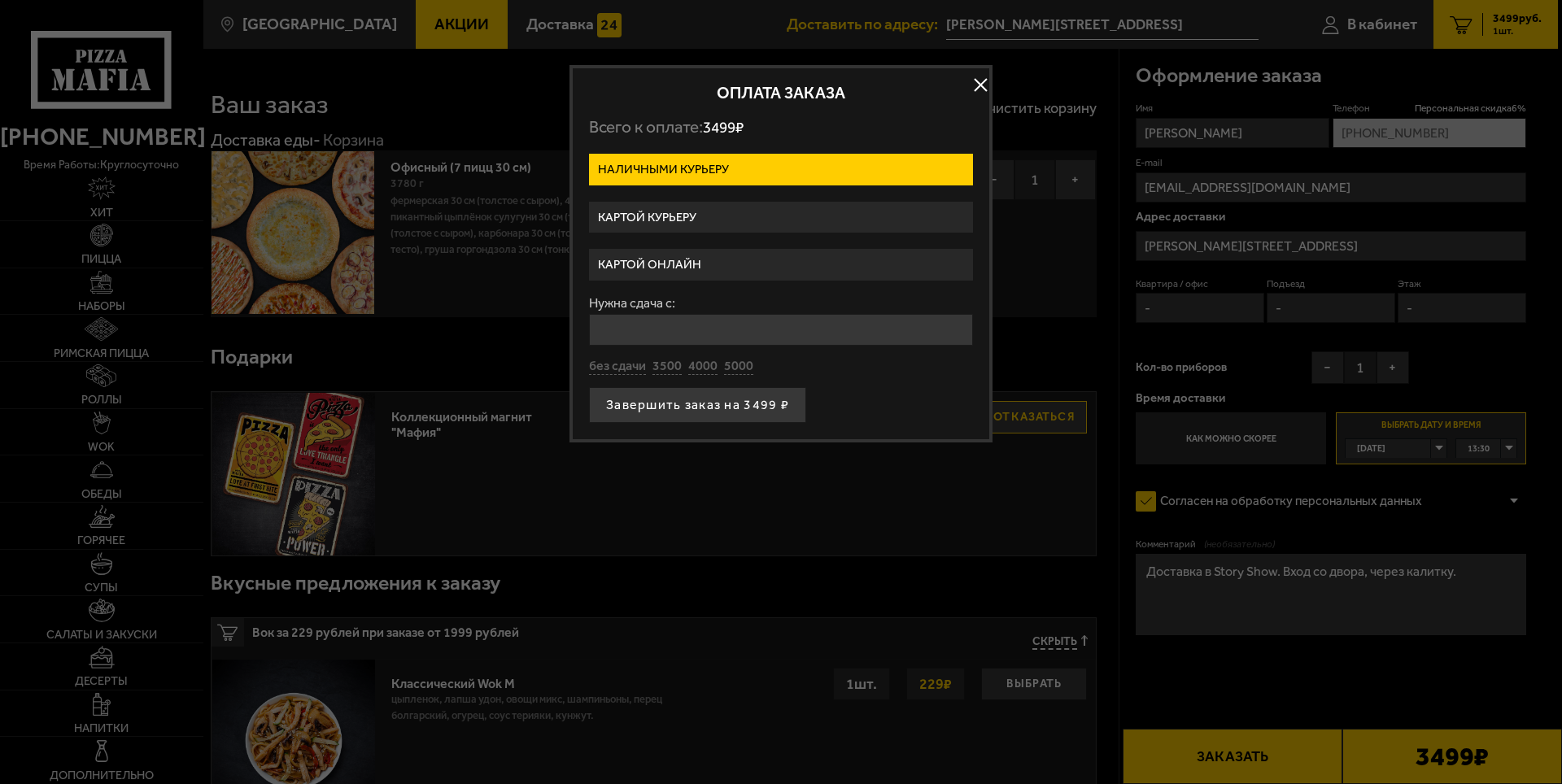
click at [684, 218] on label "Картой курьеру" at bounding box center [781, 217] width 384 height 32
click at [0, 0] on input "Картой курьеру" at bounding box center [0, 0] width 0 height 0
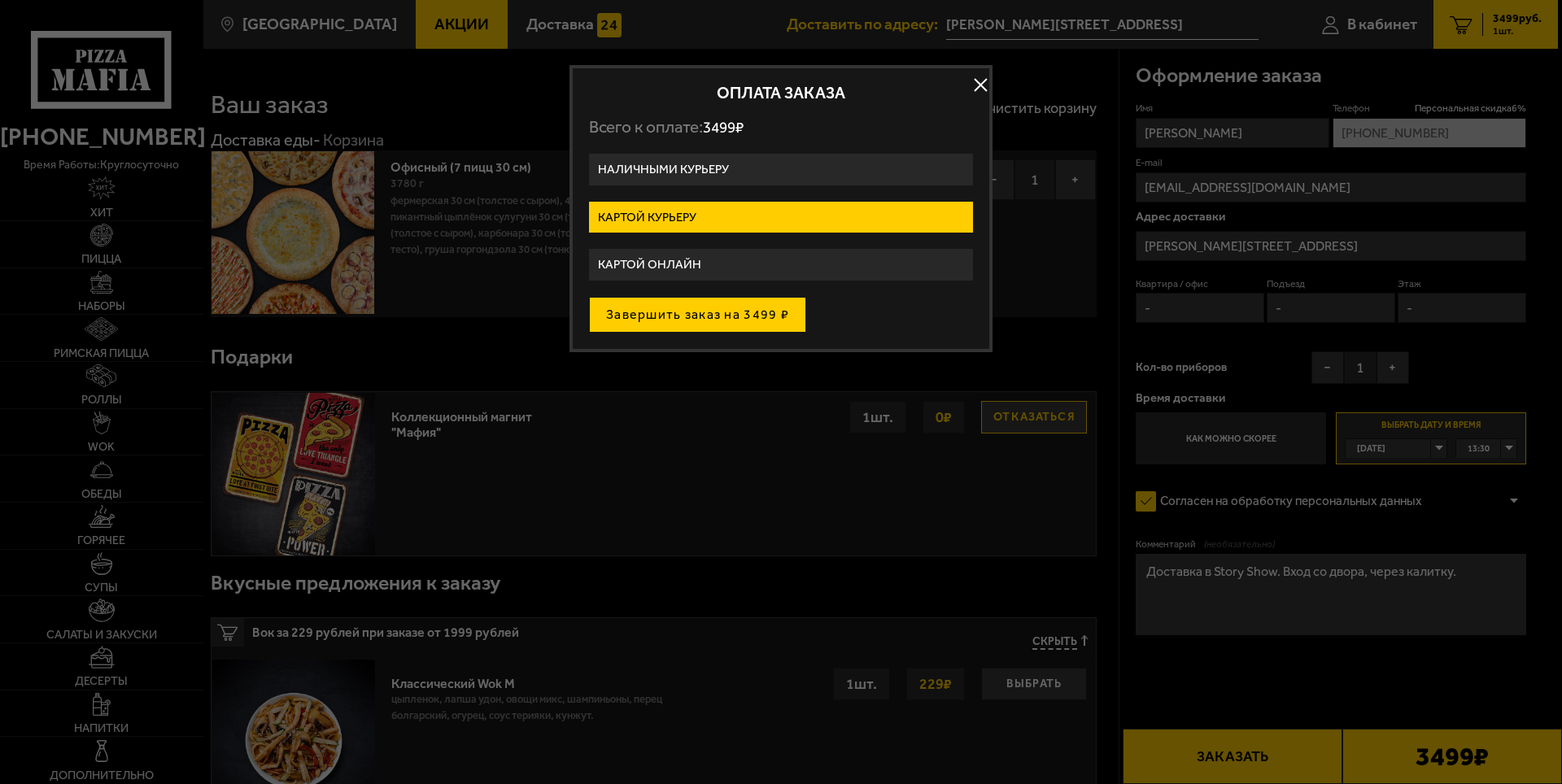
click at [710, 306] on button "Завершить заказ на 3499 ₽" at bounding box center [697, 314] width 217 height 36
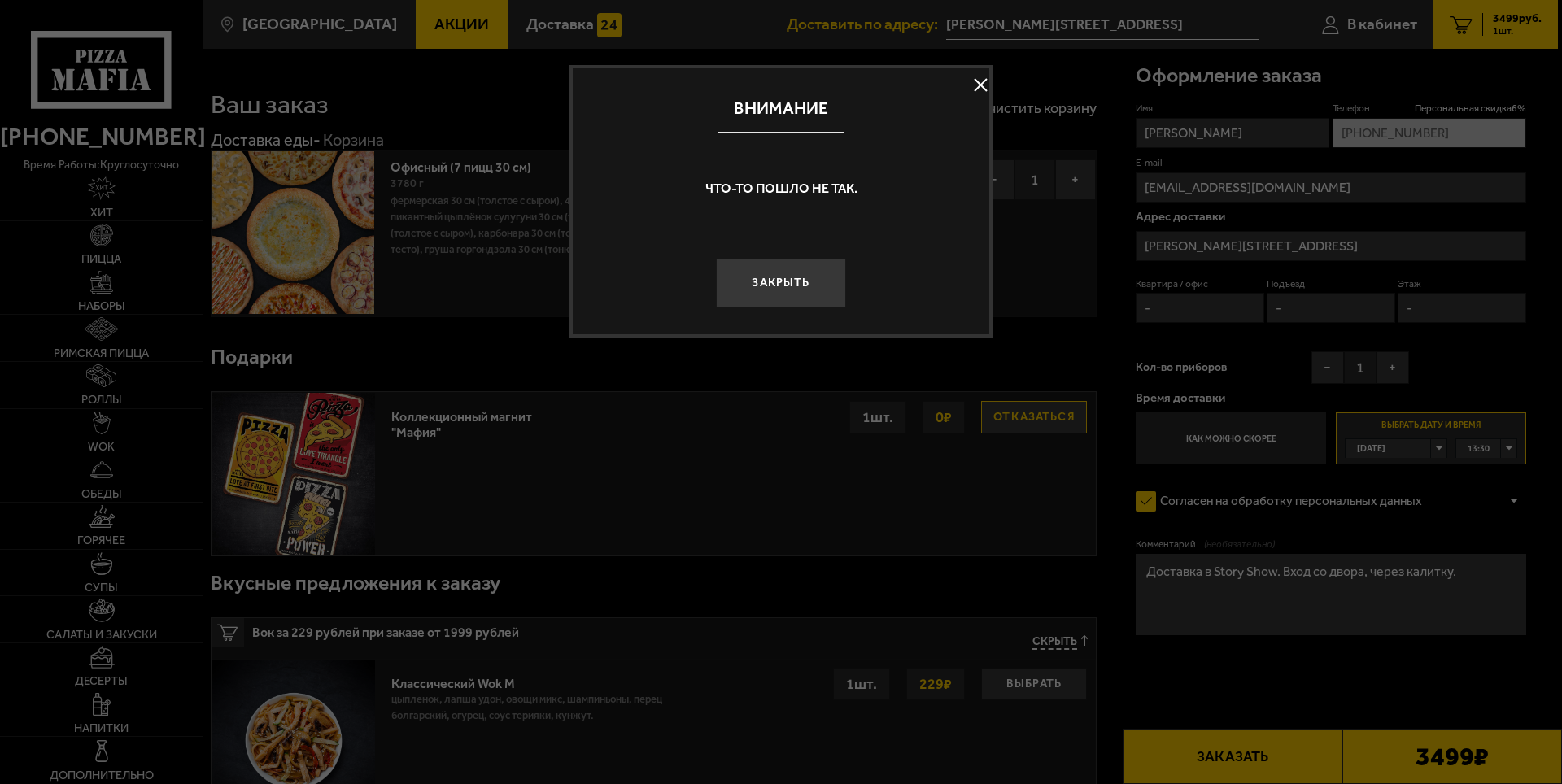
click at [979, 93] on button at bounding box center [980, 85] width 25 height 25
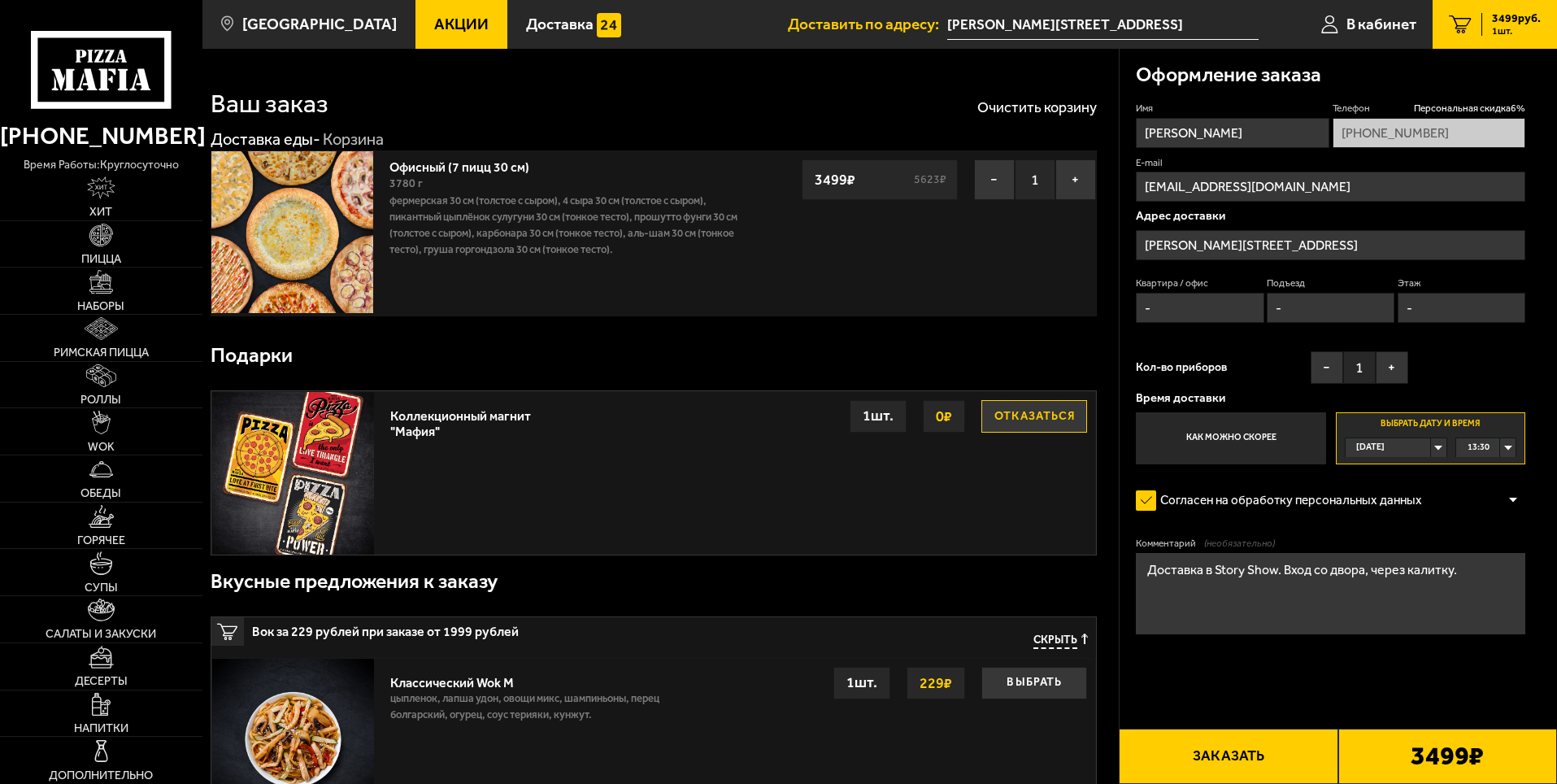
click at [1504, 452] on div "13:30" at bounding box center [1485, 447] width 60 height 19
click at [1484, 570] on span "19:45" at bounding box center [1479, 567] width 22 height 19
